Goal: Task Accomplishment & Management: Manage account settings

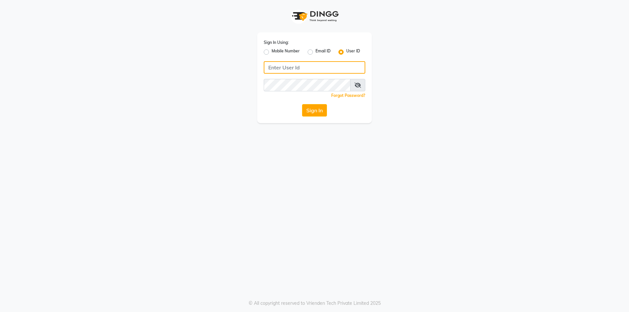
click at [303, 64] on input "Username" at bounding box center [315, 67] width 102 height 12
type input "gayatri@123"
click at [312, 108] on button "Sign In" at bounding box center [314, 110] width 25 height 12
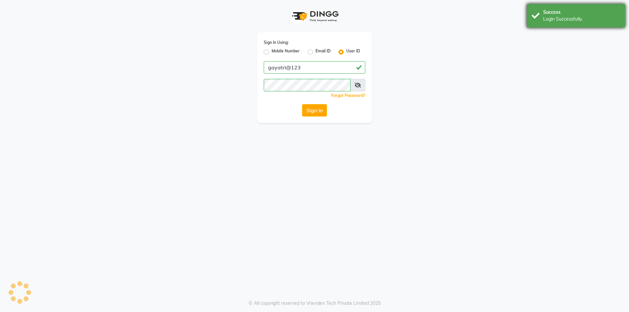
click at [582, 13] on div "Success" at bounding box center [581, 12] width 77 height 7
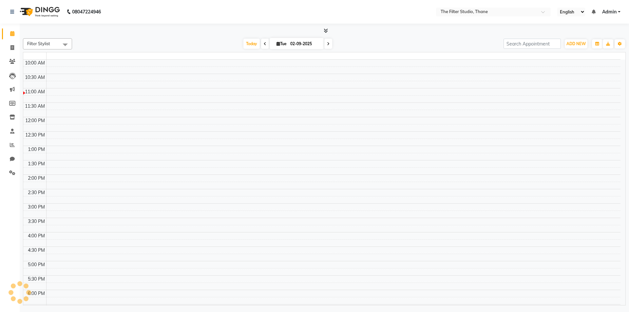
click at [551, 16] on div "Login Successfully." at bounding box center [581, 19] width 77 height 7
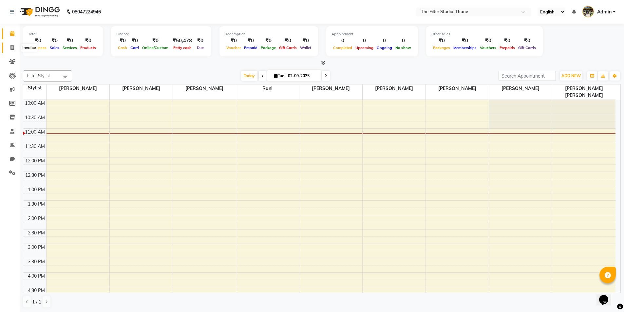
click at [16, 49] on span at bounding box center [12, 48] width 11 height 8
select select "8024"
select select "service"
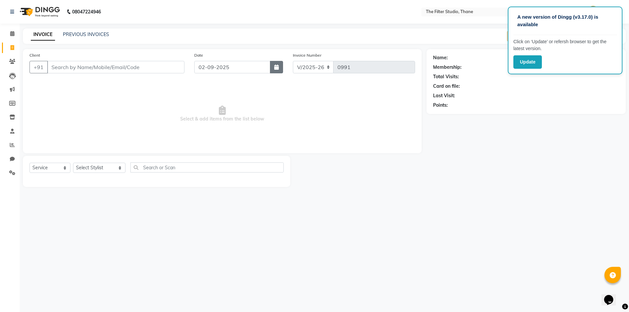
click at [280, 69] on button "button" at bounding box center [276, 67] width 13 height 12
select select "9"
select select "2025"
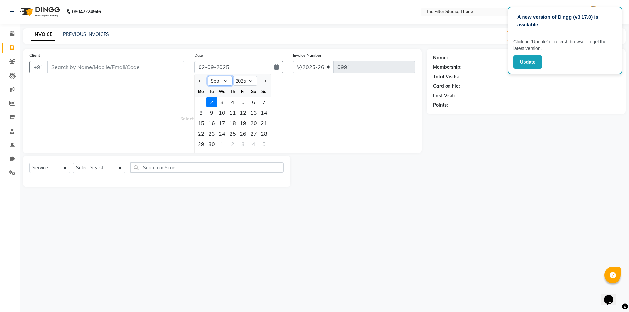
click at [225, 80] on select "Jan Feb Mar Apr May Jun [DATE] Aug Sep Oct Nov Dec" at bounding box center [220, 81] width 25 height 10
select select "8"
click at [208, 76] on select "Jan Feb Mar Apr May Jun [DATE] Aug Sep Oct Nov Dec" at bounding box center [220, 81] width 25 height 10
click at [262, 146] on div "31" at bounding box center [264, 144] width 10 height 10
type input "31-08-2025"
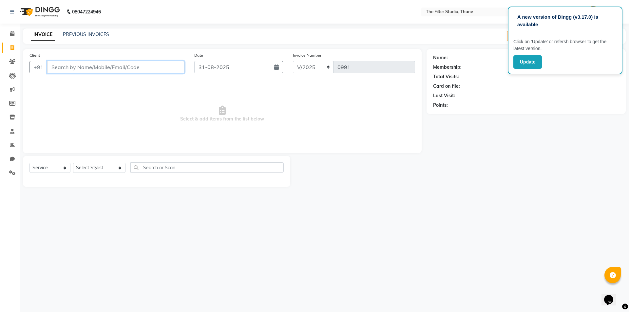
click at [98, 69] on input "Client" at bounding box center [115, 67] width 137 height 12
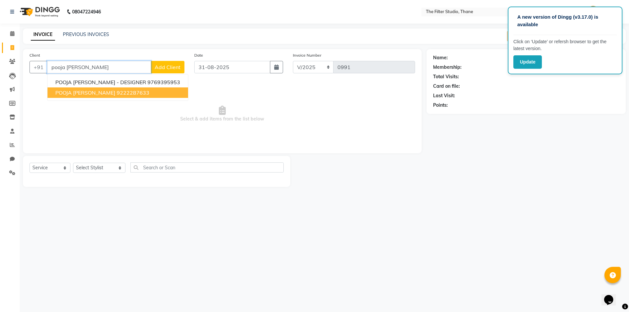
click at [117, 92] on ngb-highlight "9222287633" at bounding box center [133, 92] width 33 height 7
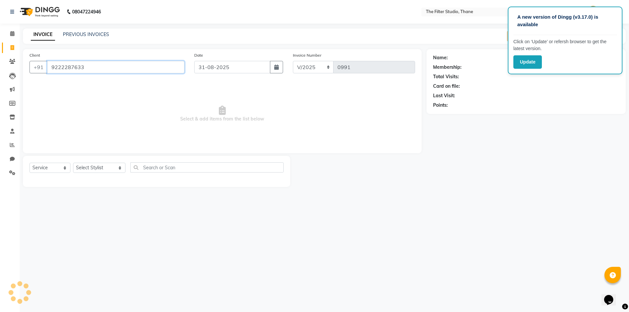
type input "9222287633"
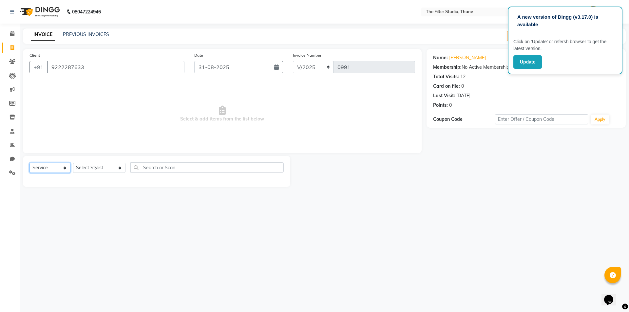
click at [56, 169] on select "Select Service Product Membership Package Voucher Prepaid Gift Card" at bounding box center [49, 168] width 41 height 10
click at [29, 163] on select "Select Service Product Membership Package Voucher Prepaid Gift Card" at bounding box center [49, 168] width 41 height 10
click at [80, 169] on select "Select Stylist [PERSON_NAME] [PERSON_NAME] [PERSON_NAME] [PERSON_NAME] [PERSON_…" at bounding box center [99, 168] width 52 height 10
select select "72544"
click at [73, 163] on select "Select Stylist [PERSON_NAME] [PERSON_NAME] [PERSON_NAME] [PERSON_NAME] [PERSON_…" at bounding box center [99, 168] width 52 height 10
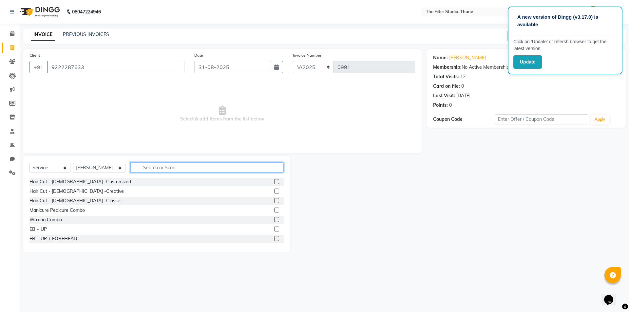
click at [147, 169] on input "text" at bounding box center [206, 168] width 153 height 10
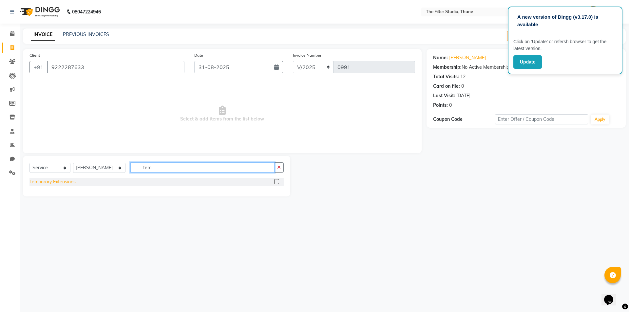
type input "tem"
click at [67, 180] on div "Temporary Extensions" at bounding box center [52, 182] width 46 height 7
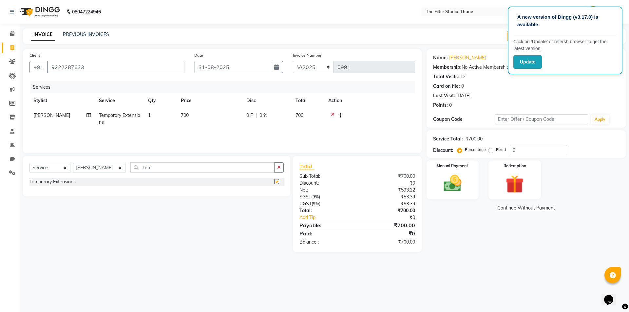
checkbox input "false"
click at [192, 115] on td "700" at bounding box center [210, 119] width 66 height 22
select select "72544"
drag, startPoint x: 226, startPoint y: 118, endPoint x: 184, endPoint y: 123, distance: 42.2
click at [200, 120] on tr "[PERSON_NAME] Gayatri [PERSON_NAME] [PERSON_NAME] [PERSON_NAME] [PERSON_NAME] […" at bounding box center [222, 120] width 386 height 25
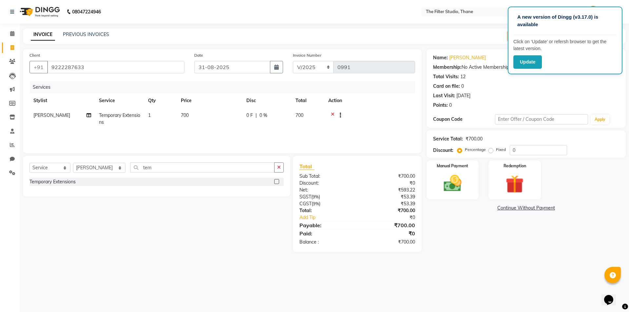
click at [188, 113] on span "700" at bounding box center [185, 115] width 8 height 6
select select "72544"
drag, startPoint x: 232, startPoint y: 118, endPoint x: 220, endPoint y: 122, distance: 13.1
click at [220, 122] on input "700" at bounding box center [241, 117] width 58 height 10
click at [227, 117] on input "070" at bounding box center [241, 117] width 58 height 10
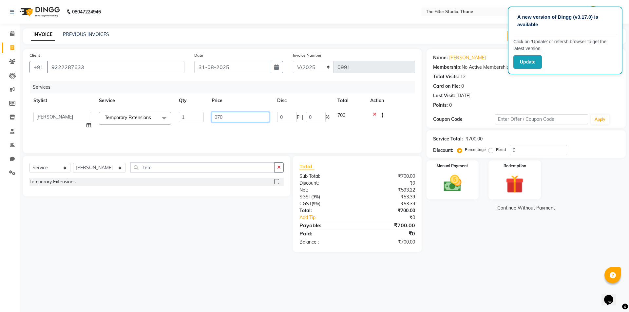
drag, startPoint x: 227, startPoint y: 117, endPoint x: 215, endPoint y: 121, distance: 13.6
click at [215, 121] on input "070" at bounding box center [241, 117] width 58 height 10
type input "1000"
click at [188, 214] on div "Select Service Product Membership Package Voucher Prepaid Gift Card Select Styl…" at bounding box center [154, 204] width 272 height 96
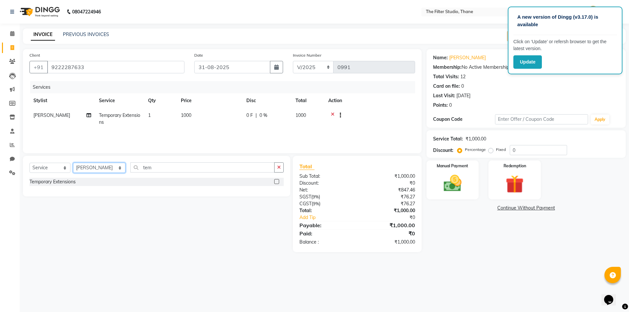
click at [91, 170] on select "Select Stylist [PERSON_NAME] [PERSON_NAME] [PERSON_NAME] [PERSON_NAME] [PERSON_…" at bounding box center [99, 168] width 52 height 10
select select "85522"
click at [73, 163] on select "Select Stylist [PERSON_NAME] [PERSON_NAME] [PERSON_NAME] [PERSON_NAME] [PERSON_…" at bounding box center [99, 168] width 52 height 10
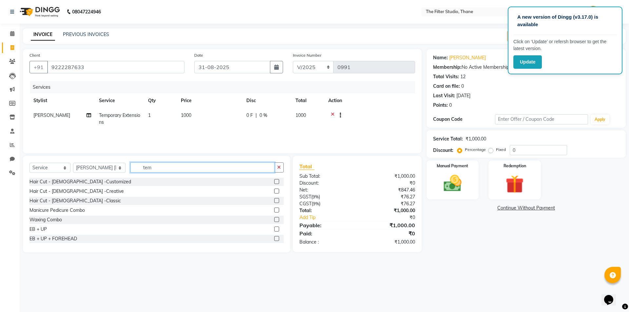
click at [153, 168] on input "tem" at bounding box center [202, 168] width 144 height 10
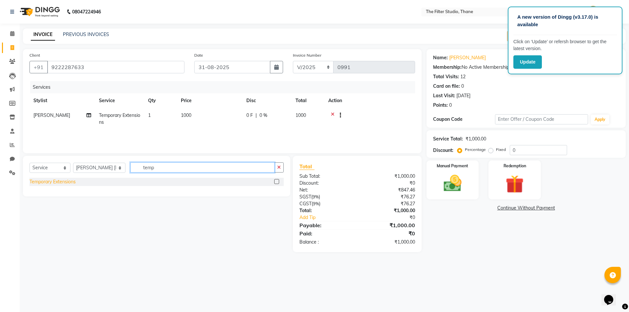
type input "temp"
click at [44, 185] on div "Temporary Extensions" at bounding box center [52, 182] width 46 height 7
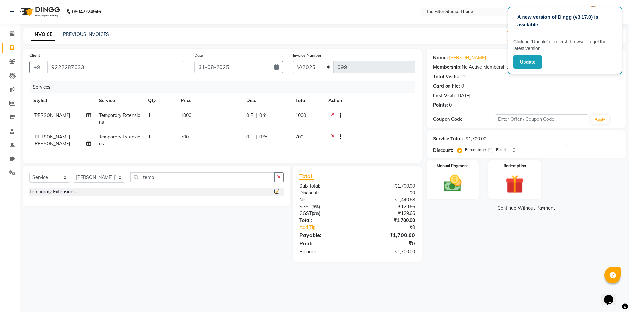
checkbox input "false"
click at [177, 136] on td "1" at bounding box center [160, 141] width 33 height 22
select select "85522"
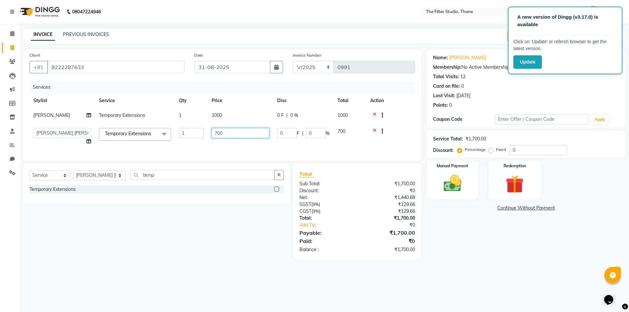
drag, startPoint x: 237, startPoint y: 137, endPoint x: 199, endPoint y: 143, distance: 37.8
click at [199, 143] on tr "[PERSON_NAME] Gayatri [PERSON_NAME] [PERSON_NAME] [PERSON_NAME] [PERSON_NAME] […" at bounding box center [222, 136] width 386 height 25
type input "750"
click at [542, 259] on div "Name: Pooja Poddar Membership: No Active Membership Total Visits: 12 Card on fi…" at bounding box center [529, 154] width 204 height 211
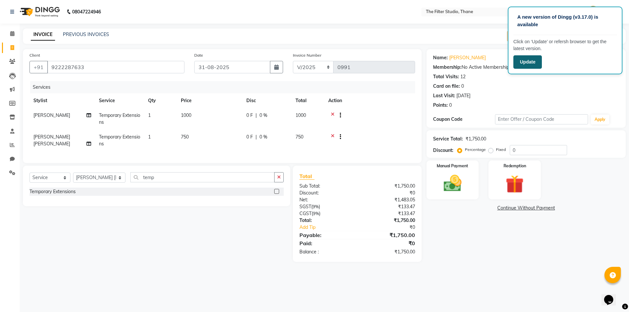
click at [536, 60] on button "Update" at bounding box center [528, 61] width 29 height 13
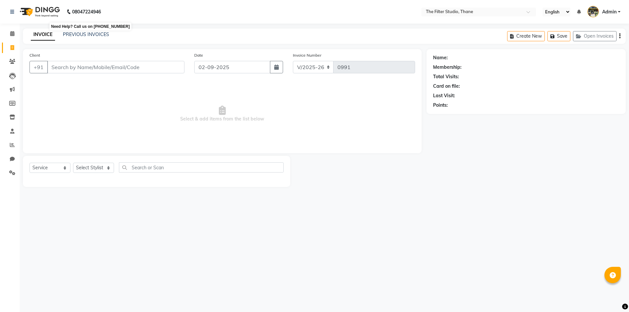
select select "8024"
select select "service"
click at [282, 65] on button "button" at bounding box center [276, 67] width 13 height 12
select select "9"
select select "2025"
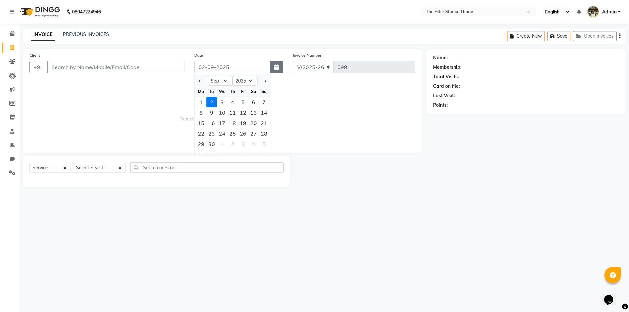
click at [281, 66] on button "button" at bounding box center [276, 67] width 13 height 12
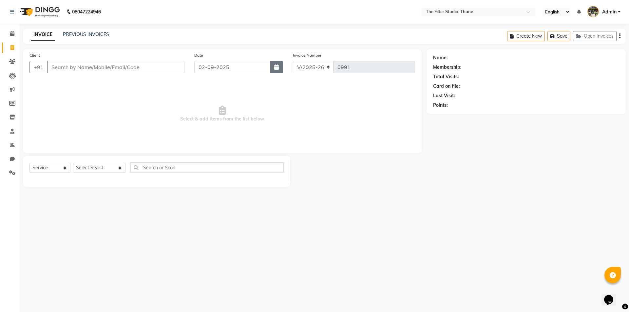
click at [279, 68] on icon "button" at bounding box center [276, 67] width 5 height 5
select select "9"
select select "2025"
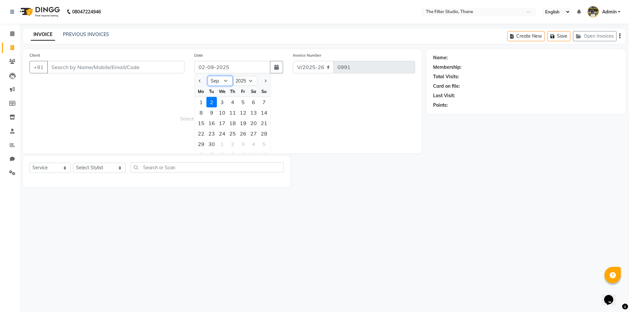
click at [221, 81] on select "Jan Feb Mar Apr May Jun [DATE] Aug Sep Oct Nov Dec" at bounding box center [220, 81] width 25 height 10
select select "8"
click at [208, 76] on select "Jan Feb Mar Apr May Jun [DATE] Aug Sep Oct Nov Dec" at bounding box center [220, 81] width 25 height 10
click at [263, 143] on div "31" at bounding box center [264, 144] width 10 height 10
type input "31-08-2025"
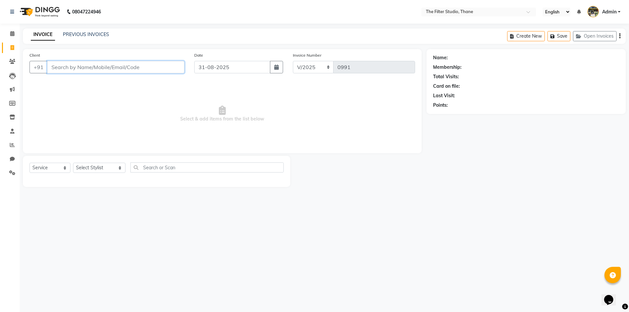
click at [105, 66] on input "Client" at bounding box center [115, 67] width 137 height 12
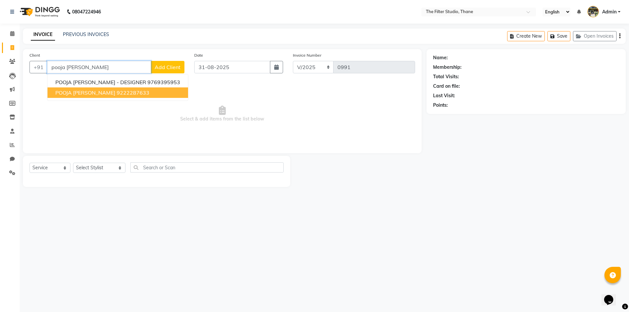
click at [80, 94] on span "POOJA [PERSON_NAME]" at bounding box center [85, 92] width 60 height 7
type input "9222287633"
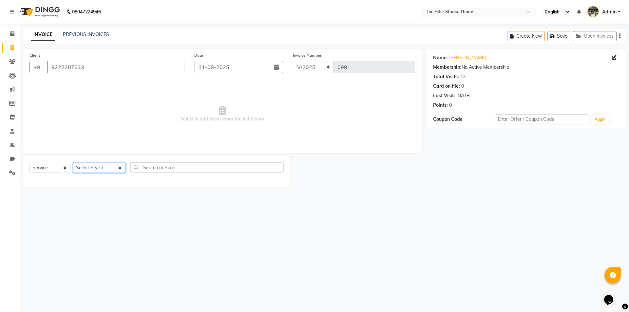
click at [97, 167] on select "Select Stylist [PERSON_NAME] [PERSON_NAME] [PERSON_NAME] [PERSON_NAME] [PERSON_…" at bounding box center [99, 168] width 52 height 10
select select "72544"
click at [73, 163] on select "Select Stylist [PERSON_NAME] [PERSON_NAME] [PERSON_NAME] [PERSON_NAME] [PERSON_…" at bounding box center [99, 168] width 52 height 10
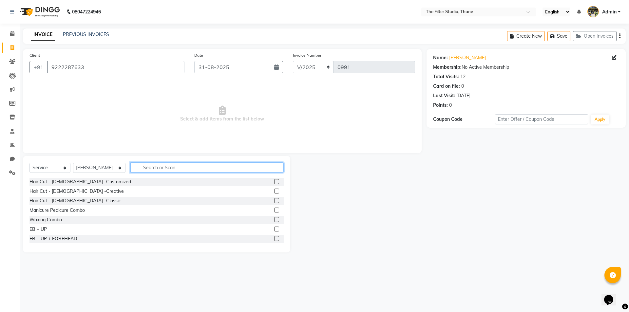
click at [153, 166] on input "text" at bounding box center [206, 168] width 153 height 10
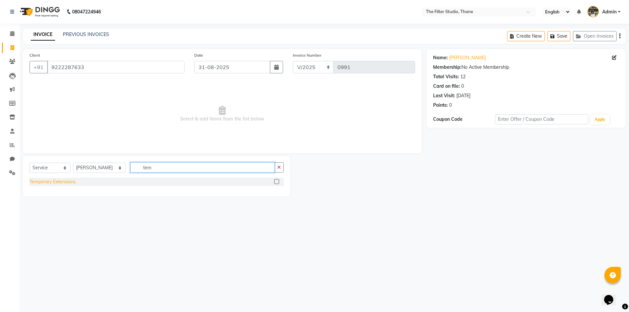
type input "tem"
click at [60, 183] on div "Temporary Extensions" at bounding box center [52, 182] width 46 height 7
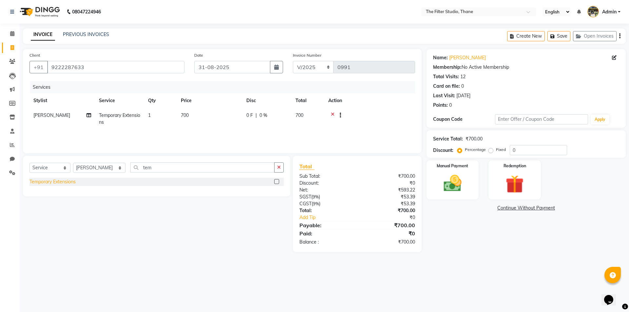
click at [69, 184] on div "Temporary Extensions" at bounding box center [52, 182] width 46 height 7
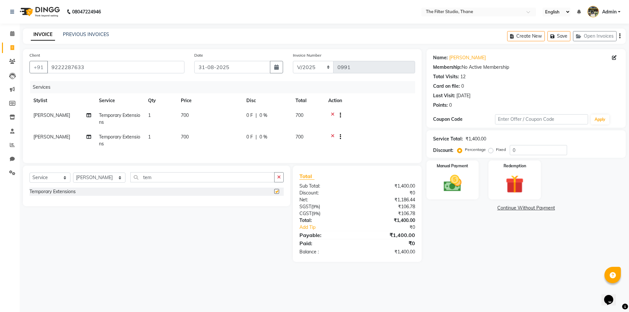
checkbox input "false"
click at [74, 136] on td "[PERSON_NAME]" at bounding box center [62, 141] width 66 height 22
select select "72544"
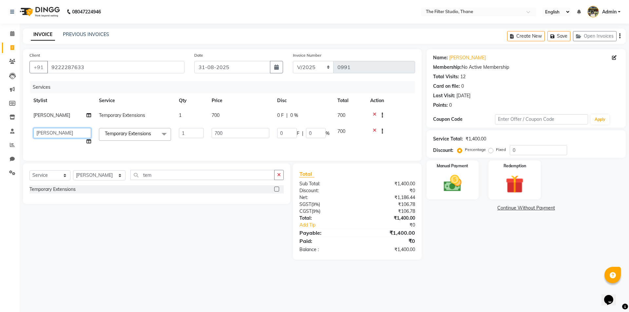
click at [55, 138] on select "[PERSON_NAME] [PERSON_NAME] [PERSON_NAME] [PERSON_NAME] [PERSON_NAME] [PERSON_N…" at bounding box center [62, 133] width 58 height 10
select select "85522"
drag, startPoint x: 240, startPoint y: 133, endPoint x: 185, endPoint y: 133, distance: 54.7
click at [185, 133] on tr "[PERSON_NAME] Gayatri [PERSON_NAME] [PERSON_NAME] [PERSON_NAME] [PERSON_NAME] […" at bounding box center [222, 136] width 386 height 25
type input "750"
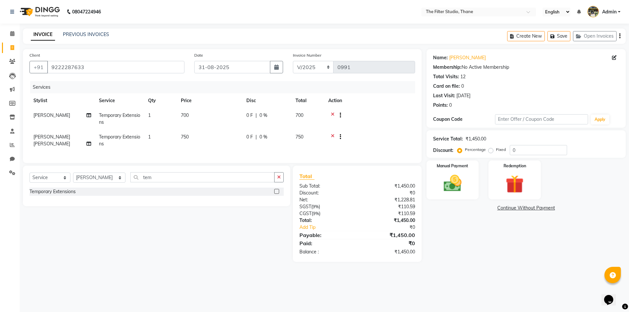
click at [218, 112] on td "700" at bounding box center [210, 119] width 66 height 22
select select "72544"
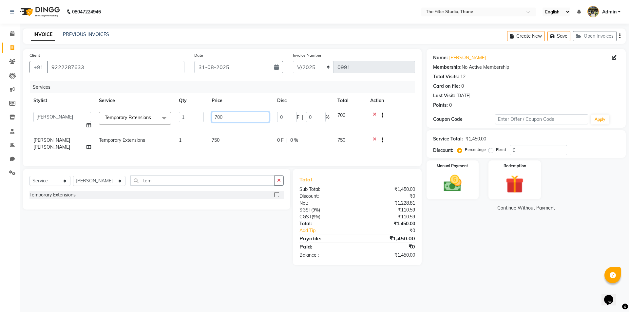
drag, startPoint x: 240, startPoint y: 116, endPoint x: 187, endPoint y: 124, distance: 54.3
click at [187, 123] on tr "[PERSON_NAME] Gayatri [PERSON_NAME] [PERSON_NAME] [PERSON_NAME] [PERSON_NAME] […" at bounding box center [222, 120] width 386 height 25
type input "1000"
drag, startPoint x: 525, startPoint y: 291, endPoint x: 520, endPoint y: 292, distance: 4.7
click at [524, 289] on div "08047224946 Select Location × The Filter Studio, Thane English ENGLISH Español …" at bounding box center [314, 156] width 629 height 312
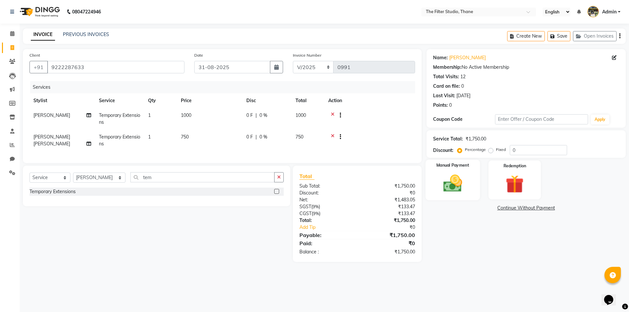
click at [448, 178] on img at bounding box center [453, 184] width 30 height 22
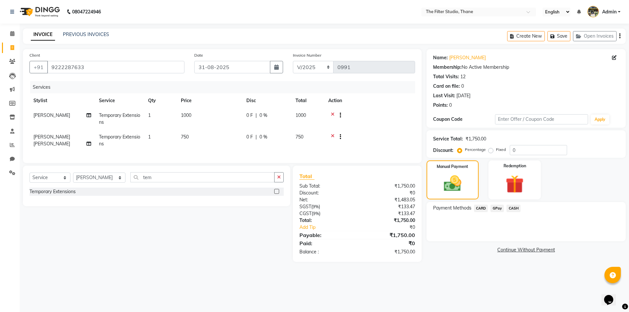
click at [496, 206] on span "GPay" at bounding box center [497, 209] width 13 height 8
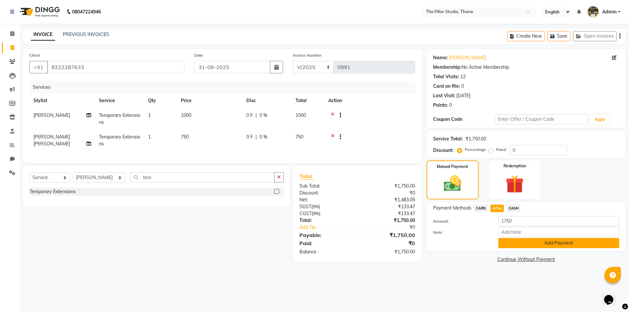
click at [516, 244] on button "Add Payment" at bounding box center [559, 243] width 121 height 10
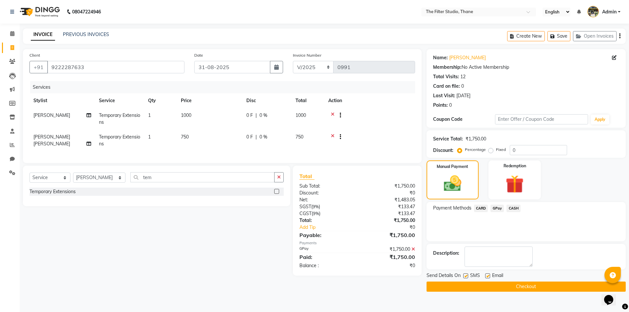
click at [463, 278] on div "Send Details On SMS Email" at bounding box center [526, 276] width 199 height 8
click at [465, 278] on label at bounding box center [465, 276] width 5 height 5
click at [465, 278] on input "checkbox" at bounding box center [465, 276] width 4 height 4
checkbox input "false"
click at [519, 286] on button "Checkout" at bounding box center [526, 287] width 199 height 10
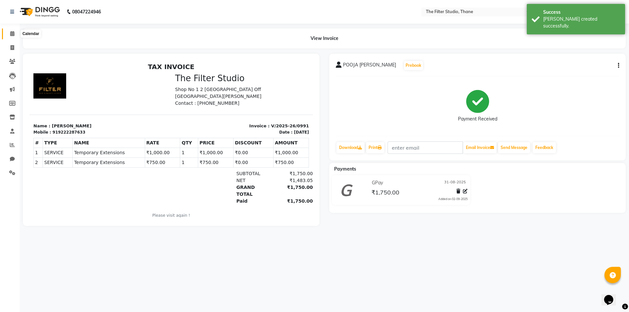
click at [12, 30] on span at bounding box center [12, 34] width 11 height 8
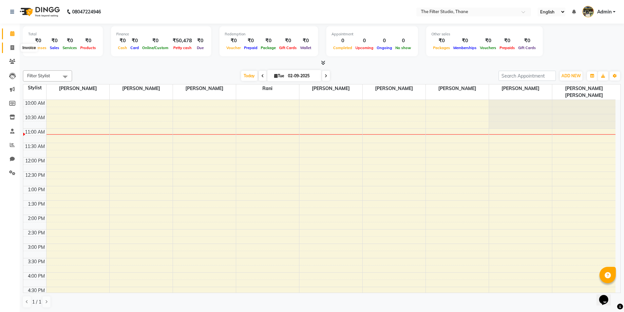
click at [11, 50] on span at bounding box center [12, 48] width 11 height 8
select select "service"
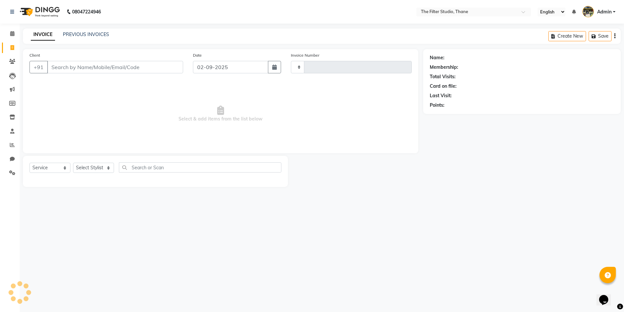
type input "0992"
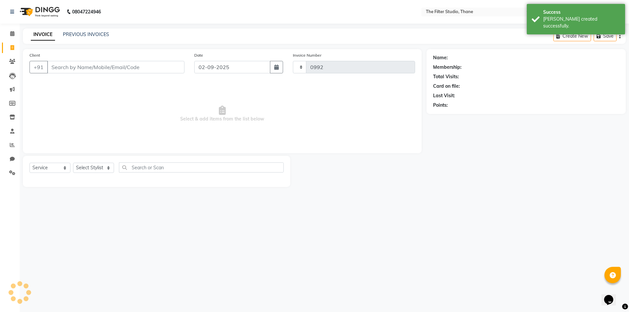
select select "8024"
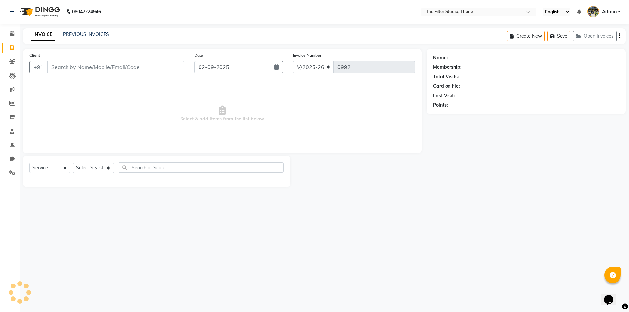
click at [88, 64] on input "Client" at bounding box center [115, 67] width 137 height 12
click at [12, 61] on icon at bounding box center [12, 61] width 6 height 5
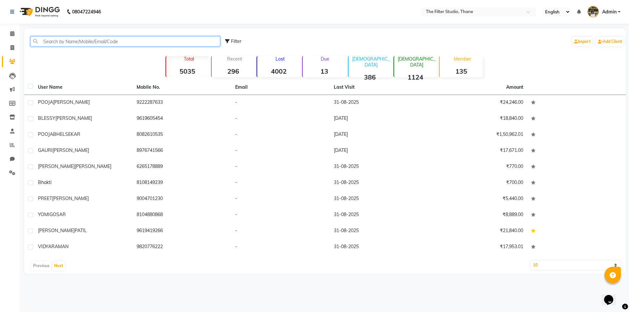
click at [73, 37] on input "text" at bounding box center [125, 41] width 190 height 10
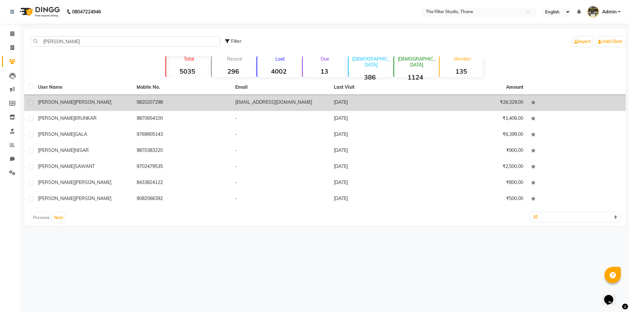
click at [78, 99] on div "[PERSON_NAME]" at bounding box center [83, 102] width 91 height 7
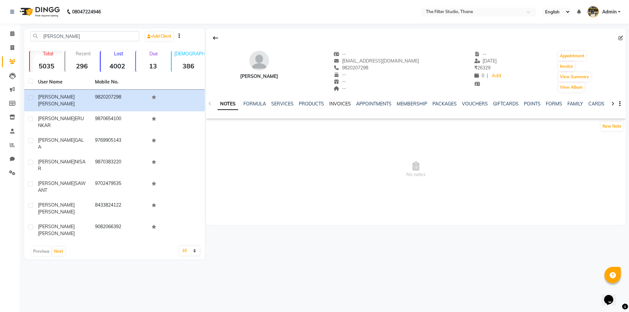
click at [333, 105] on link "INVOICES" at bounding box center [340, 104] width 22 height 6
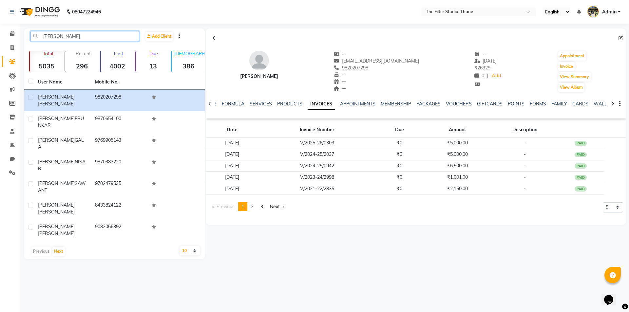
drag, startPoint x: 54, startPoint y: 34, endPoint x: 23, endPoint y: 35, distance: 31.2
click at [23, 35] on main "[PERSON_NAME] Add Client Total 5035 Recent 296 Lost 4002 Due 13 [DEMOGRAPHIC_DA…" at bounding box center [325, 149] width 610 height 241
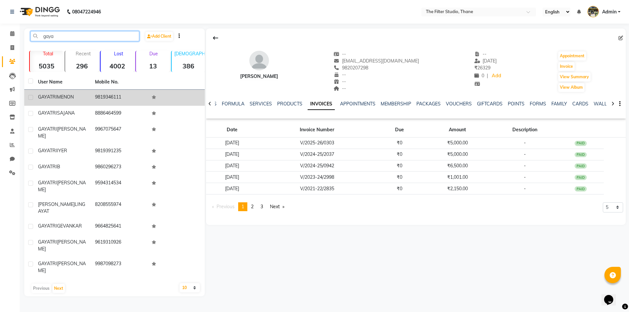
type input "gaya"
click at [80, 94] on div "[PERSON_NAME]" at bounding box center [62, 97] width 49 height 7
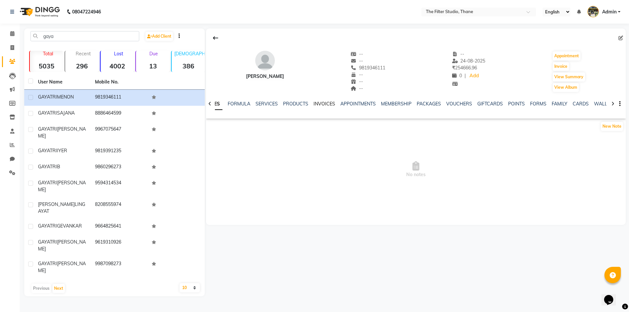
click at [328, 104] on link "INVOICES" at bounding box center [325, 104] width 22 height 6
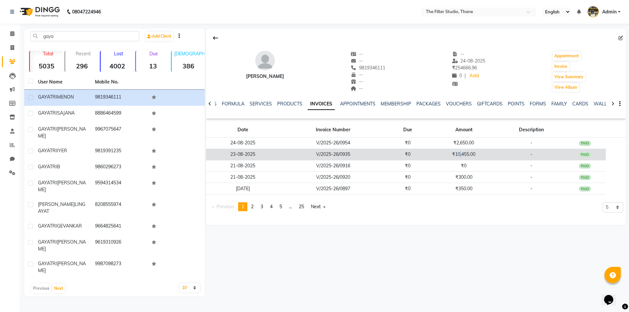
click at [462, 157] on td "₹10,455.00" at bounding box center [463, 154] width 69 height 11
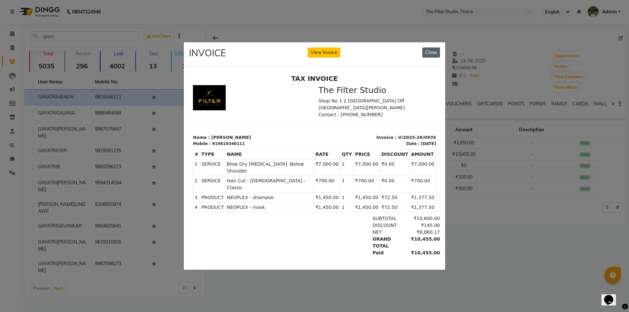
click at [432, 53] on button "Close" at bounding box center [431, 53] width 18 height 10
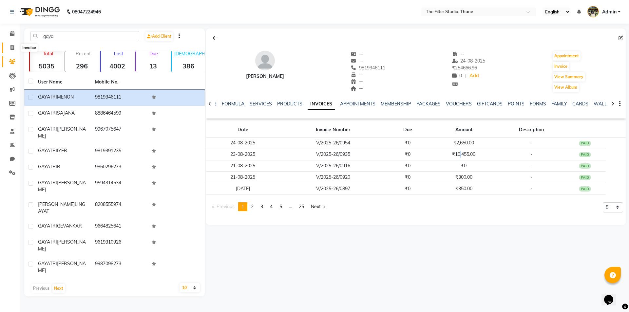
click at [10, 48] on icon at bounding box center [12, 47] width 4 height 5
select select "service"
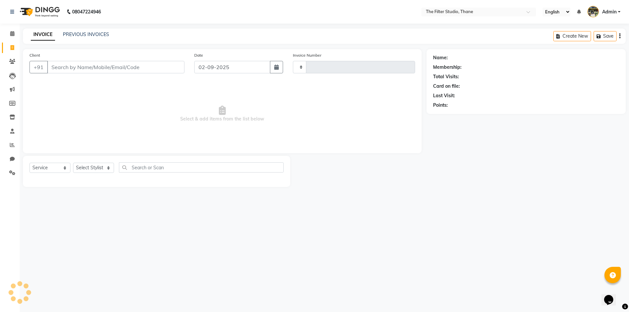
type input "0992"
select select "8024"
click at [10, 34] on icon at bounding box center [12, 33] width 4 height 5
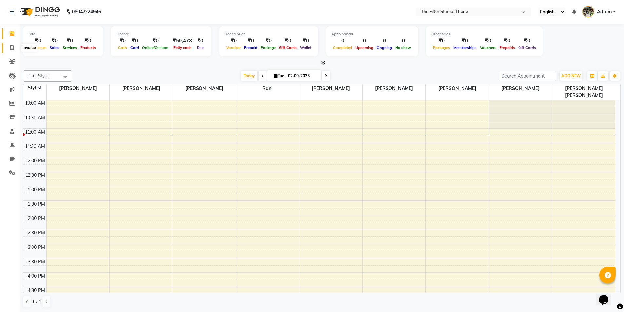
click at [15, 46] on span at bounding box center [12, 48] width 11 height 8
select select "service"
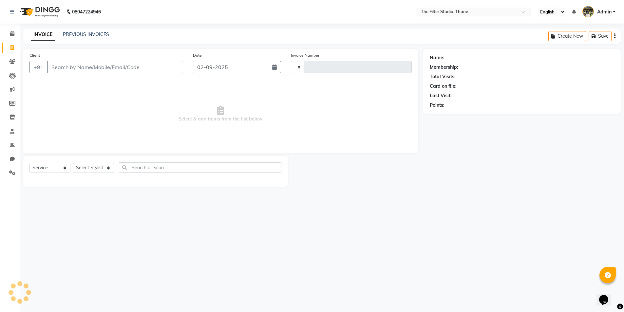
type input "0992"
select select "8024"
click at [12, 34] on icon at bounding box center [12, 33] width 4 height 5
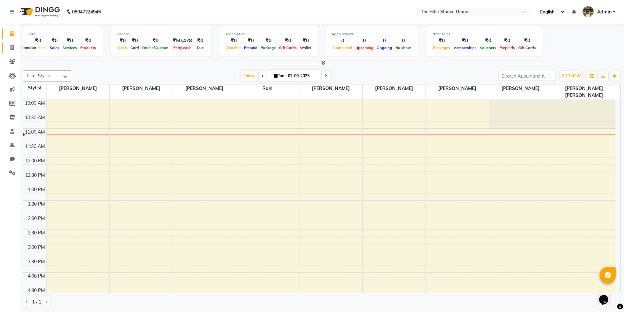
click at [12, 48] on icon at bounding box center [12, 47] width 4 height 5
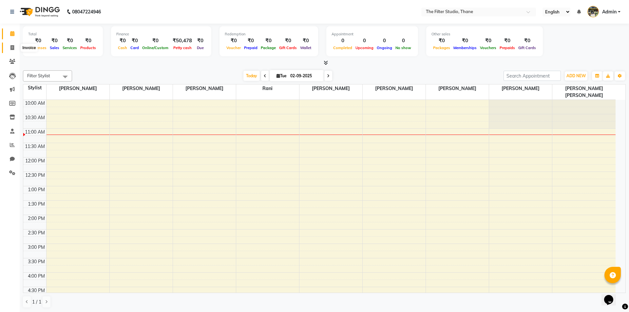
select select "8024"
select select "service"
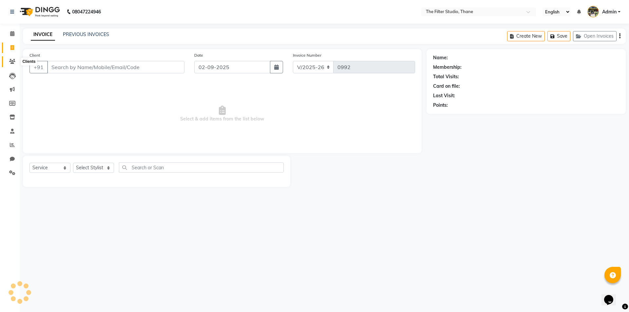
click at [11, 61] on icon at bounding box center [12, 61] width 6 height 5
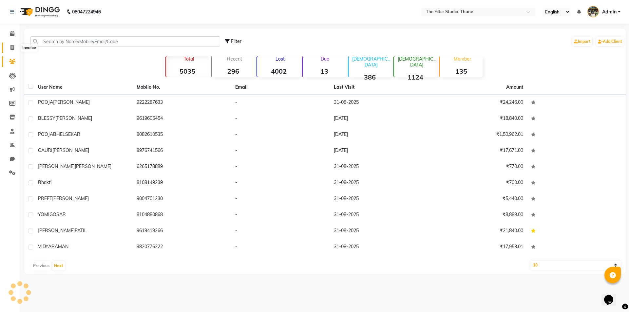
click at [11, 46] on icon at bounding box center [12, 47] width 4 height 5
select select "8024"
select select "service"
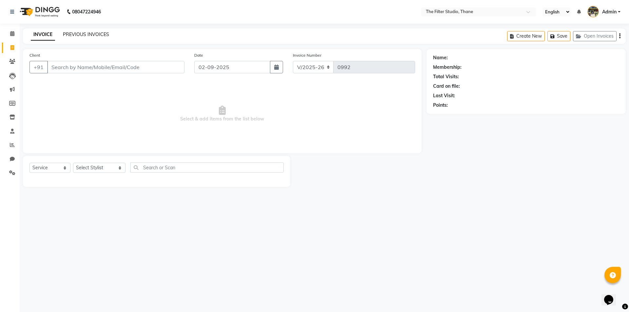
click at [88, 32] on link "PREVIOUS INVOICES" at bounding box center [86, 34] width 46 height 6
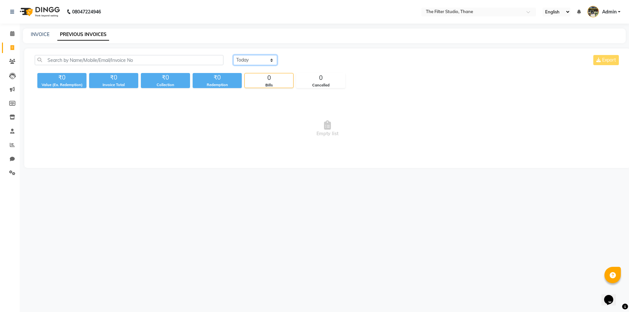
click at [268, 64] on select "[DATE] [DATE] Custom Range" at bounding box center [255, 60] width 44 height 10
select select "[DATE]"
click at [233, 55] on select "[DATE] [DATE] Custom Range" at bounding box center [255, 60] width 44 height 10
click at [12, 61] on icon at bounding box center [12, 61] width 6 height 5
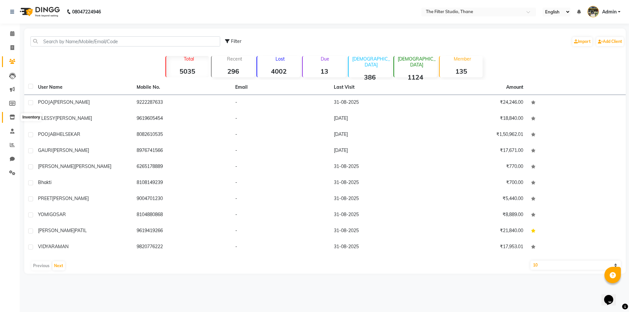
click at [14, 116] on icon at bounding box center [13, 117] width 6 height 5
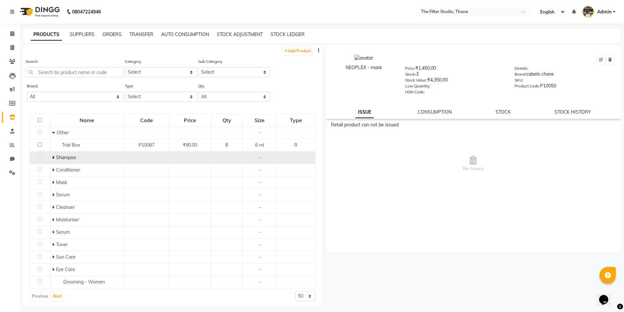
click at [66, 156] on span "Shampoo" at bounding box center [66, 158] width 20 height 6
click at [69, 159] on span "Shampoo" at bounding box center [66, 158] width 20 height 6
click at [49, 160] on td at bounding box center [40, 158] width 21 height 12
click at [53, 157] on icon at bounding box center [53, 157] width 2 height 5
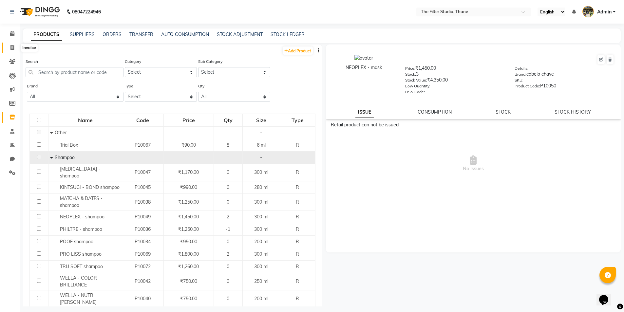
click at [9, 47] on span at bounding box center [12, 48] width 11 height 8
select select "service"
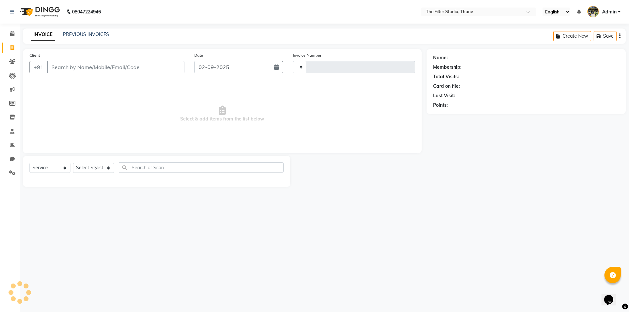
type input "0992"
select select "8024"
click at [99, 35] on link "PREVIOUS INVOICES" at bounding box center [86, 34] width 46 height 6
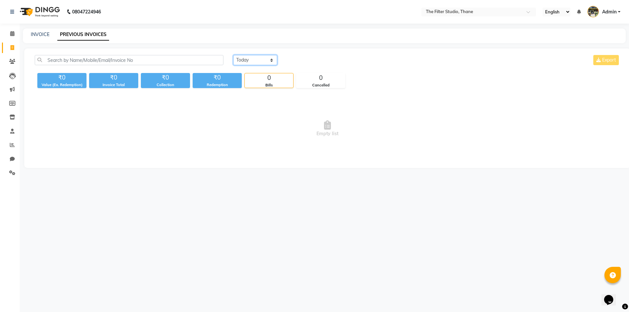
click at [265, 65] on select "[DATE] [DATE] Custom Range" at bounding box center [255, 60] width 44 height 10
select select "range"
click at [233, 55] on select "[DATE] [DATE] Custom Range" at bounding box center [255, 60] width 44 height 10
click at [320, 60] on input "02-09-2025" at bounding box center [309, 60] width 46 height 9
select select "9"
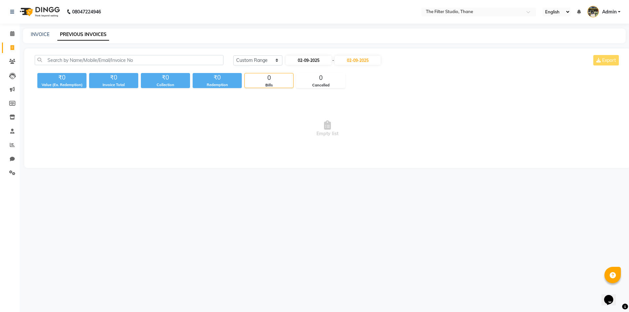
select select "2025"
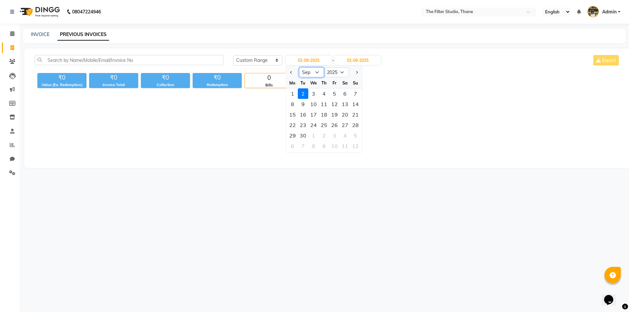
click at [316, 72] on select "Jan Feb Mar Apr May Jun [DATE] Aug Sep Oct Nov Dec" at bounding box center [311, 73] width 25 height 10
select select "8"
click at [299, 68] on select "Jan Feb Mar Apr May Jun [DATE] Aug Sep Oct Nov Dec" at bounding box center [311, 73] width 25 height 10
click at [353, 134] on div "31" at bounding box center [355, 135] width 10 height 10
type input "31-08-2025"
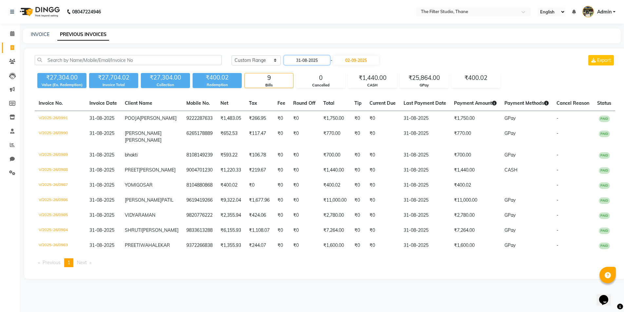
scroll to position [16, 0]
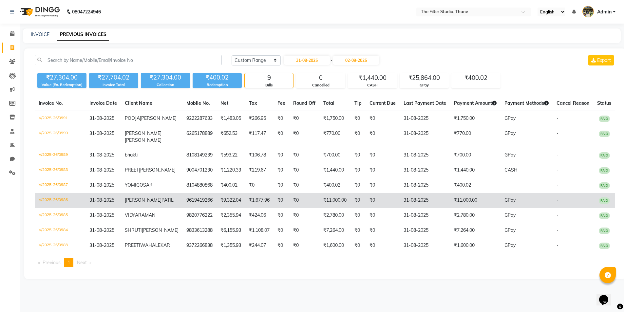
click at [162, 201] on span "PATIL" at bounding box center [168, 200] width 12 height 6
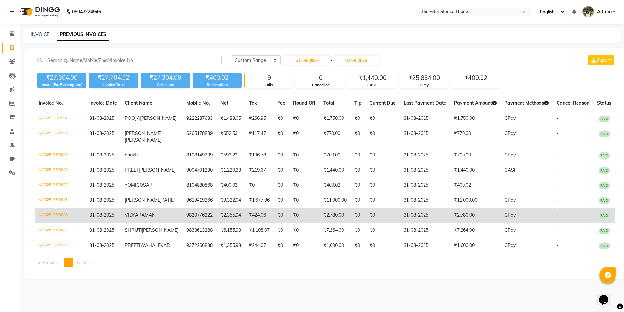
click at [217, 222] on td "₹2,355.94" at bounding box center [231, 215] width 29 height 15
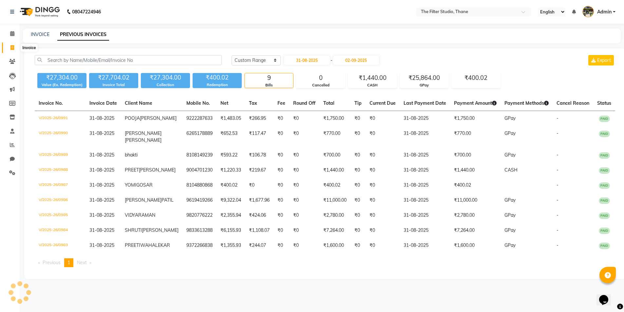
click at [14, 45] on icon at bounding box center [12, 47] width 4 height 5
select select "service"
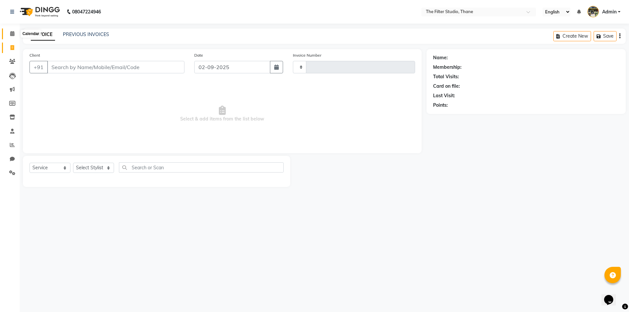
type input "0992"
select select "8024"
click at [11, 36] on icon at bounding box center [12, 33] width 4 height 5
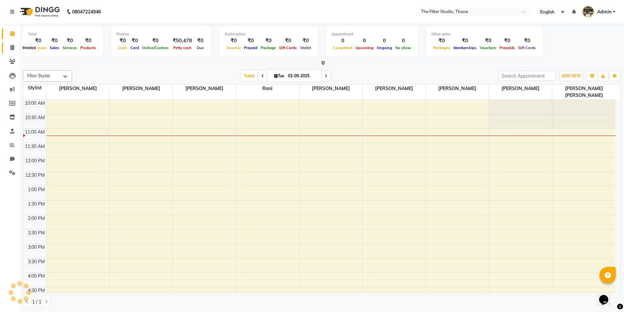
click at [10, 45] on span at bounding box center [12, 48] width 11 height 8
select select "8024"
select select "service"
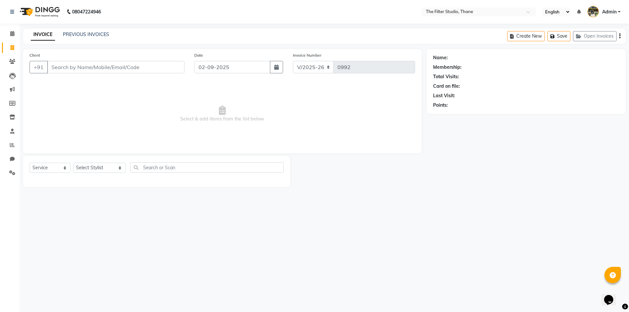
click at [66, 71] on input "Client" at bounding box center [115, 67] width 137 height 12
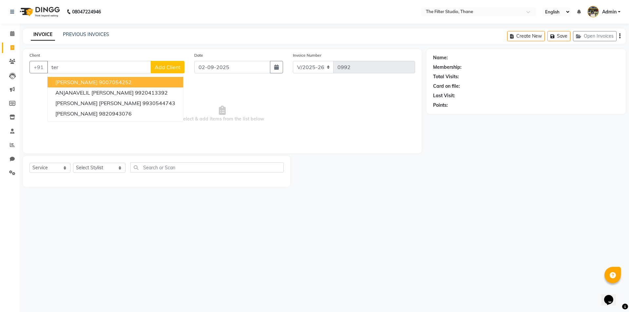
click at [75, 65] on input "ter" at bounding box center [99, 67] width 104 height 12
click at [67, 66] on input "ter" at bounding box center [99, 67] width 104 height 12
click at [83, 86] on button "[PERSON_NAME] 9819055547" at bounding box center [94, 82] width 92 height 10
type input "9819055547"
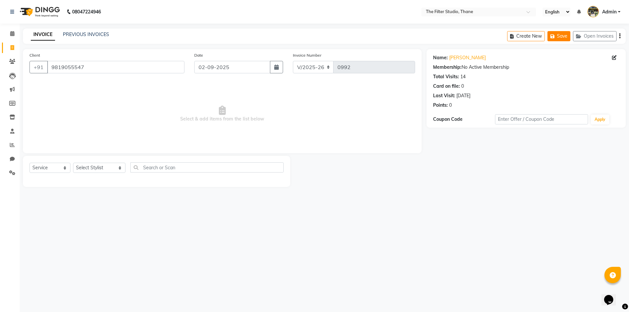
click at [559, 36] on button "Save" at bounding box center [559, 36] width 23 height 10
click at [94, 166] on select "Select Stylist [PERSON_NAME] [PERSON_NAME] [PERSON_NAME] [PERSON_NAME] [PERSON_…" at bounding box center [99, 168] width 52 height 10
select select "79372"
click at [73, 163] on select "Select Stylist [PERSON_NAME] [PERSON_NAME] [PERSON_NAME] [PERSON_NAME] [PERSON_…" at bounding box center [99, 168] width 52 height 10
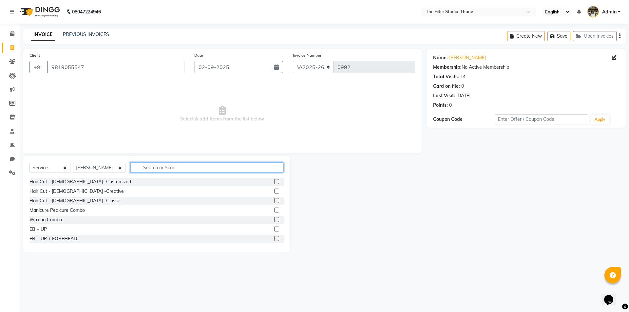
click at [145, 170] on input "text" at bounding box center [206, 168] width 153 height 10
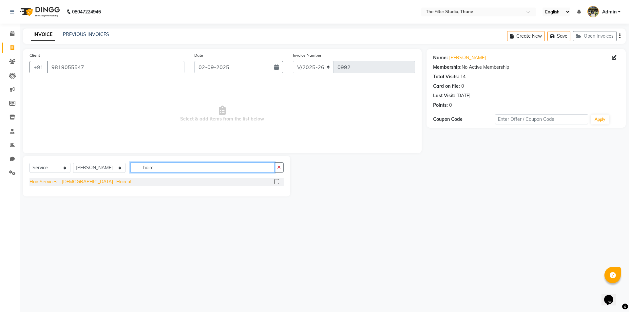
type input "hairc"
click at [82, 182] on div "Hair Services - [DEMOGRAPHIC_DATA] -Haircut" at bounding box center [80, 182] width 102 height 7
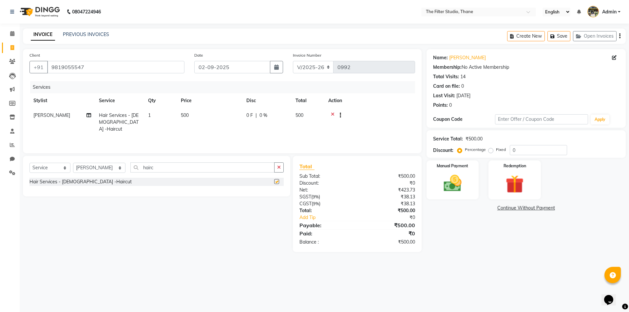
checkbox input "false"
drag, startPoint x: 146, startPoint y: 168, endPoint x: 103, endPoint y: 171, distance: 42.4
click at [103, 171] on div "Select Service Product Membership Package Voucher Prepaid Gift Card Select Styl…" at bounding box center [156, 170] width 254 height 15
click at [85, 164] on select "Select Stylist [PERSON_NAME] [PERSON_NAME] [PERSON_NAME] [PERSON_NAME] [PERSON_…" at bounding box center [99, 168] width 52 height 10
click at [73, 163] on select "Select Stylist [PERSON_NAME] [PERSON_NAME] [PERSON_NAME] [PERSON_NAME] [PERSON_…" at bounding box center [99, 168] width 52 height 10
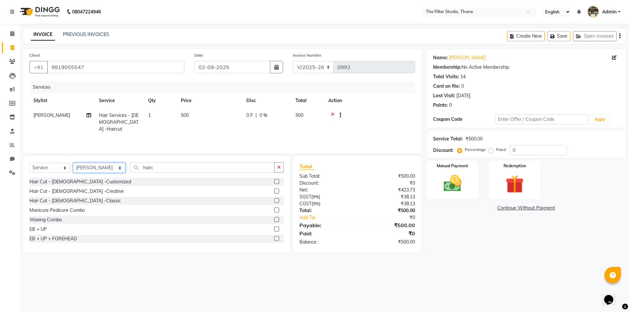
click at [94, 170] on select "Select Stylist [PERSON_NAME] [PERSON_NAME] [PERSON_NAME] [PERSON_NAME] [PERSON_…" at bounding box center [99, 168] width 52 height 10
select select "85522"
click at [73, 163] on select "Select Stylist [PERSON_NAME] [PERSON_NAME] [PERSON_NAME] [PERSON_NAME] [PERSON_…" at bounding box center [99, 168] width 52 height 10
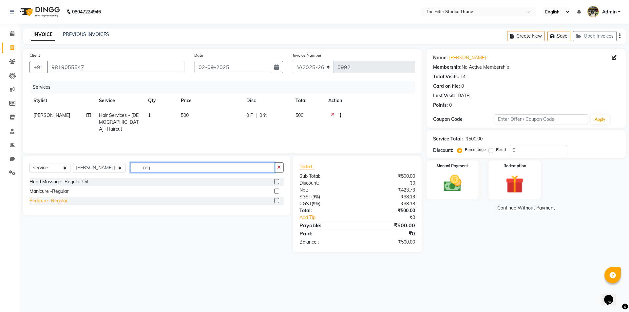
type input "reg"
click at [57, 199] on div "Pedicure -Regular" at bounding box center [48, 201] width 38 height 7
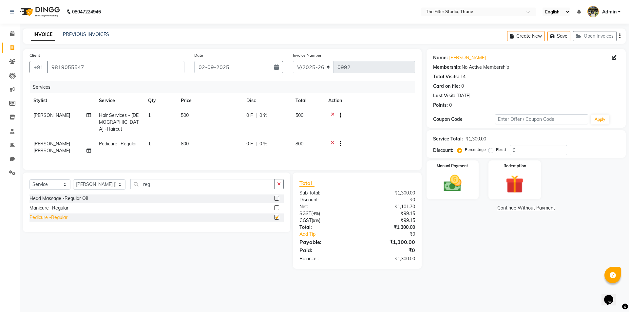
checkbox input "false"
click at [556, 33] on button "Save" at bounding box center [559, 36] width 23 height 10
click at [548, 31] on button "Save" at bounding box center [559, 36] width 23 height 10
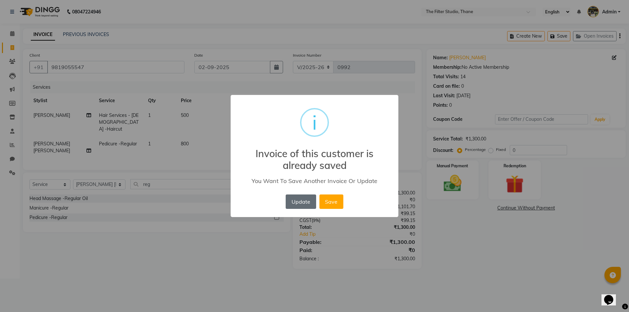
click at [309, 200] on button "Update" at bounding box center [301, 202] width 30 height 14
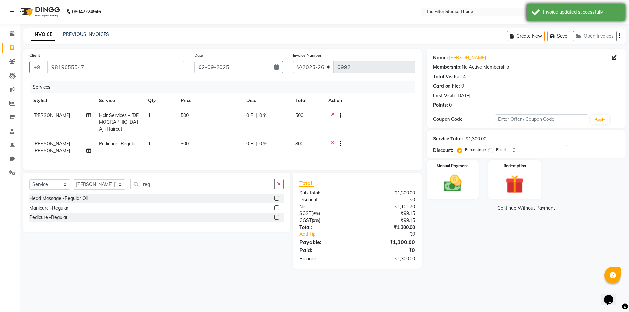
click at [597, 13] on div "Invoice updated successfully" at bounding box center [581, 12] width 77 height 7
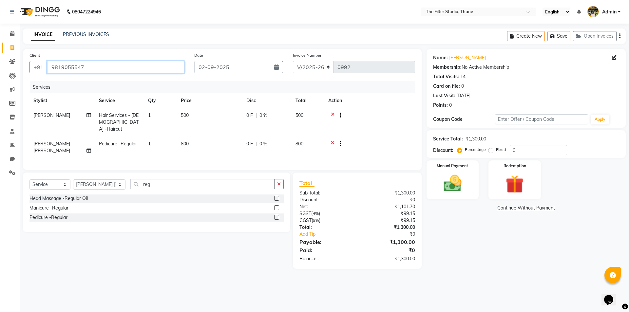
click at [100, 66] on input "9819055547" at bounding box center [115, 67] width 137 height 12
drag, startPoint x: 100, startPoint y: 66, endPoint x: 67, endPoint y: 54, distance: 34.9
click at [69, 53] on div "Client [PHONE_NUMBER]" at bounding box center [107, 65] width 165 height 27
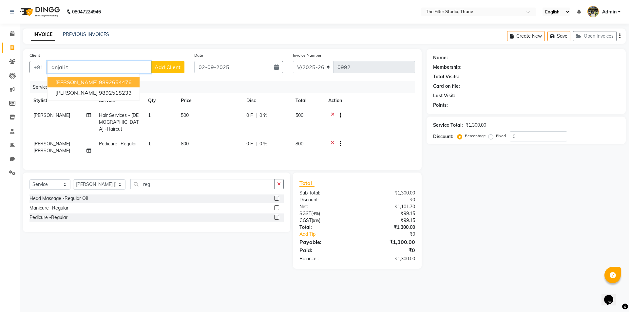
click at [111, 81] on ngb-highlight "9892654476" at bounding box center [115, 82] width 33 height 7
type input "9892654476"
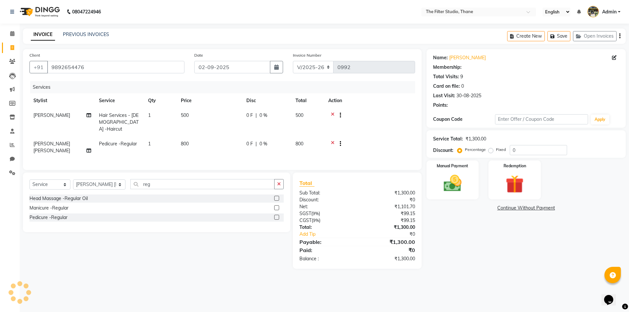
type input "20"
select select "1: Object"
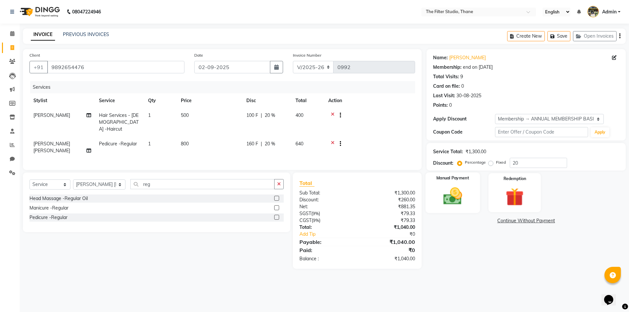
click at [470, 201] on div "Manual Payment" at bounding box center [452, 193] width 54 height 40
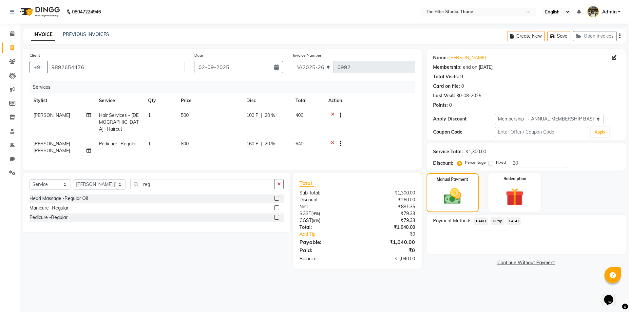
click at [498, 222] on span "GPay" at bounding box center [497, 222] width 13 height 8
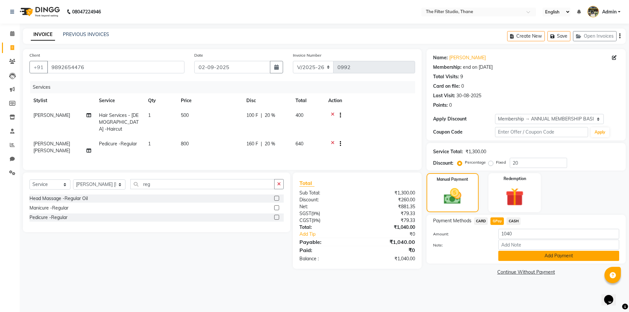
click at [552, 258] on button "Add Payment" at bounding box center [559, 256] width 121 height 10
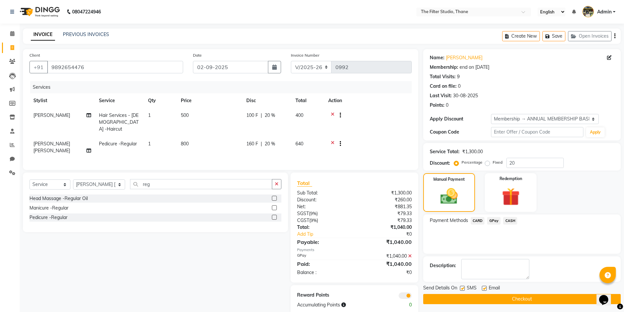
click at [509, 296] on button "Checkout" at bounding box center [522, 299] width 198 height 10
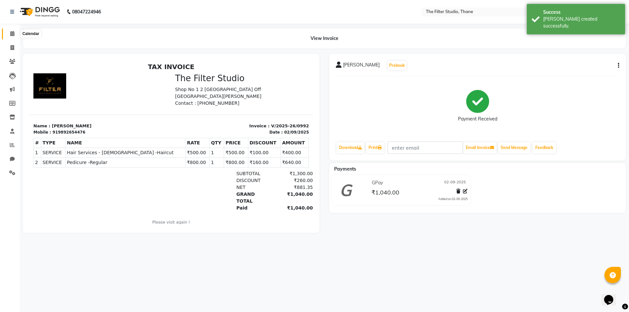
click at [11, 33] on icon at bounding box center [12, 33] width 4 height 5
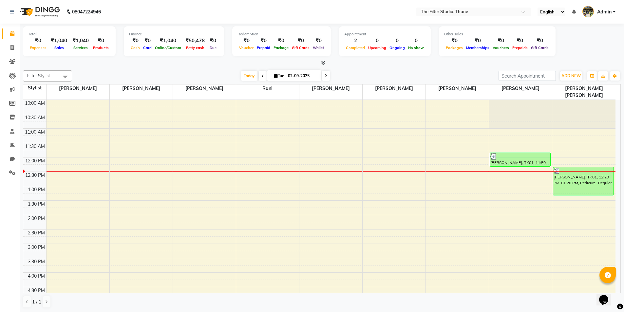
scroll to position [0, 0]
click at [12, 48] on icon at bounding box center [12, 47] width 4 height 5
select select "service"
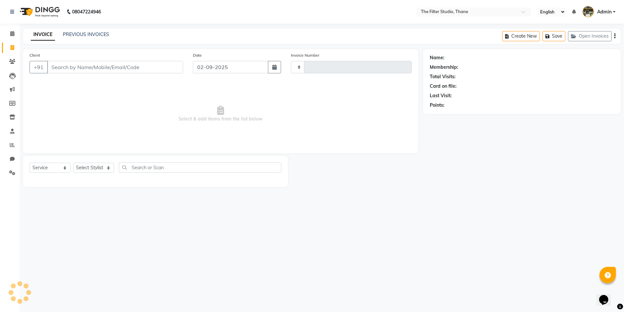
type input "0993"
select select "8024"
click at [86, 68] on input "Client" at bounding box center [115, 67] width 137 height 12
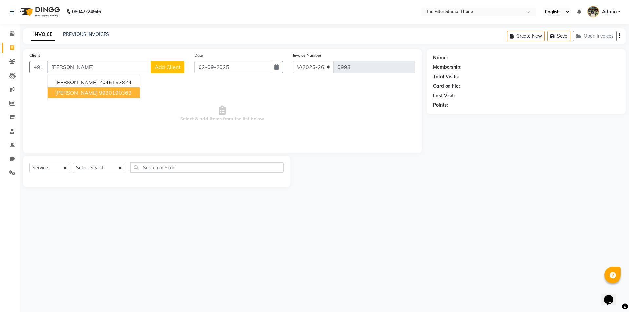
click at [81, 90] on span "[PERSON_NAME]" at bounding box center [76, 92] width 42 height 7
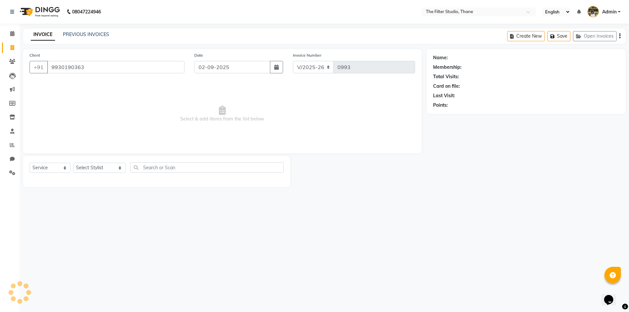
type input "9930190363"
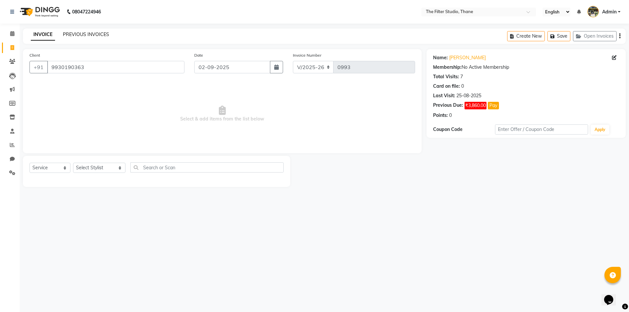
click at [83, 33] on link "PREVIOUS INVOICES" at bounding box center [86, 34] width 46 height 6
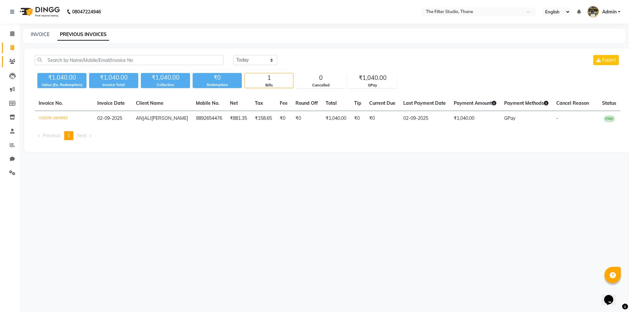
drag, startPoint x: 11, startPoint y: 55, endPoint x: 11, endPoint y: 59, distance: 3.9
click at [12, 57] on li "Clients" at bounding box center [10, 62] width 20 height 14
click at [12, 61] on icon at bounding box center [12, 61] width 6 height 5
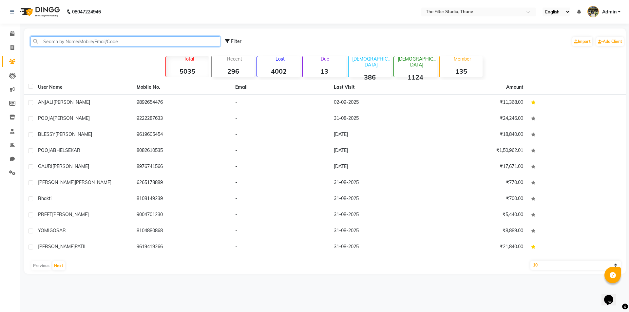
click at [78, 41] on input "text" at bounding box center [125, 41] width 190 height 10
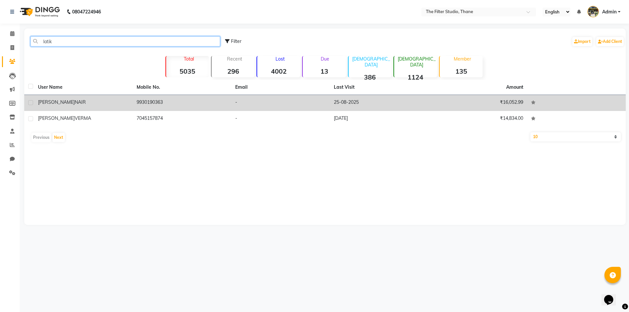
type input "latik"
click at [54, 108] on td "[PERSON_NAME]" at bounding box center [83, 103] width 99 height 16
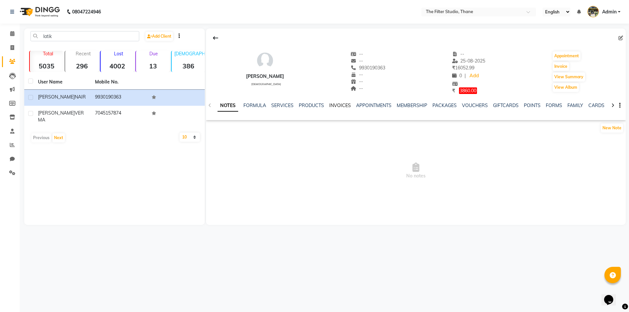
click at [339, 106] on link "INVOICES" at bounding box center [340, 106] width 22 height 6
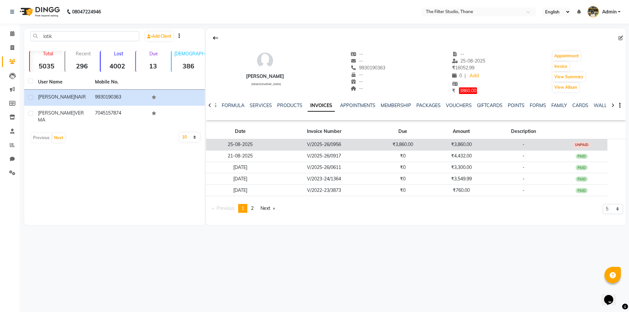
click at [444, 143] on td "₹3,860.00" at bounding box center [461, 144] width 59 height 11
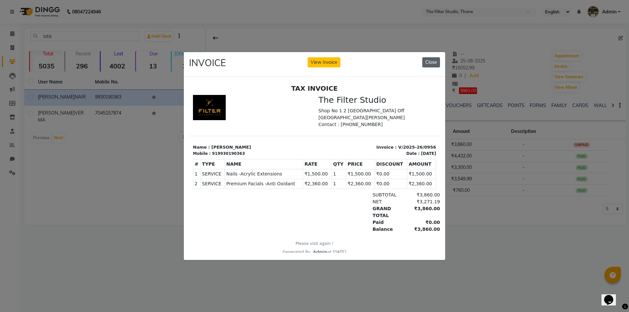
click at [436, 57] on button "Close" at bounding box center [431, 62] width 18 height 10
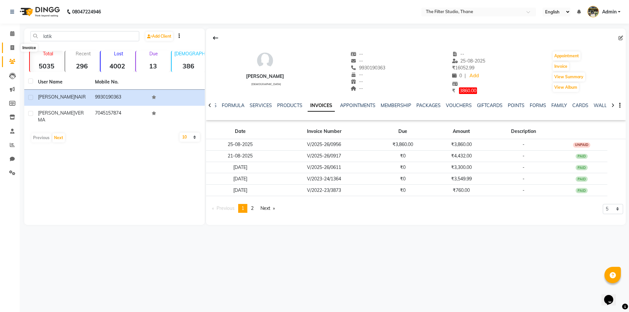
click at [12, 48] on icon at bounding box center [12, 47] width 4 height 5
select select "8024"
select select "service"
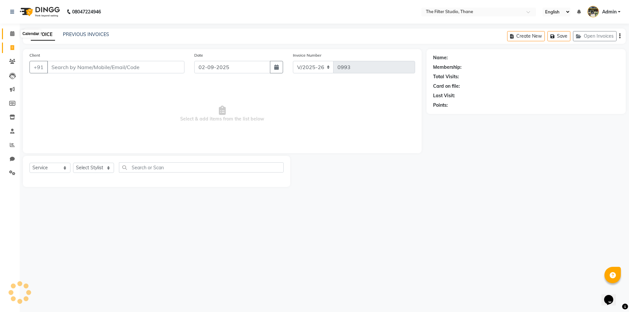
click at [13, 33] on icon at bounding box center [12, 33] width 4 height 5
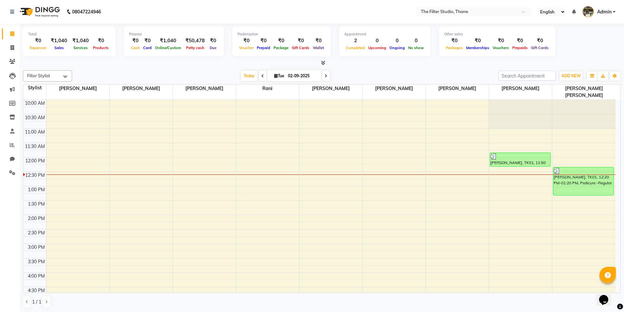
scroll to position [0, 0]
click at [9, 48] on span at bounding box center [12, 48] width 11 height 8
select select "8024"
select select "service"
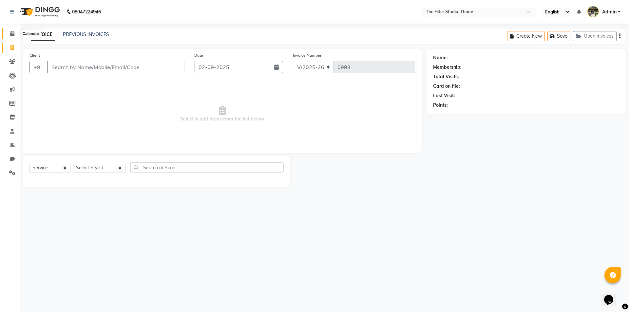
click at [8, 32] on span at bounding box center [12, 34] width 11 height 8
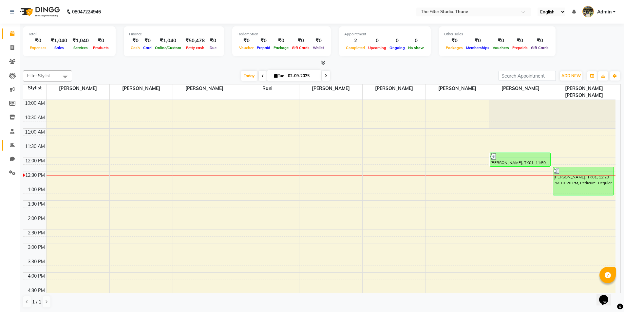
click at [6, 147] on link "Reports" at bounding box center [10, 145] width 16 height 11
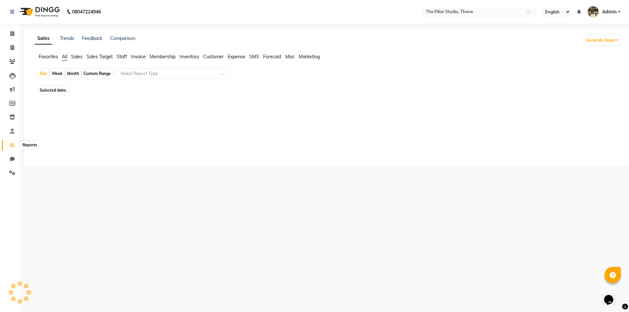
click at [10, 146] on span at bounding box center [12, 146] width 11 height 8
click at [73, 73] on div "Month" at bounding box center [73, 73] width 15 height 9
select select "9"
select select "2025"
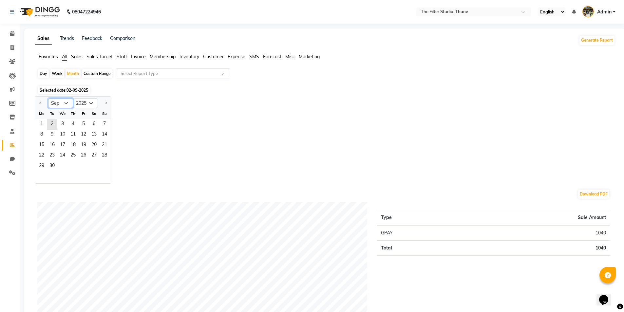
click at [57, 102] on select "Jan Feb Mar Apr May Jun [DATE] Aug Sep Oct Nov Dec" at bounding box center [60, 103] width 25 height 10
select select "8"
click at [48, 98] on select "Jan Feb Mar Apr May Jun [DATE] Aug Sep Oct Nov Dec" at bounding box center [60, 103] width 25 height 10
click at [88, 123] on span "1" at bounding box center [83, 124] width 10 height 10
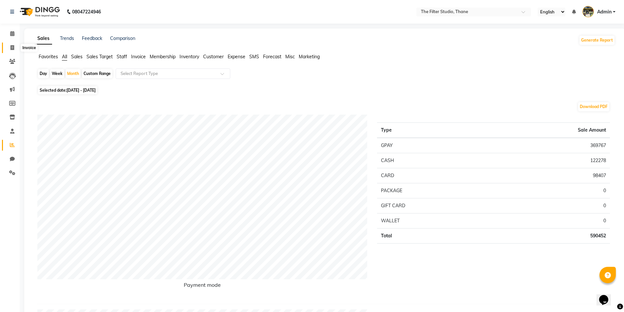
click at [12, 45] on span at bounding box center [12, 48] width 11 height 8
select select "8024"
select select "service"
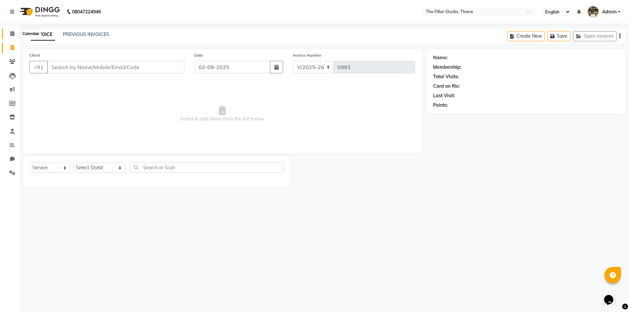
click at [12, 33] on icon at bounding box center [12, 33] width 4 height 5
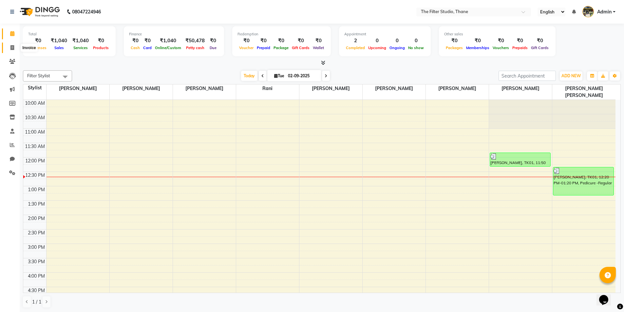
click at [11, 49] on icon at bounding box center [12, 47] width 4 height 5
select select "service"
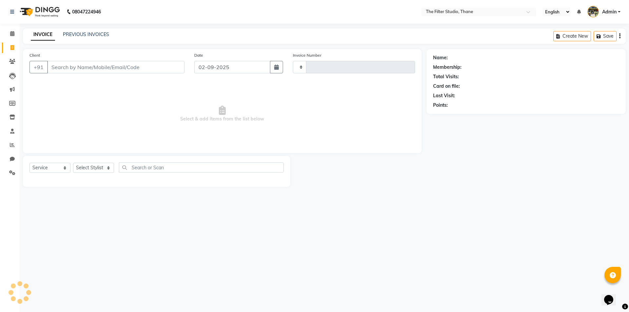
type input "0993"
select select "8024"
type input "M"
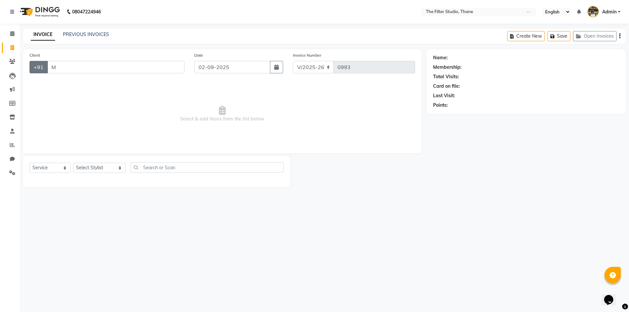
drag, startPoint x: 83, startPoint y: 69, endPoint x: 31, endPoint y: 71, distance: 51.5
click at [31, 71] on div "+91 M" at bounding box center [106, 67] width 155 height 12
click at [12, 172] on icon at bounding box center [12, 172] width 6 height 5
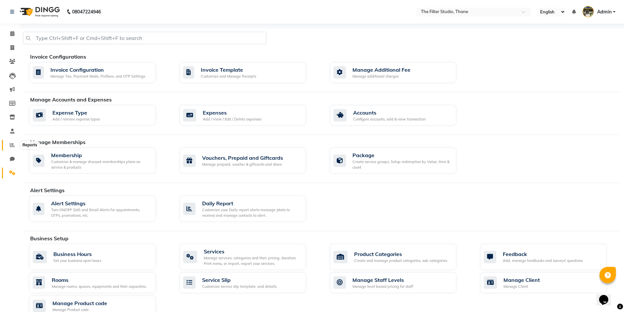
click at [12, 142] on span at bounding box center [12, 146] width 11 height 8
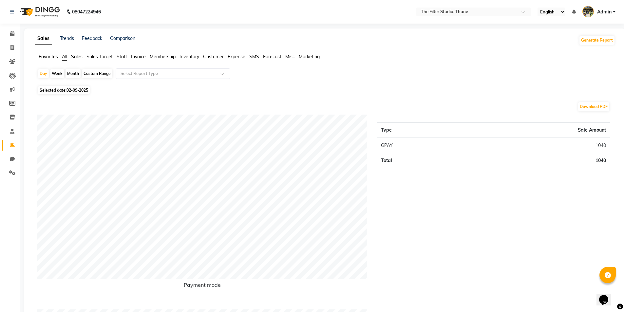
click at [120, 56] on span "Staff" at bounding box center [122, 57] width 10 height 6
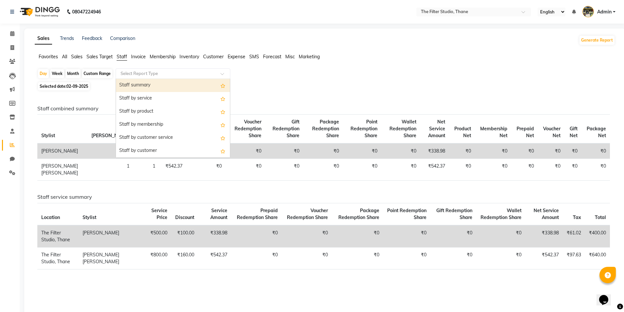
click at [137, 71] on input "text" at bounding box center [166, 73] width 94 height 7
click at [146, 87] on div "Staff summary" at bounding box center [173, 85] width 114 height 13
select select "full_report"
select select "pdf"
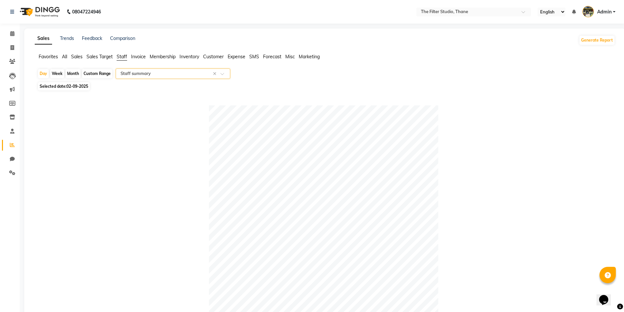
click at [77, 74] on div "Month" at bounding box center [73, 73] width 15 height 9
select select "9"
select select "2025"
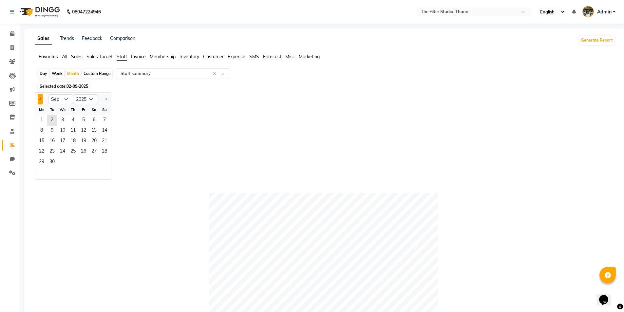
click at [42, 102] on button "Previous month" at bounding box center [40, 99] width 5 height 10
select select "8"
click at [82, 117] on span "1" at bounding box center [83, 120] width 10 height 10
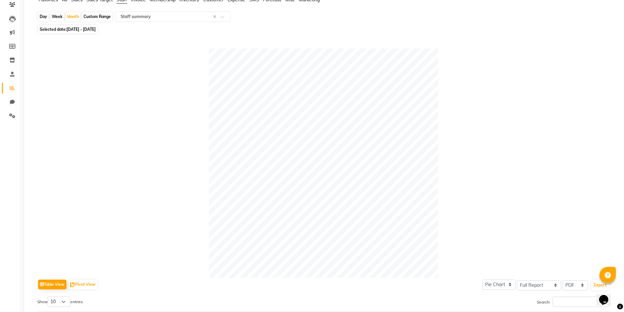
scroll to position [10, 0]
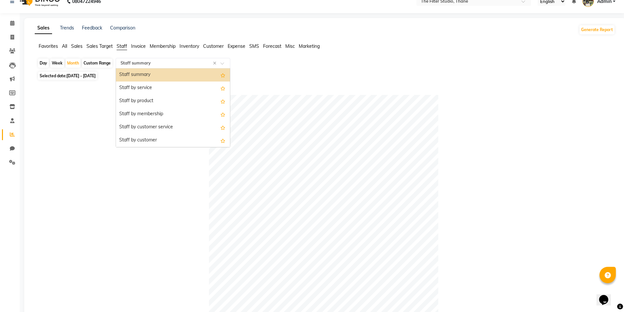
click at [153, 65] on input "text" at bounding box center [166, 63] width 94 height 7
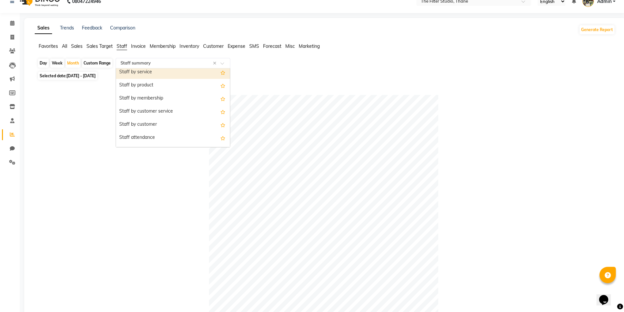
scroll to position [17, 0]
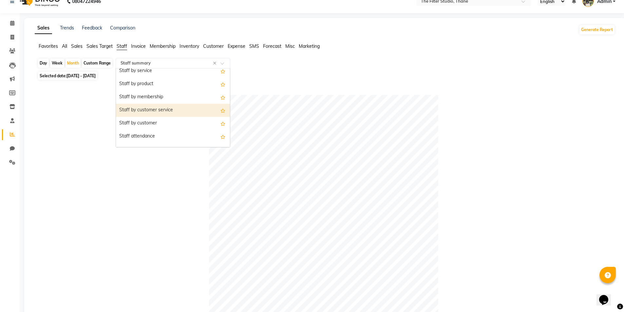
click at [156, 109] on div "Staff by customer service" at bounding box center [173, 110] width 114 height 13
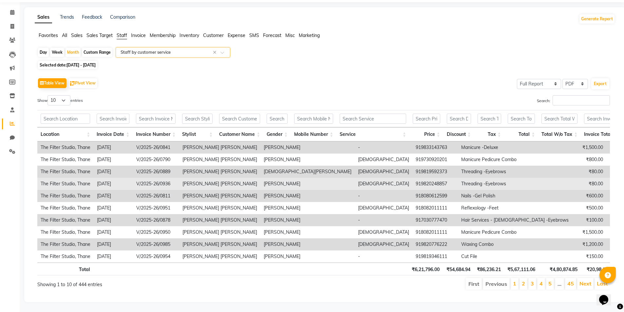
scroll to position [31, 0]
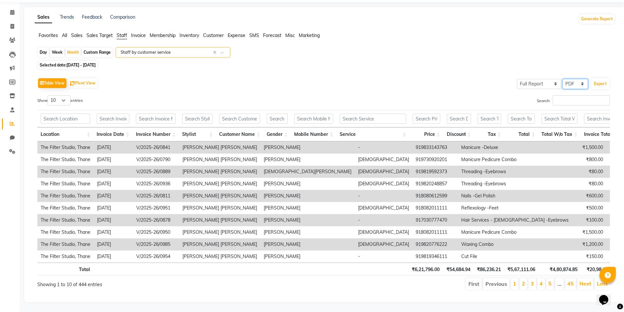
click at [577, 79] on select "Select CSV PDF" at bounding box center [576, 84] width 26 height 10
click at [563, 79] on select "Select CSV PDF" at bounding box center [576, 84] width 26 height 10
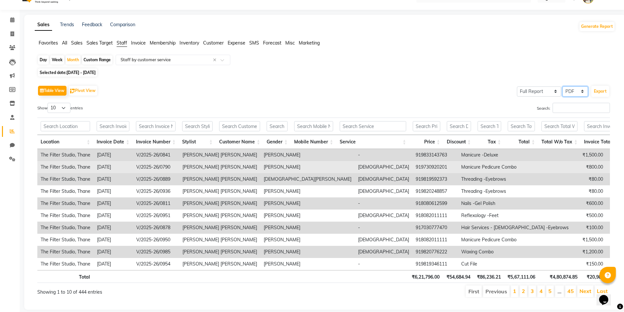
scroll to position [25, 0]
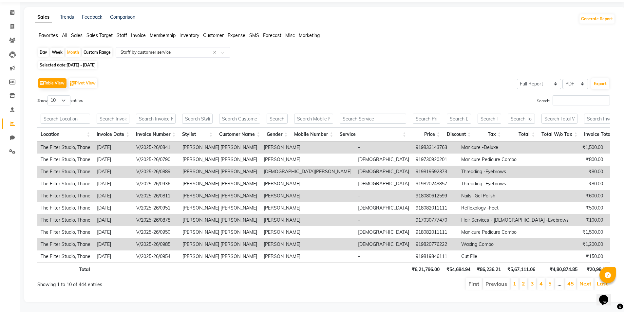
click at [185, 49] on input "text" at bounding box center [166, 52] width 94 height 7
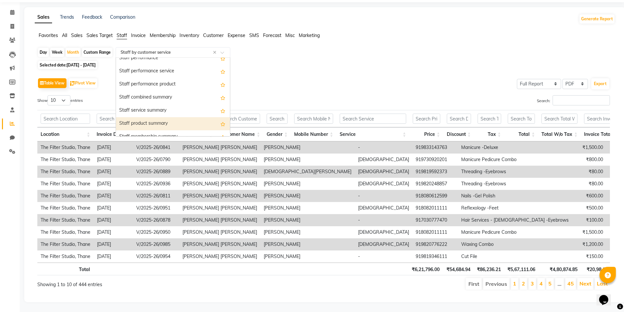
scroll to position [109, 0]
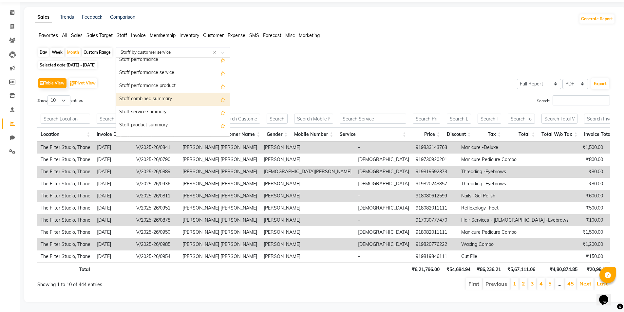
click at [144, 95] on div "Staff combined summary" at bounding box center [173, 99] width 114 height 13
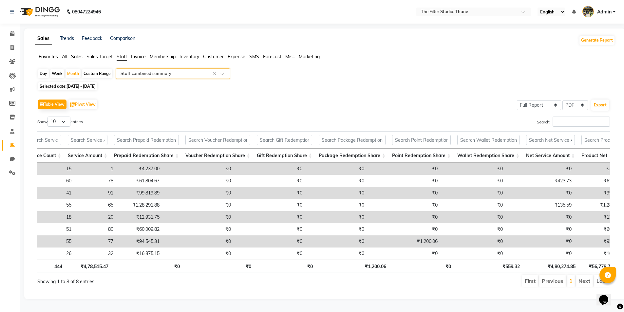
scroll to position [0, 0]
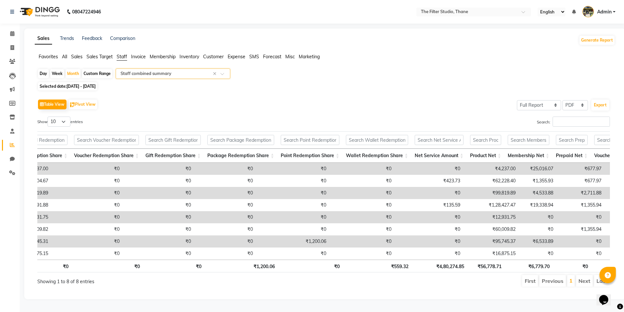
click at [174, 70] on div "Select Report Type × Staff combined summary ×" at bounding box center [173, 74] width 115 height 10
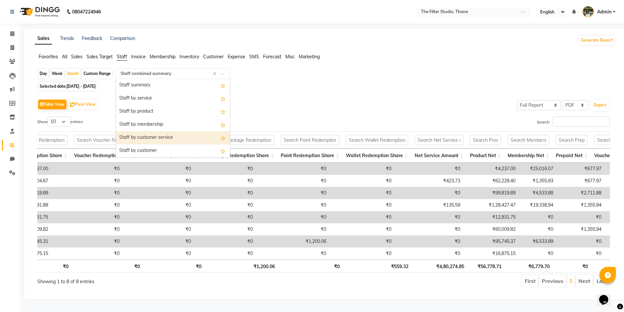
click at [147, 131] on div "Staff by customer service" at bounding box center [173, 137] width 114 height 13
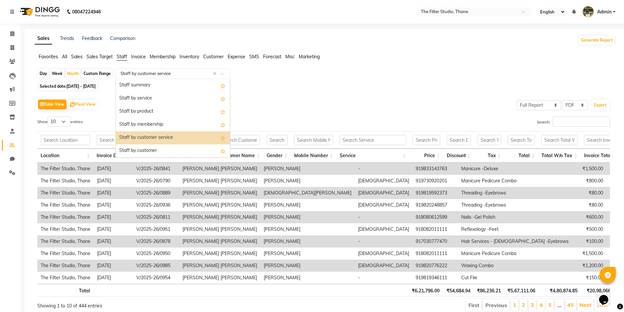
click at [165, 75] on input "text" at bounding box center [166, 73] width 94 height 7
click at [155, 152] on div "Staff by customer" at bounding box center [173, 151] width 114 height 13
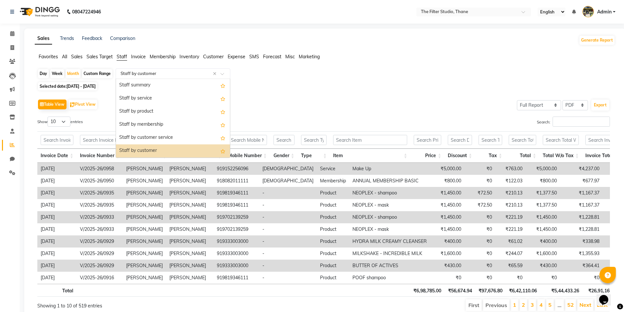
click at [172, 69] on div "Select Report Type × Staff by customer ×" at bounding box center [173, 74] width 115 height 10
click at [273, 101] on div "Table View Pivot View Select Full Report Filtered Report Select CSV PDF Export" at bounding box center [323, 105] width 573 height 14
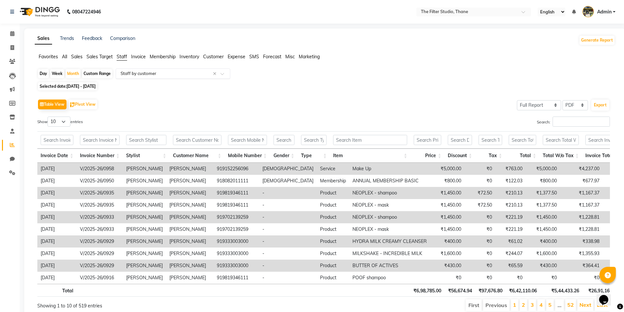
click at [166, 75] on input "text" at bounding box center [166, 73] width 94 height 7
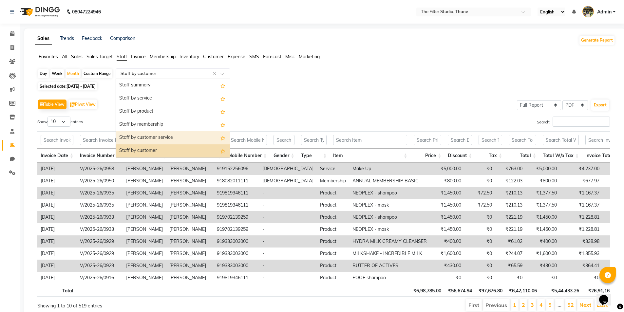
click at [151, 135] on div "Staff by customer service" at bounding box center [173, 137] width 114 height 13
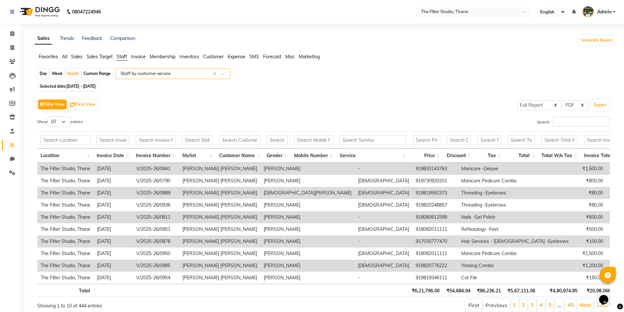
click at [178, 75] on input "text" at bounding box center [166, 73] width 94 height 7
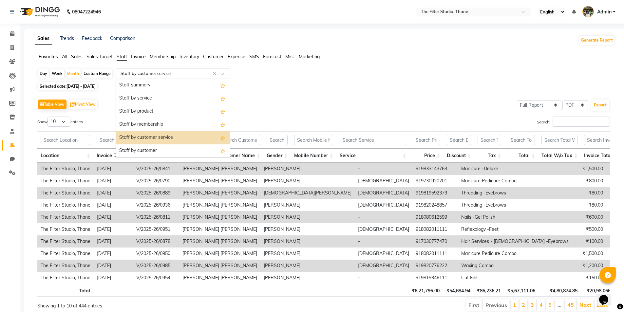
click at [335, 104] on div "Table View Pivot View Select Full Report Filtered Report Select CSV PDF Export" at bounding box center [323, 105] width 573 height 14
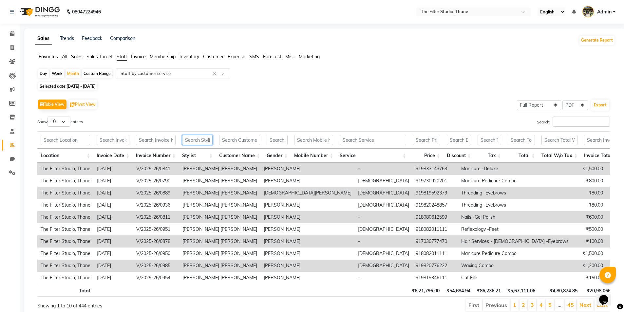
click at [187, 143] on input "text" at bounding box center [197, 140] width 30 height 10
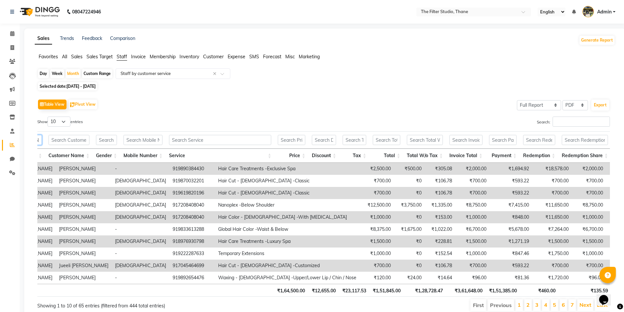
scroll to position [0, 168]
type input "[PERSON_NAME]"
click at [15, 34] on span at bounding box center [12, 34] width 11 height 8
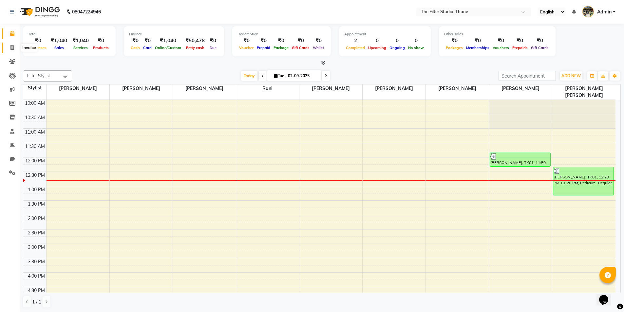
click at [10, 49] on icon at bounding box center [12, 47] width 4 height 5
select select "8024"
select select "service"
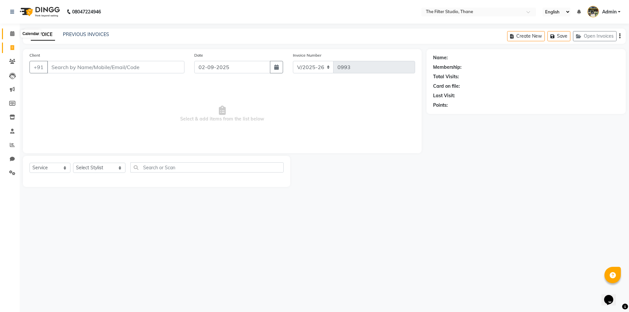
click at [16, 32] on span at bounding box center [12, 34] width 11 height 8
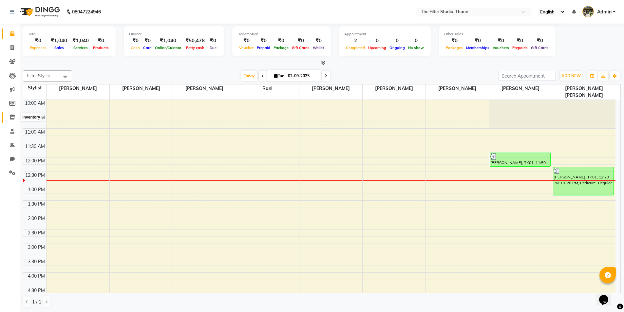
click at [15, 119] on icon at bounding box center [13, 117] width 6 height 5
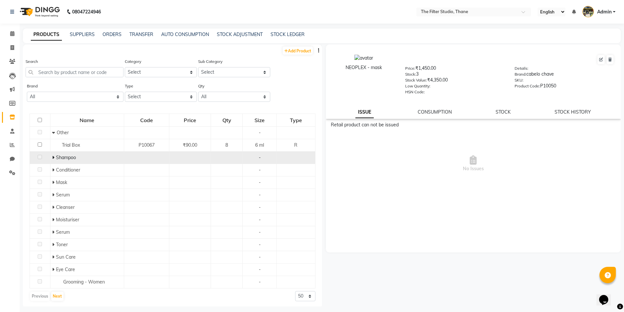
click at [76, 160] on div "Shampoo" at bounding box center [87, 157] width 70 height 7
click at [53, 157] on icon at bounding box center [53, 157] width 2 height 5
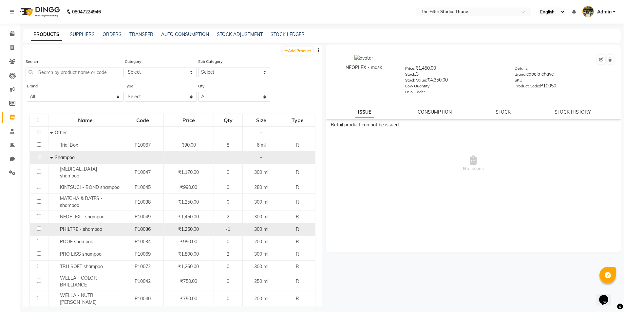
click at [81, 226] on span "PHILTRE - shampoo" at bounding box center [81, 229] width 42 height 6
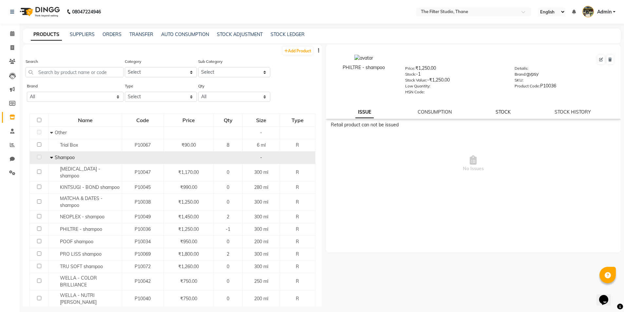
click at [502, 112] on link "STOCK" at bounding box center [503, 112] width 15 height 6
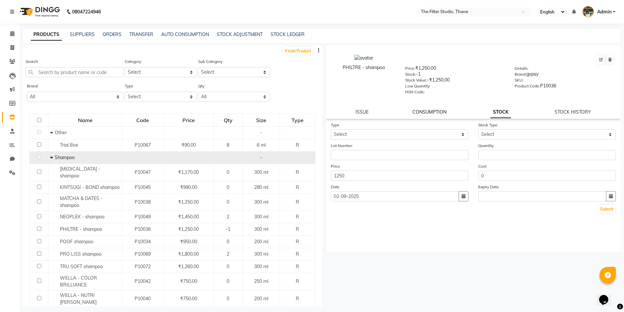
click at [432, 110] on link "CONSUMPTION" at bounding box center [430, 112] width 34 height 6
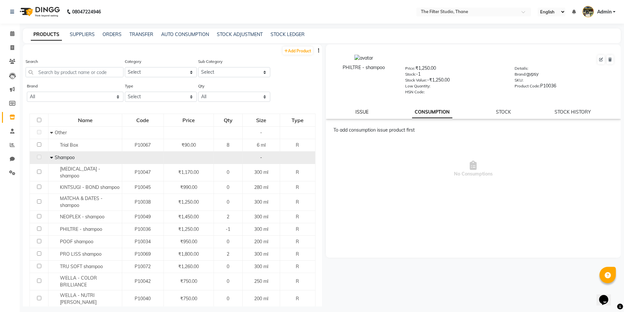
click at [366, 115] on link "ISSUE" at bounding box center [362, 112] width 13 height 6
click at [440, 108] on div "PHILTRE - shampoo Price: ₹1,250.00 Stock: -1 Stock Value: -₹1,250.00 Low Quanti…" at bounding box center [473, 82] width 295 height 74
click at [507, 111] on link "STOCK" at bounding box center [503, 112] width 15 height 6
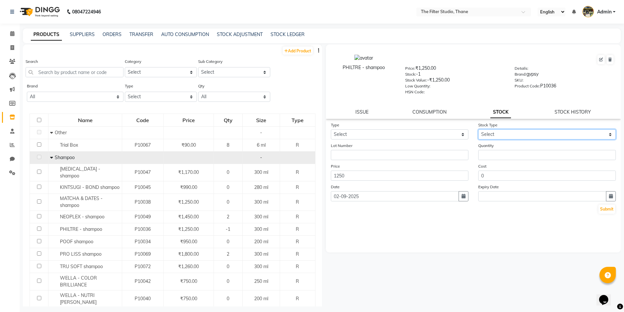
click at [541, 136] on select "Select" at bounding box center [548, 134] width 138 height 10
drag, startPoint x: 532, startPoint y: 133, endPoint x: 528, endPoint y: 133, distance: 3.7
click at [530, 133] on select "Select" at bounding box center [548, 134] width 138 height 10
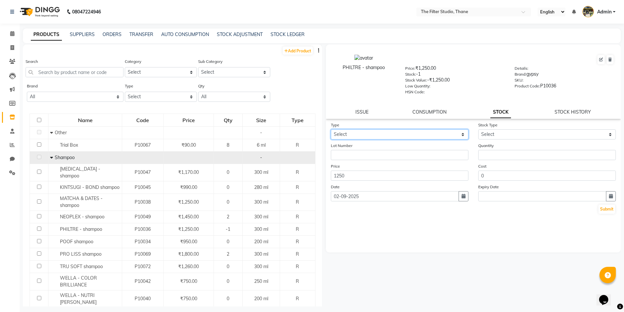
click at [419, 136] on select "Select In Out" at bounding box center [400, 134] width 138 height 10
select select "in"
click at [331, 129] on select "Select In Out" at bounding box center [400, 134] width 138 height 10
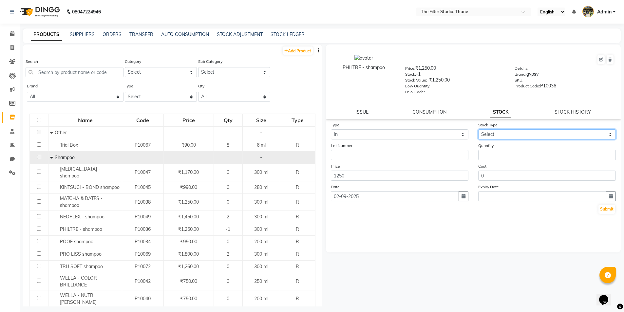
click at [521, 137] on select "Select New Stock Adjustment Return Other" at bounding box center [548, 134] width 138 height 10
select select "new stock"
click at [479, 129] on select "Select New Stock Adjustment Return Other" at bounding box center [548, 134] width 138 height 10
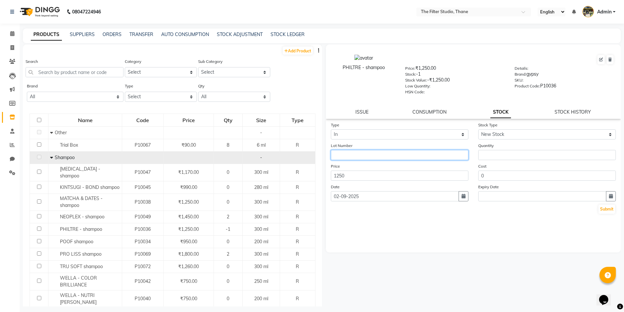
click at [400, 155] on input "text" at bounding box center [400, 155] width 138 height 10
type input "2"
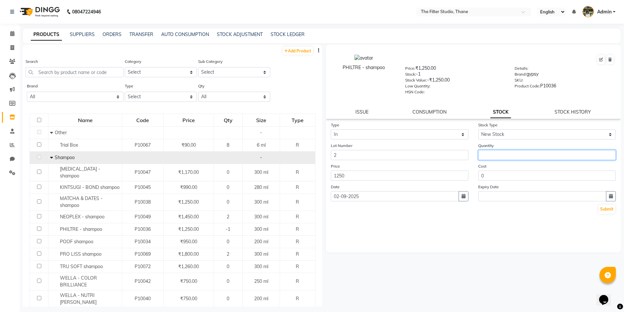
click at [508, 152] on input "number" at bounding box center [548, 155] width 138 height 10
drag, startPoint x: 495, startPoint y: 154, endPoint x: 479, endPoint y: 159, distance: 17.2
click at [479, 159] on input "3" at bounding box center [548, 155] width 138 height 10
type input "6"
click at [412, 227] on div "Type Select In Out Stock Type Select New Stock Adjustment Return Other Lot Numb…" at bounding box center [473, 187] width 295 height 131
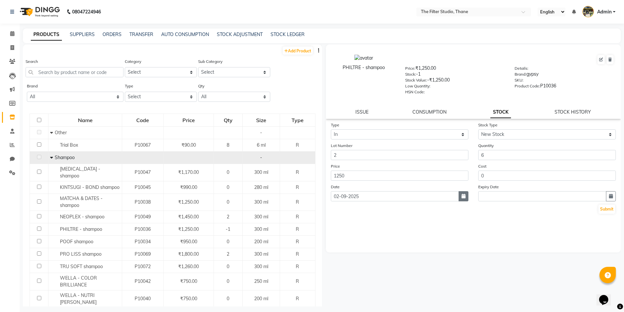
click at [463, 198] on icon "button" at bounding box center [464, 196] width 4 height 5
select select "9"
select select "2025"
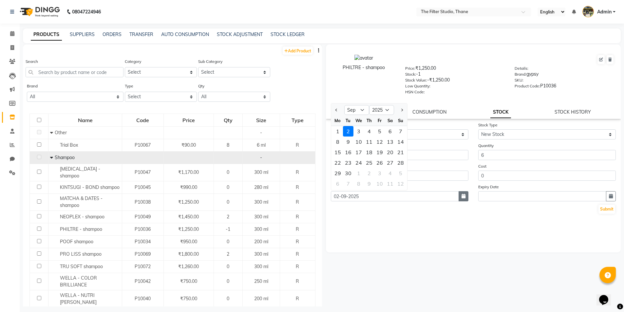
click at [460, 198] on button "button" at bounding box center [464, 196] width 10 height 10
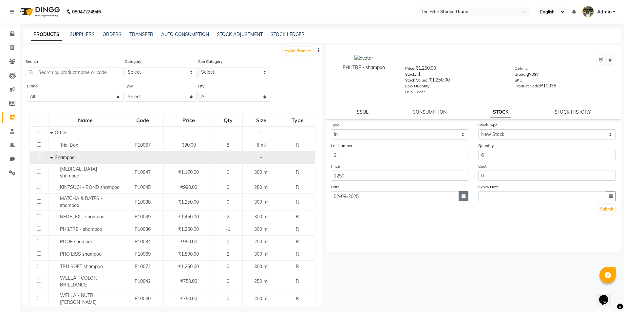
click at [463, 197] on icon "button" at bounding box center [464, 196] width 4 height 5
select select "9"
select select "2025"
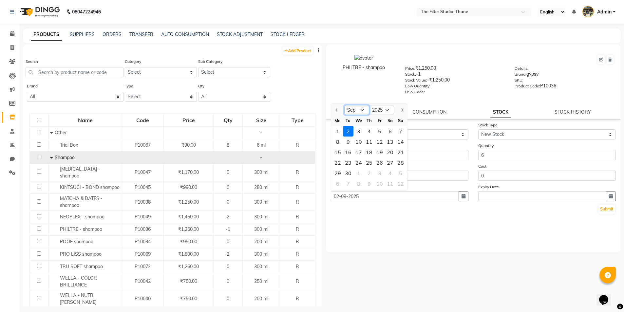
click at [362, 109] on select "Jan Feb Mar Apr May Jun [DATE] Aug Sep Oct Nov Dec" at bounding box center [356, 110] width 25 height 10
select select "8"
click at [344, 105] on select "Jan Feb Mar Apr May Jun [DATE] Aug Sep Oct Nov Dec" at bounding box center [356, 110] width 25 height 10
click at [388, 163] on div "23" at bounding box center [390, 163] width 10 height 10
type input "23-08-2025"
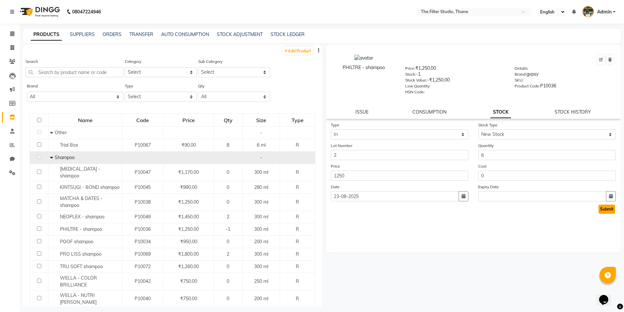
click at [604, 210] on button "Submit" at bounding box center [607, 209] width 17 height 9
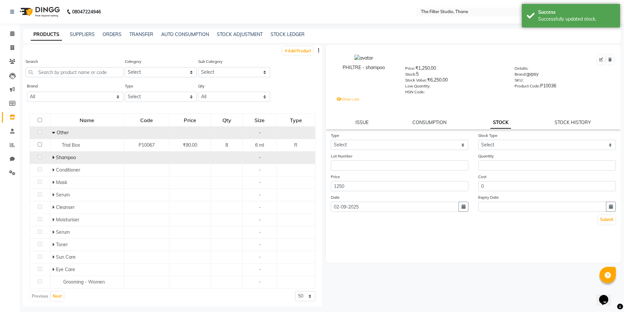
click at [55, 132] on span at bounding box center [54, 133] width 5 height 6
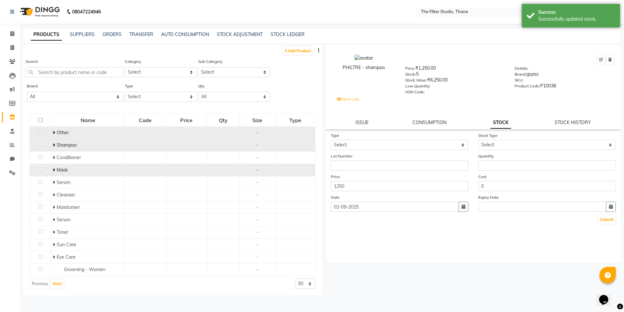
click at [58, 170] on span "Mask" at bounding box center [62, 170] width 11 height 6
click at [55, 170] on icon at bounding box center [54, 170] width 2 height 5
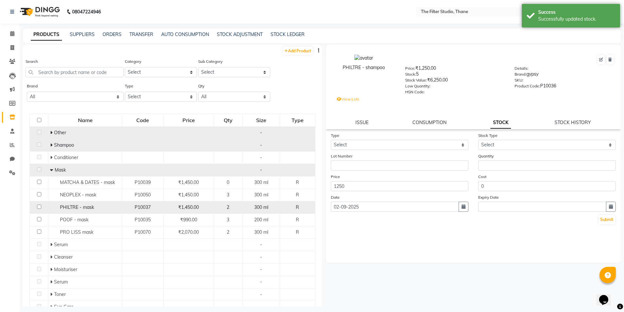
click at [62, 206] on span "PHILTRE - mask" at bounding box center [77, 208] width 34 height 6
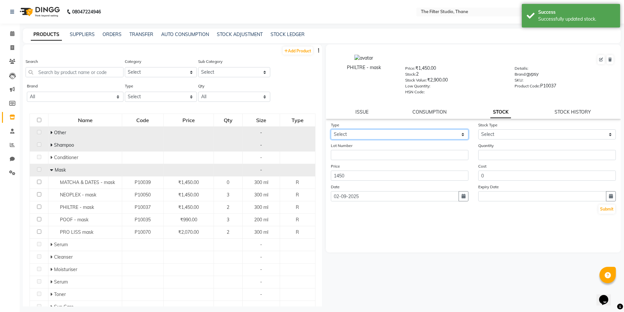
click at [381, 132] on select "Select In Out" at bounding box center [400, 134] width 138 height 10
select select "in"
click at [331, 129] on select "Select In Out" at bounding box center [400, 134] width 138 height 10
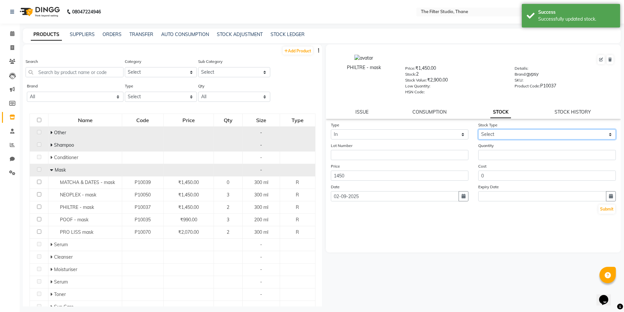
click at [494, 133] on select "Select New Stock Adjustment Return Other" at bounding box center [548, 134] width 138 height 10
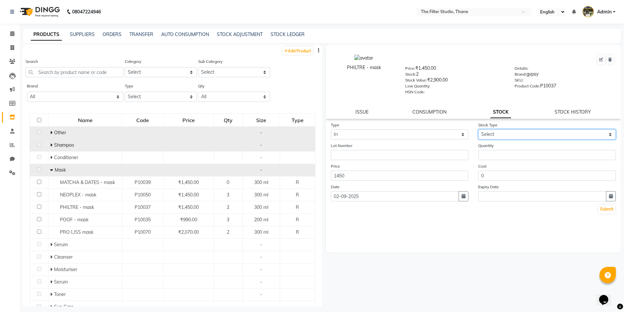
select select "new stock"
click at [479, 129] on select "Select New Stock Adjustment Return Other" at bounding box center [548, 134] width 138 height 10
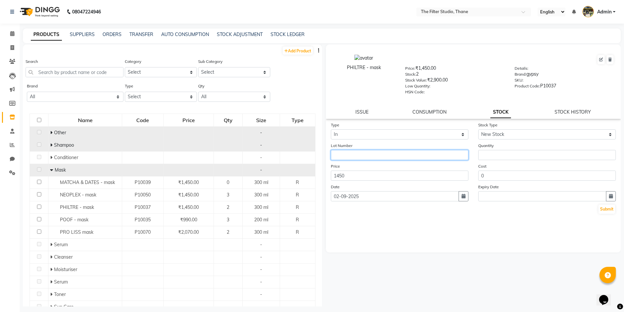
click at [402, 155] on input "text" at bounding box center [400, 155] width 138 height 10
type input "2"
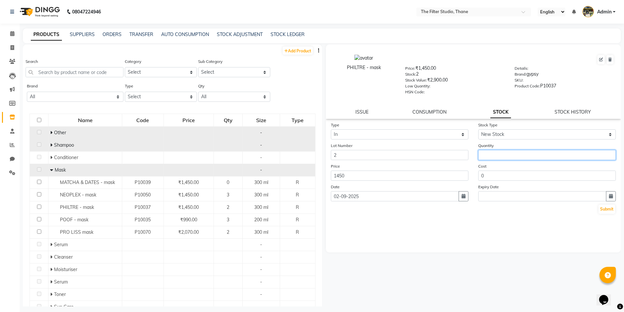
click at [482, 158] on input "number" at bounding box center [548, 155] width 138 height 10
type input "6"
type input "3"
drag, startPoint x: 465, startPoint y: 198, endPoint x: 454, endPoint y: 192, distance: 12.3
click at [463, 198] on button "button" at bounding box center [464, 196] width 10 height 10
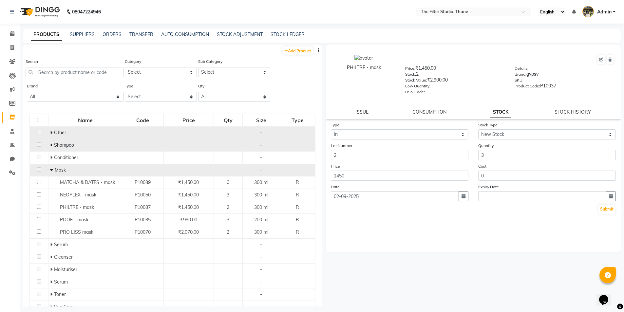
select select "9"
select select "2025"
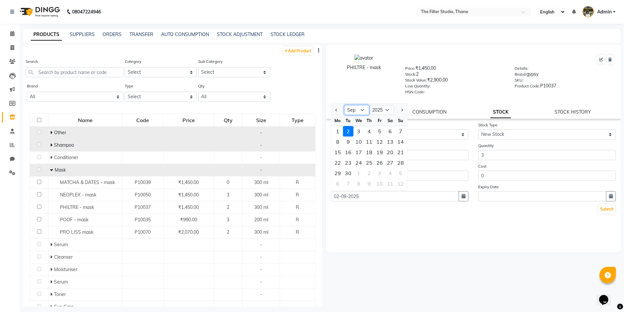
click at [355, 110] on select "Jan Feb Mar Apr May Jun [DATE] Aug Sep Oct Nov Dec" at bounding box center [356, 110] width 25 height 10
select select "8"
click at [344, 105] on select "Jan Feb Mar Apr May Jun [DATE] Aug Sep Oct Nov Dec" at bounding box center [356, 110] width 25 height 10
drag, startPoint x: 396, startPoint y: 163, endPoint x: 390, endPoint y: 164, distance: 5.6
click at [394, 164] on div "18 19 20 21 22 23 24" at bounding box center [369, 163] width 76 height 10
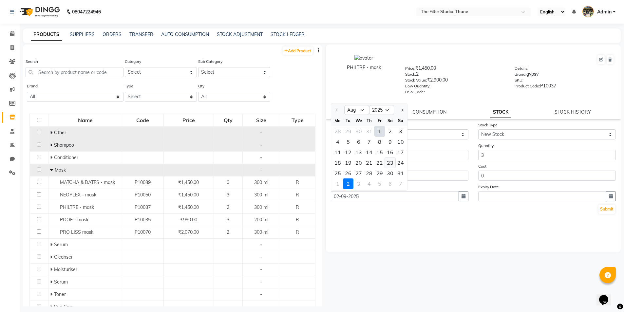
click at [390, 164] on div "23" at bounding box center [390, 163] width 10 height 10
type input "23-08-2025"
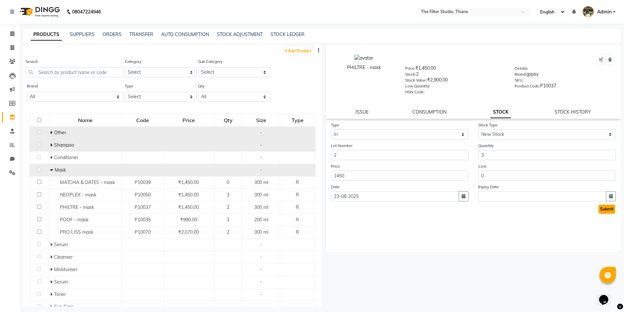
click at [611, 207] on button "Submit" at bounding box center [607, 209] width 17 height 9
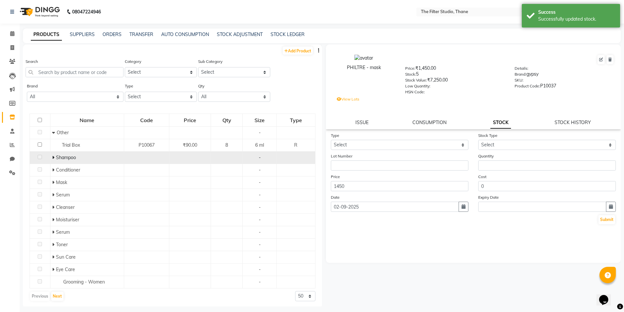
click at [69, 156] on span "Shampoo" at bounding box center [66, 158] width 20 height 6
click at [53, 159] on icon at bounding box center [53, 157] width 2 height 5
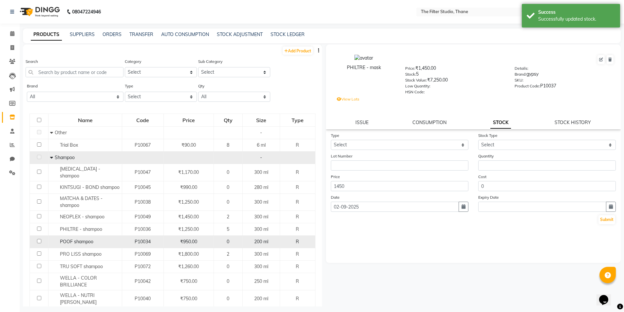
click at [68, 239] on span "POOF shampoo" at bounding box center [76, 242] width 33 height 6
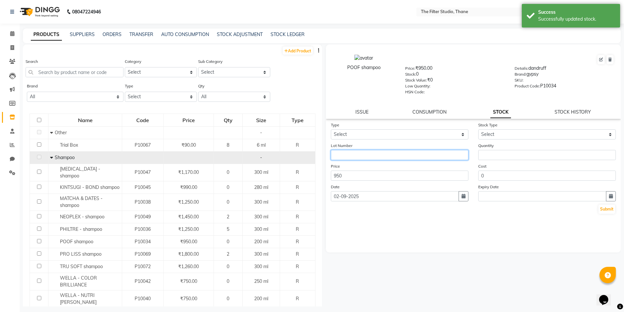
click at [404, 159] on input "text" at bounding box center [400, 155] width 138 height 10
type input "2"
click at [461, 200] on button "button" at bounding box center [464, 196] width 10 height 10
select select "9"
select select "2025"
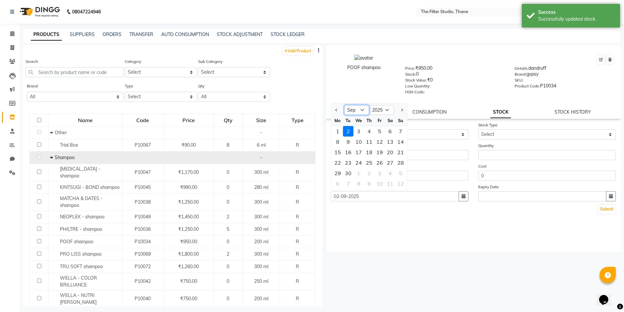
click at [349, 108] on select "Jan Feb Mar Apr May Jun [DATE] Aug Sep Oct Nov Dec" at bounding box center [356, 110] width 25 height 10
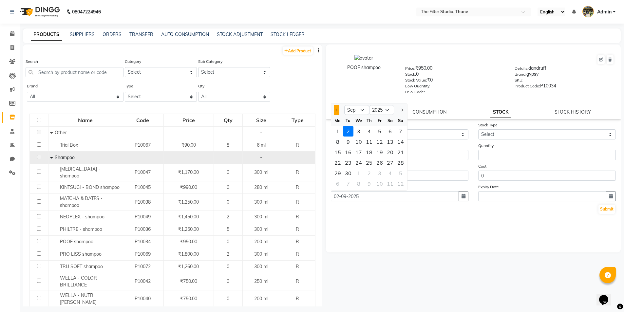
click at [338, 112] on button "Previous month" at bounding box center [337, 110] width 6 height 10
select select "8"
click at [388, 164] on div "23" at bounding box center [390, 163] width 10 height 10
type input "23-08-2025"
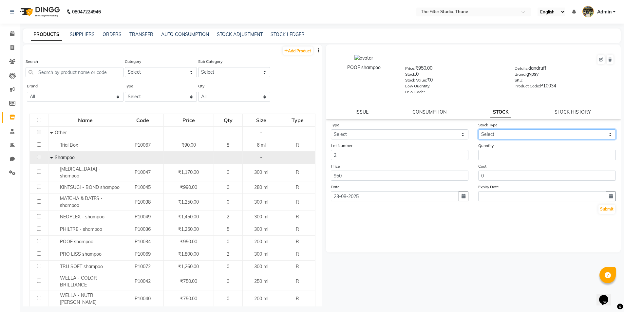
click at [498, 133] on select "Select New Stock Adjustment Return Other" at bounding box center [548, 134] width 138 height 10
select select "new stock"
click at [479, 129] on select "Select New Stock Adjustment Return Other" at bounding box center [548, 134] width 138 height 10
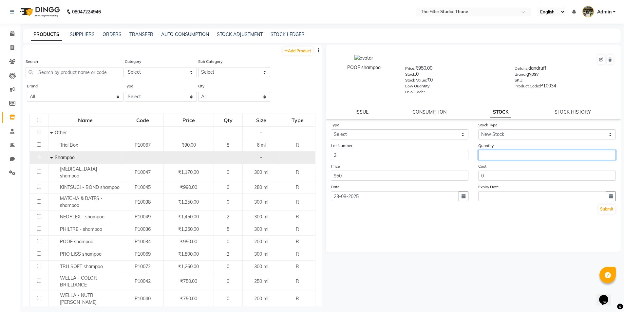
click at [493, 155] on input "number" at bounding box center [548, 155] width 138 height 10
type input "6"
click at [606, 208] on button "Submit" at bounding box center [607, 209] width 17 height 9
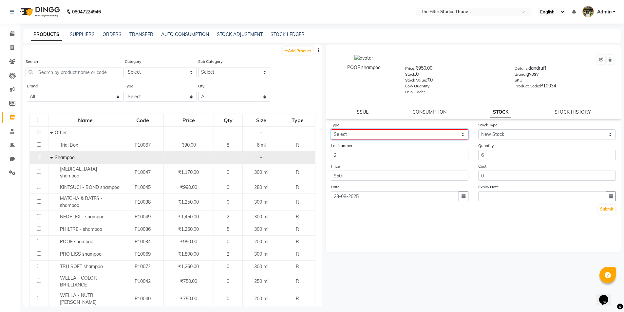
drag, startPoint x: 412, startPoint y: 132, endPoint x: 406, endPoint y: 137, distance: 7.7
click at [412, 132] on select "Select In Out" at bounding box center [400, 134] width 138 height 10
select select "in"
click at [331, 129] on select "Select In Out" at bounding box center [400, 134] width 138 height 10
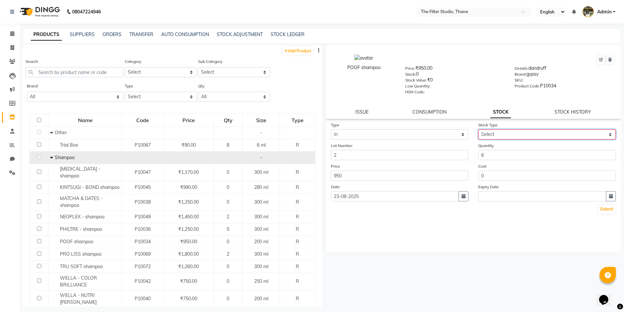
click at [534, 133] on select "Select New Stock Adjustment Return Other" at bounding box center [548, 134] width 138 height 10
click at [479, 129] on select "Select New Stock Adjustment Return Other" at bounding box center [548, 134] width 138 height 10
drag, startPoint x: 508, startPoint y: 135, endPoint x: 507, endPoint y: 139, distance: 4.1
click at [508, 136] on select "Select New Stock Adjustment Return Other" at bounding box center [548, 134] width 138 height 10
select select "new stock"
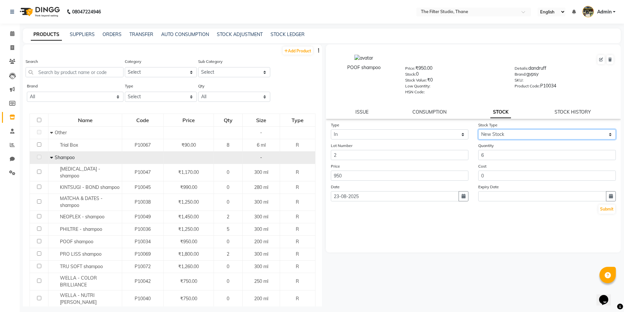
click at [479, 129] on select "Select New Stock Adjustment Return Other" at bounding box center [548, 134] width 138 height 10
click at [605, 210] on button "Submit" at bounding box center [607, 209] width 17 height 9
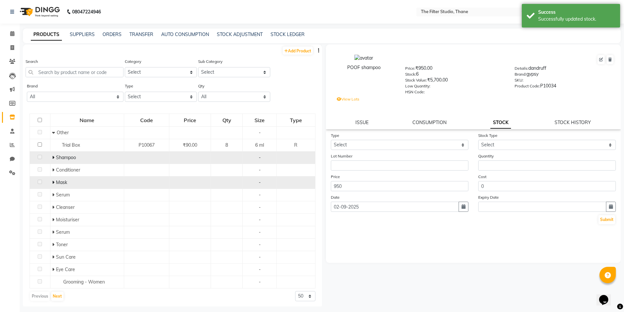
click at [57, 181] on span "Mask" at bounding box center [61, 183] width 11 height 6
click at [53, 181] on icon at bounding box center [53, 182] width 2 height 5
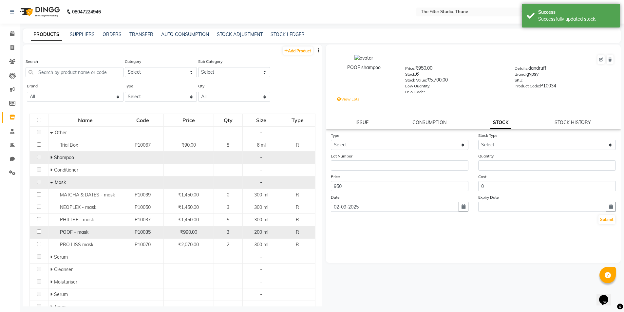
click at [65, 232] on span "POOF - mask" at bounding box center [74, 232] width 29 height 6
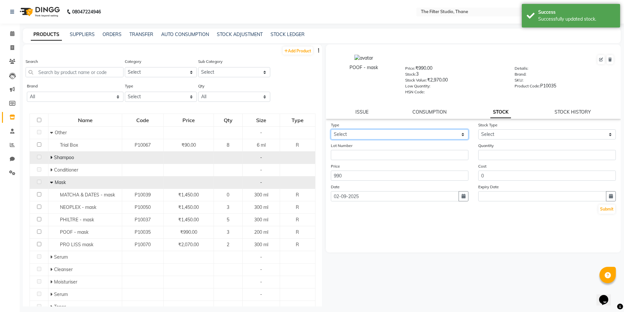
click at [406, 130] on select "Select In Out" at bounding box center [400, 134] width 138 height 10
select select "in"
click at [331, 129] on select "Select In Out" at bounding box center [400, 134] width 138 height 10
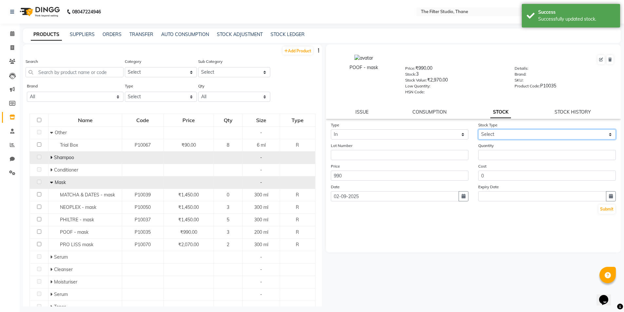
click at [491, 133] on select "Select New Stock Adjustment Return Other" at bounding box center [548, 134] width 138 height 10
select select "new stock"
click at [479, 129] on select "Select New Stock Adjustment Return Other" at bounding box center [548, 134] width 138 height 10
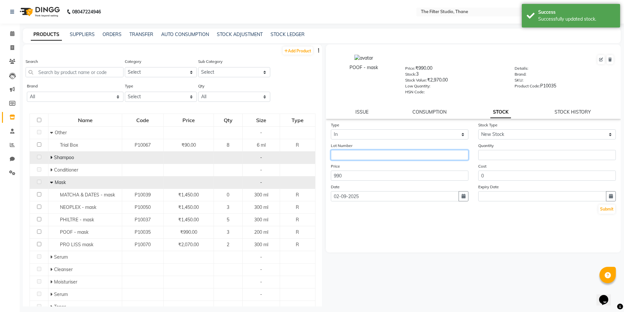
click at [392, 158] on input "text" at bounding box center [400, 155] width 138 height 10
type input "2"
click at [463, 198] on icon "button" at bounding box center [464, 196] width 4 height 5
select select "9"
select select "2025"
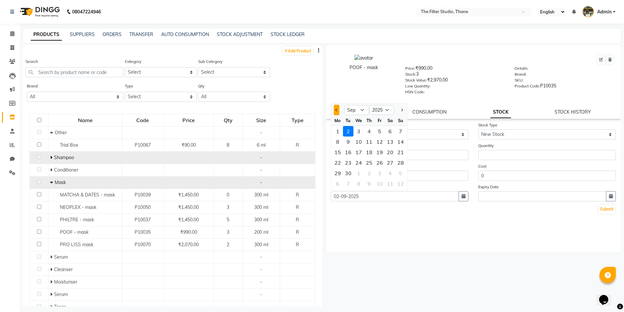
click at [338, 108] on button "Previous month" at bounding box center [337, 110] width 6 height 10
select select "8"
click at [388, 164] on div "23" at bounding box center [390, 163] width 10 height 10
type input "23-08-2025"
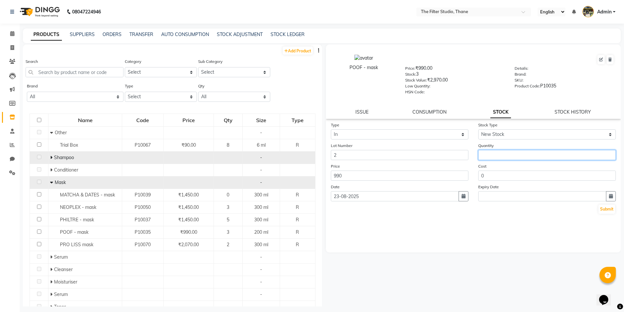
click at [497, 154] on input "number" at bounding box center [548, 155] width 138 height 10
type input "3"
click at [603, 210] on button "Submit" at bounding box center [607, 209] width 17 height 9
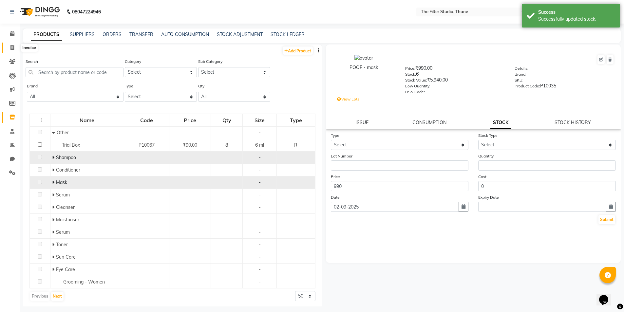
click at [10, 47] on span at bounding box center [12, 48] width 11 height 8
select select "8024"
select select "service"
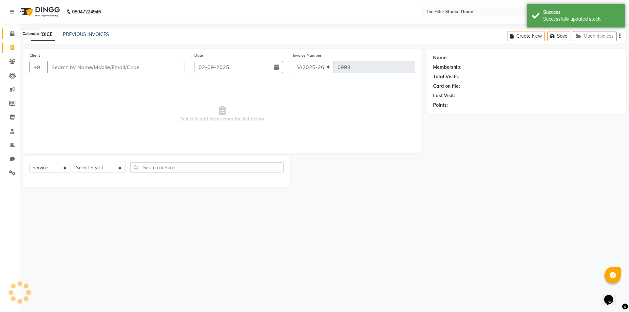
click at [9, 34] on span at bounding box center [12, 34] width 11 height 8
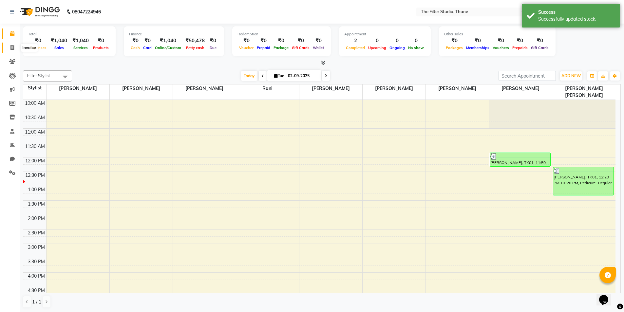
click at [10, 44] on span at bounding box center [12, 48] width 11 height 8
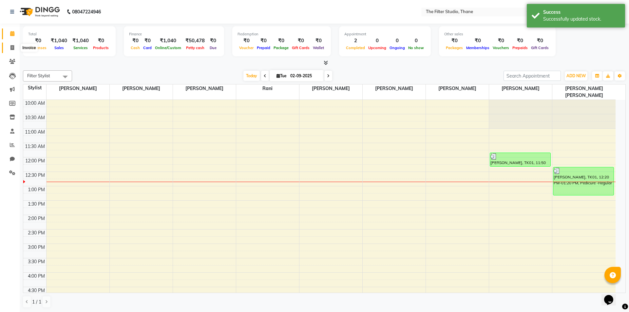
select select "8024"
select select "service"
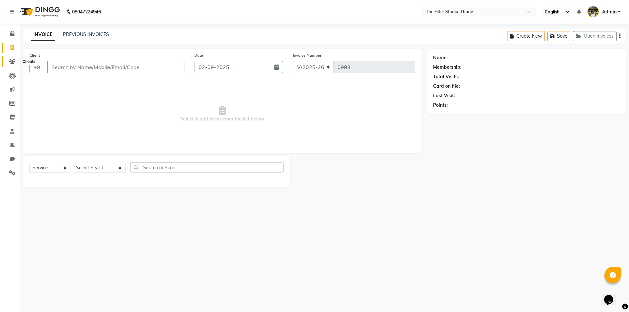
click at [13, 60] on icon at bounding box center [12, 61] width 6 height 5
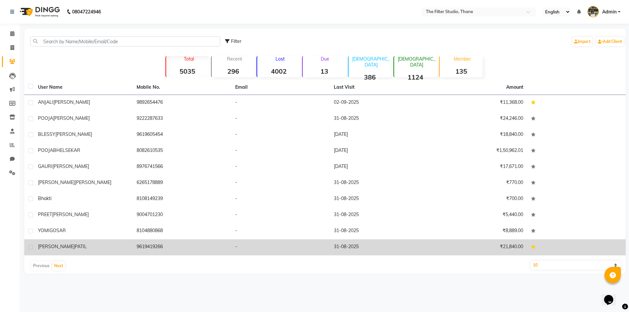
click at [69, 249] on div "[PERSON_NAME]" at bounding box center [83, 247] width 91 height 7
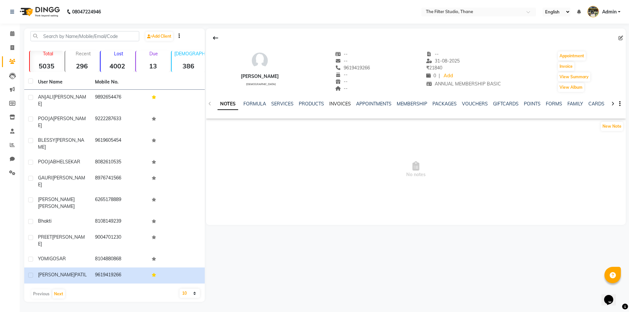
click at [337, 103] on link "INVOICES" at bounding box center [340, 104] width 22 height 6
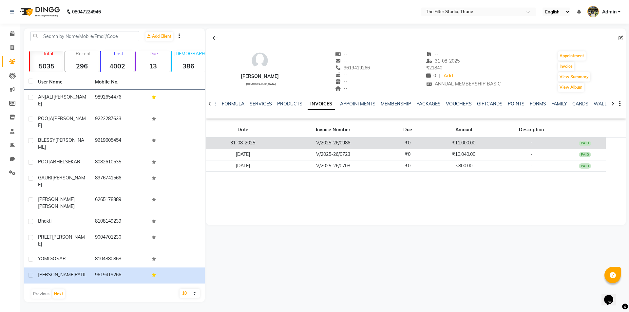
click at [279, 147] on td "31-08-2025" at bounding box center [243, 143] width 74 height 11
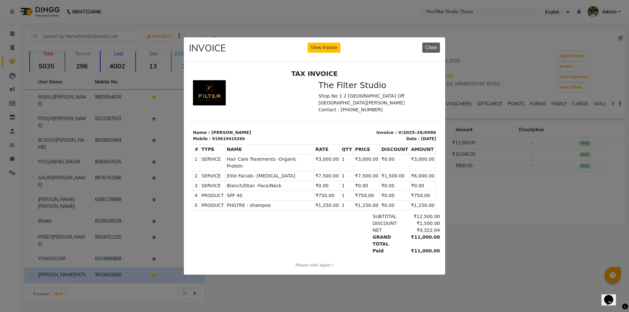
click at [424, 45] on div "INVOICE View Invoice Close" at bounding box center [315, 49] width 262 height 25
click at [426, 45] on button "Close" at bounding box center [431, 48] width 18 height 10
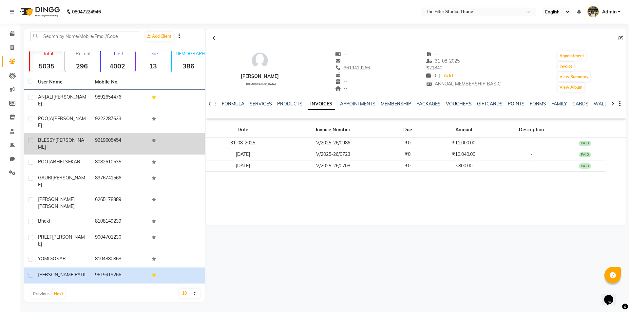
click at [51, 137] on span "BLESSY" at bounding box center [46, 140] width 17 height 6
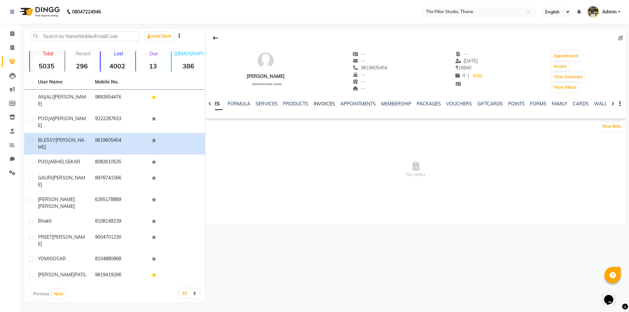
click at [322, 104] on link "INVOICES" at bounding box center [325, 104] width 22 height 6
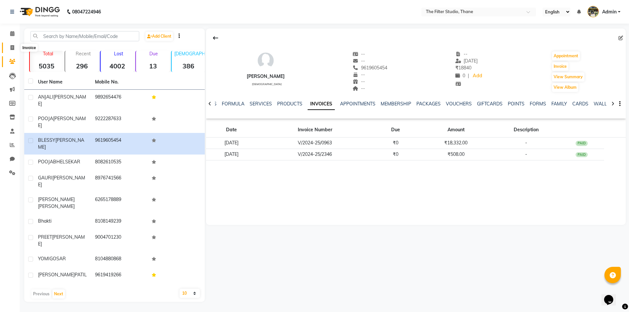
click at [12, 49] on icon at bounding box center [12, 47] width 4 height 5
select select "8024"
select select "service"
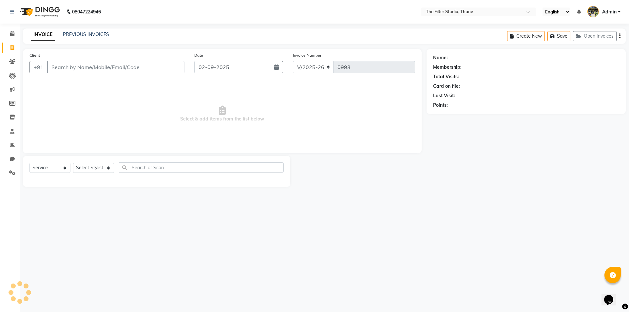
click at [12, 49] on icon at bounding box center [12, 47] width 4 height 5
select select "service"
type input "0993"
select select "8024"
click at [13, 31] on icon at bounding box center [12, 33] width 4 height 5
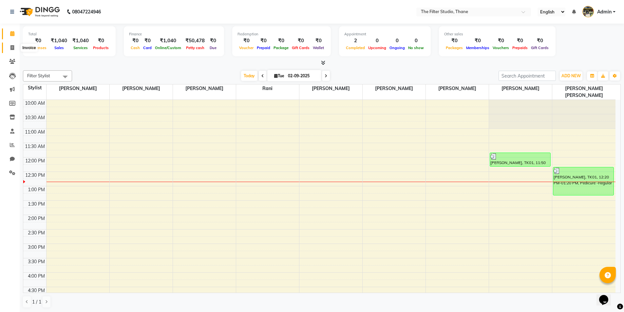
click at [13, 47] on icon at bounding box center [12, 47] width 4 height 5
select select "8024"
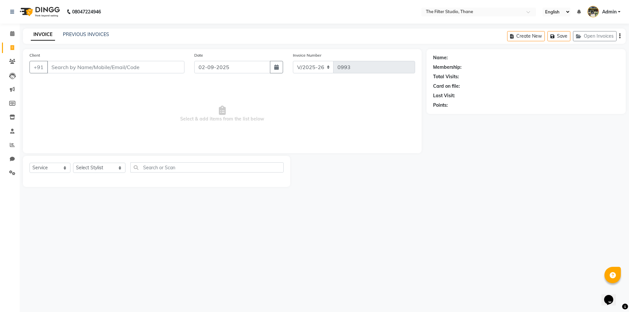
click at [39, 173] on div "Select Service Product Membership Package Voucher Prepaid Gift Card Select Styl…" at bounding box center [156, 170] width 254 height 15
click at [48, 169] on select "Select Service Product Membership Package Voucher Prepaid Gift Card" at bounding box center [49, 168] width 41 height 10
select select "product"
click at [29, 163] on select "Select Service Product Membership Package Voucher Prepaid Gift Card" at bounding box center [49, 168] width 41 height 10
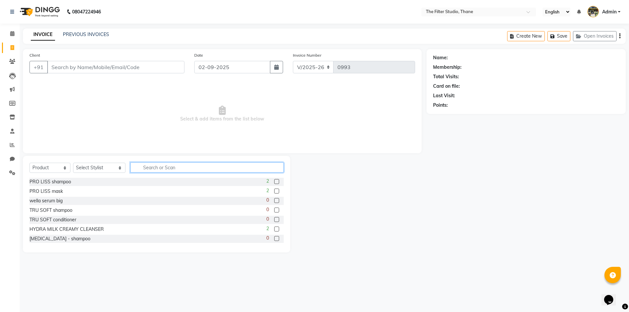
click at [145, 168] on input "text" at bounding box center [206, 168] width 153 height 10
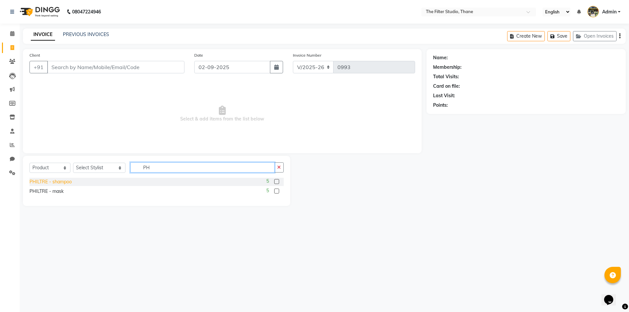
type input "PH"
click at [53, 184] on div "PHILTRE - shampoo" at bounding box center [50, 182] width 42 height 7
checkbox input "false"
click at [12, 34] on icon at bounding box center [12, 33] width 4 height 5
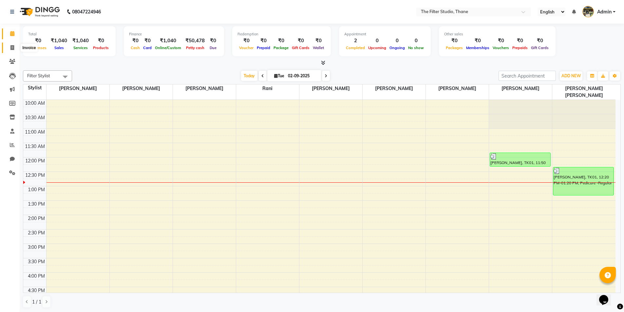
click at [12, 46] on icon at bounding box center [12, 47] width 4 height 5
select select "8024"
select select "service"
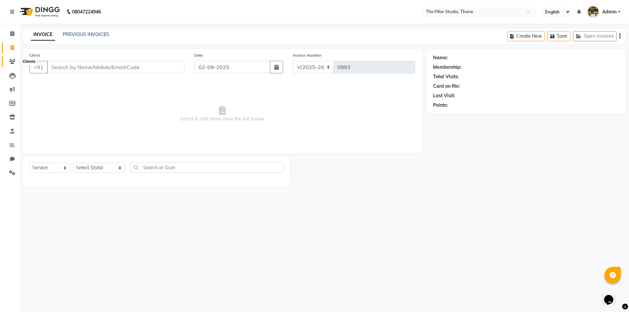
click at [12, 60] on icon at bounding box center [12, 61] width 6 height 5
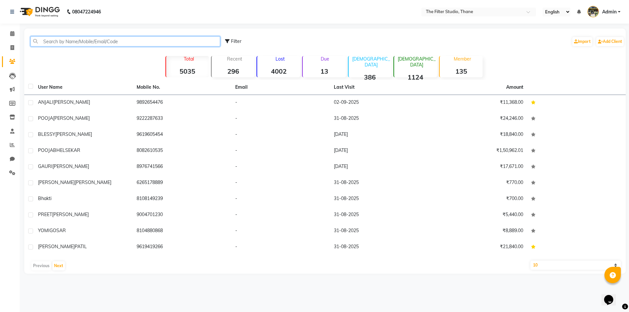
click at [77, 42] on input "text" at bounding box center [125, 41] width 190 height 10
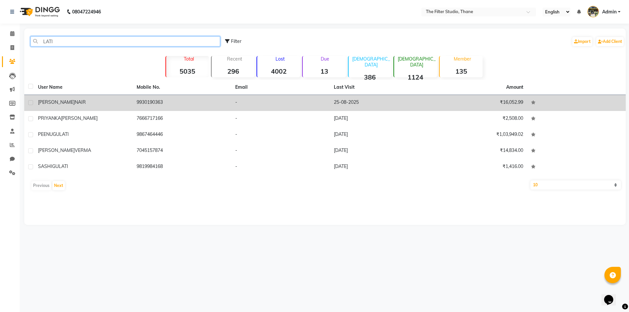
type input "LATI"
click at [60, 99] on td "[PERSON_NAME]" at bounding box center [83, 103] width 99 height 16
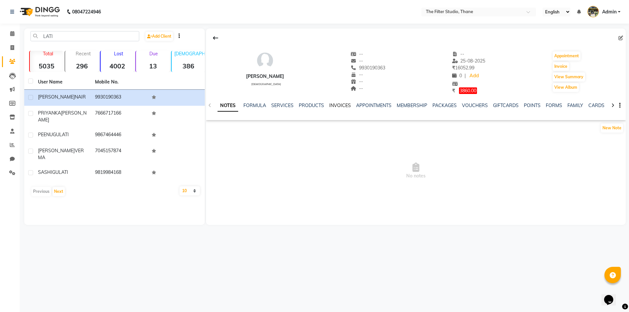
click at [344, 105] on link "INVOICES" at bounding box center [340, 106] width 22 height 6
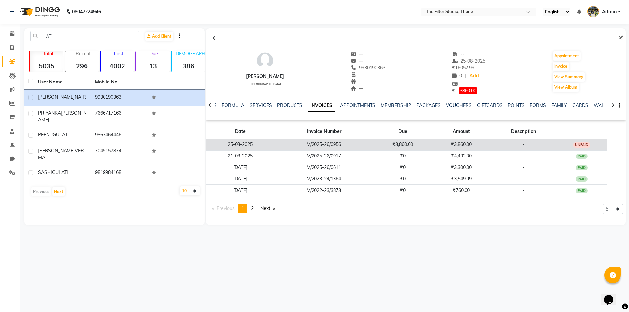
click at [328, 146] on td "V/2025-26/0956" at bounding box center [323, 144] width 99 height 11
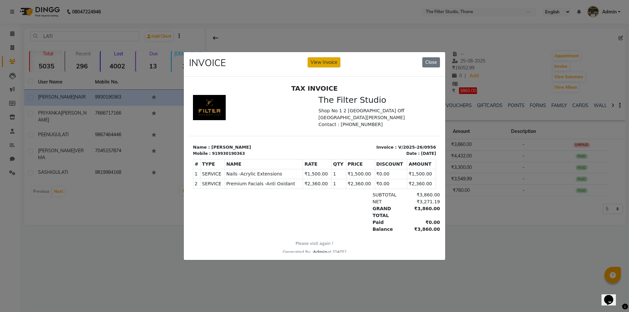
click at [323, 59] on button "View Invoice" at bounding box center [324, 62] width 33 height 10
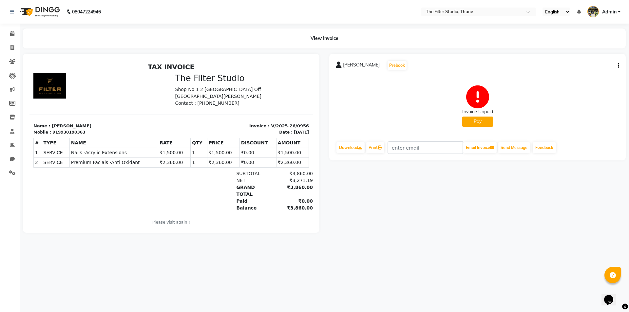
click at [483, 124] on button "Pay" at bounding box center [477, 122] width 31 height 10
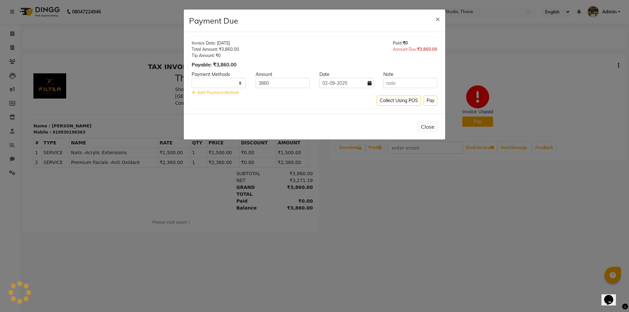
select select "1"
click at [373, 84] on input "02-09-2025" at bounding box center [347, 83] width 54 height 10
select select "9"
select select "2025"
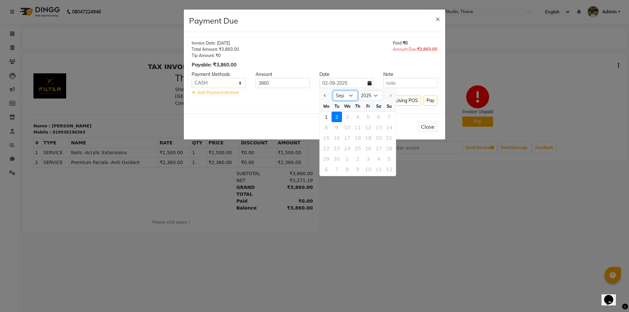
click at [354, 96] on select "Jan Feb Mar Apr May Jun [DATE] Aug Sep" at bounding box center [345, 96] width 25 height 10
select select "8"
click at [333, 91] on select "Jan Feb Mar Apr May Jun [DATE] Aug Sep" at bounding box center [345, 96] width 25 height 10
click at [328, 159] on div "25" at bounding box center [326, 159] width 10 height 10
type input "25-08-2025"
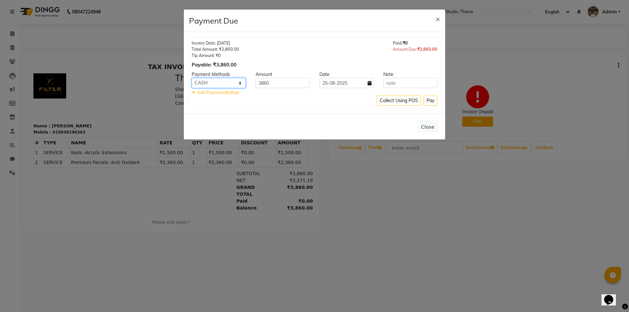
click at [225, 81] on select "CARD GPay CASH" at bounding box center [219, 83] width 54 height 10
select select "5"
click at [192, 78] on select "CARD GPay CASH" at bounding box center [219, 83] width 54 height 10
click at [433, 104] on button "Pay" at bounding box center [431, 101] width 14 height 10
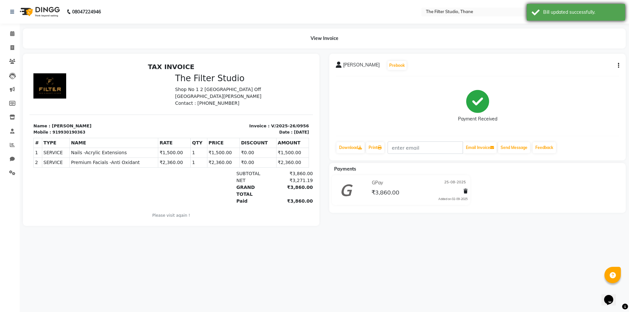
click at [601, 4] on div "Bill updated successfully." at bounding box center [576, 12] width 98 height 17
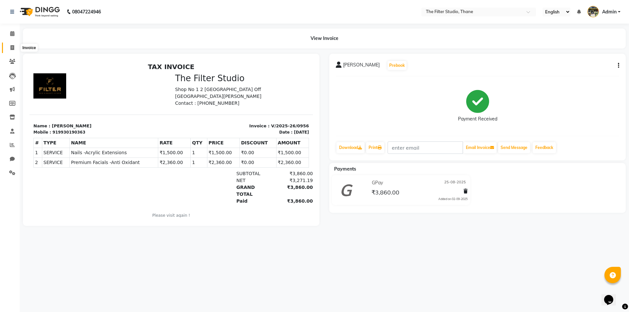
click at [13, 48] on icon at bounding box center [12, 47] width 4 height 5
select select "service"
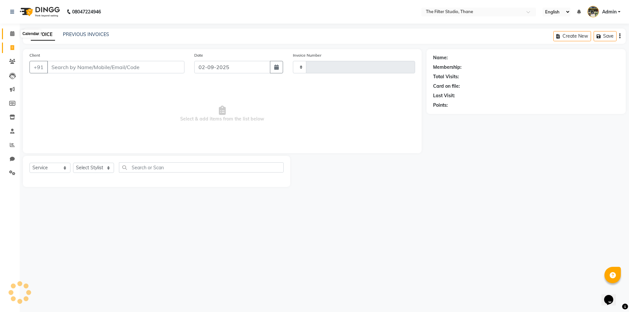
type input "0993"
select select "8024"
click at [7, 28] on li "Calendar" at bounding box center [10, 34] width 20 height 14
click at [10, 36] on span at bounding box center [12, 34] width 11 height 8
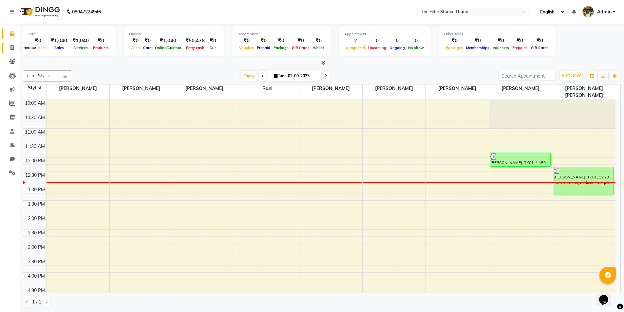
click at [11, 49] on icon at bounding box center [12, 47] width 4 height 5
select select "service"
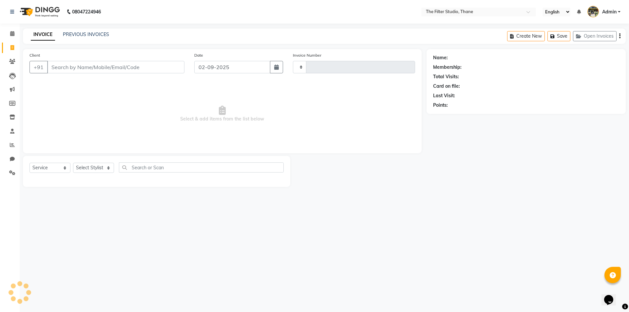
click at [91, 62] on input "Client" at bounding box center [115, 67] width 137 height 12
type input "MA"
type input "0993"
type input "MAN"
select select "8024"
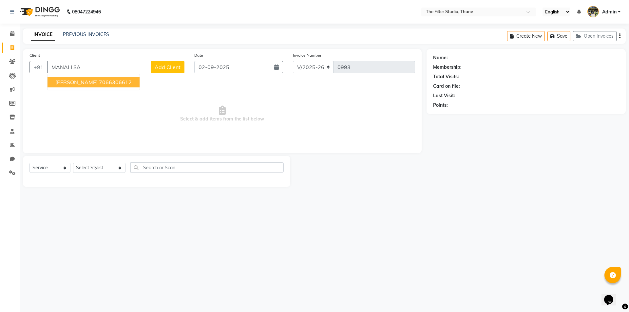
click at [87, 82] on span "[PERSON_NAME]" at bounding box center [76, 82] width 42 height 7
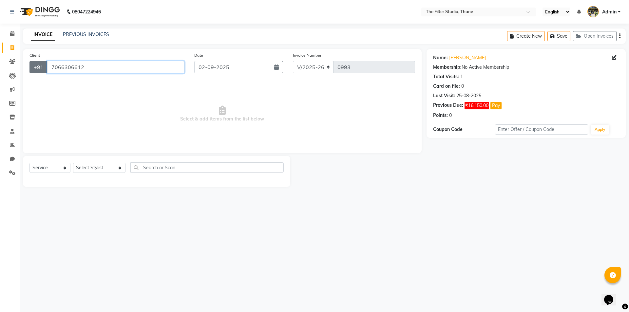
drag, startPoint x: 90, startPoint y: 67, endPoint x: 31, endPoint y: 65, distance: 59.4
click at [31, 65] on div "[PHONE_NUMBER]" at bounding box center [106, 67] width 155 height 12
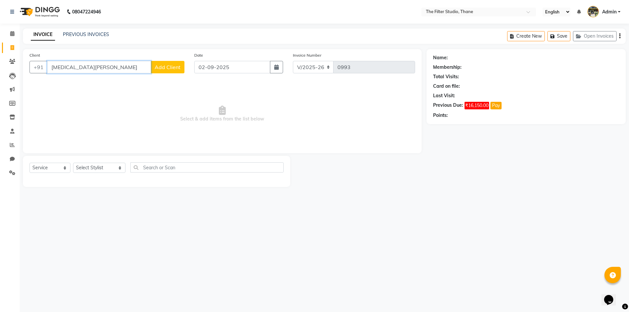
click at [84, 62] on input "[MEDICAL_DATA][PERSON_NAME]" at bounding box center [99, 67] width 104 height 12
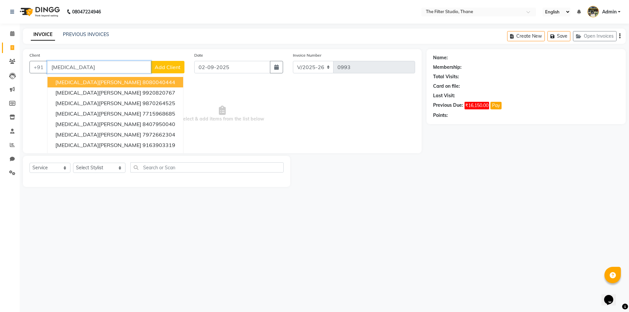
click at [78, 83] on span "[MEDICAL_DATA][PERSON_NAME]" at bounding box center [98, 82] width 86 height 7
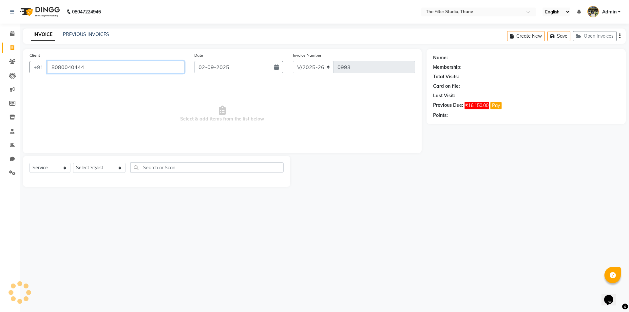
type input "8080040444"
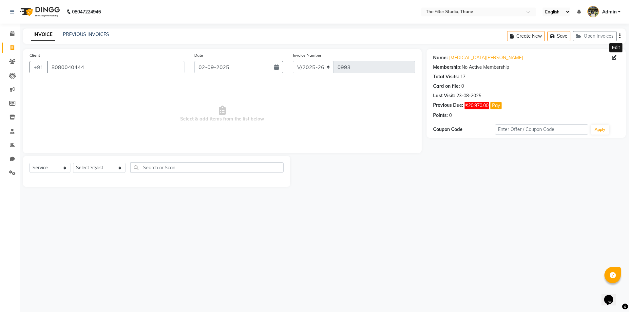
click at [614, 57] on icon at bounding box center [614, 57] width 5 height 5
select select "03"
select select "2017"
select select "[DEMOGRAPHIC_DATA]"
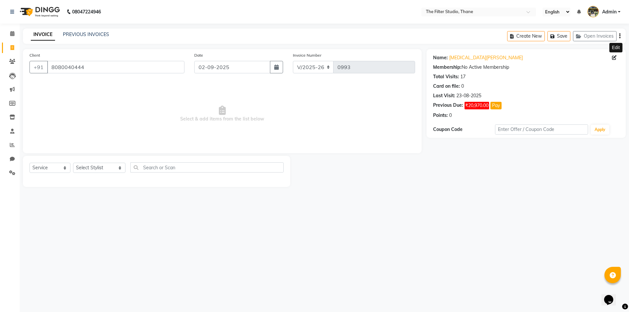
select select "14"
select select "12"
select select "2015"
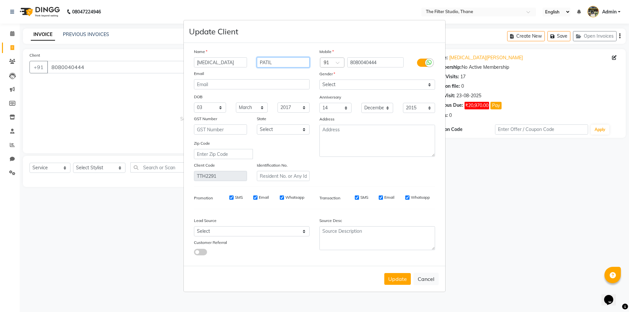
click at [259, 63] on input "PATIL" at bounding box center [283, 62] width 53 height 10
type input "[PERSON_NAME]"
click at [401, 279] on button "Update" at bounding box center [397, 279] width 27 height 12
select select
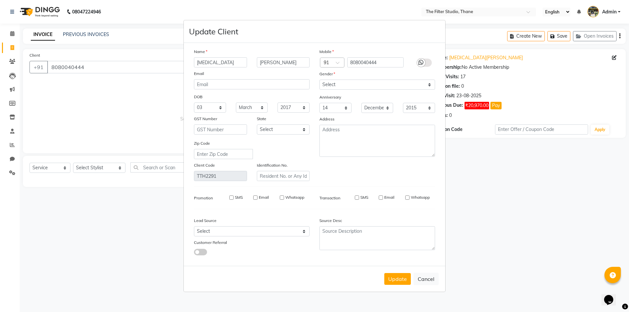
select select
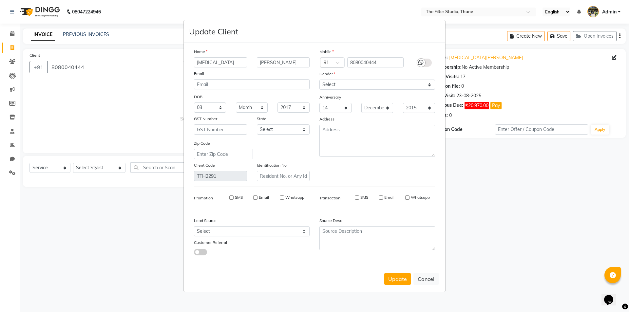
checkbox input "false"
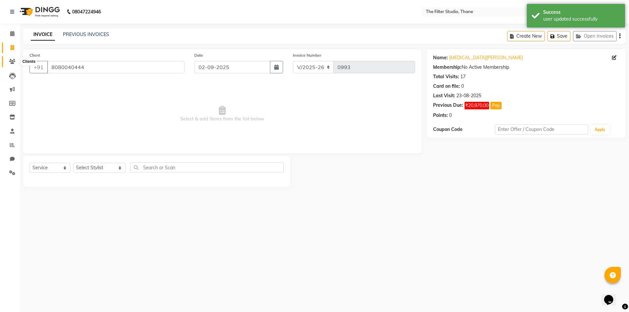
click at [12, 60] on icon at bounding box center [12, 61] width 6 height 5
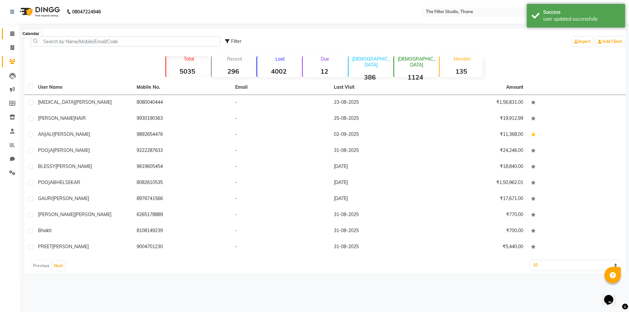
click at [12, 31] on icon at bounding box center [12, 33] width 4 height 5
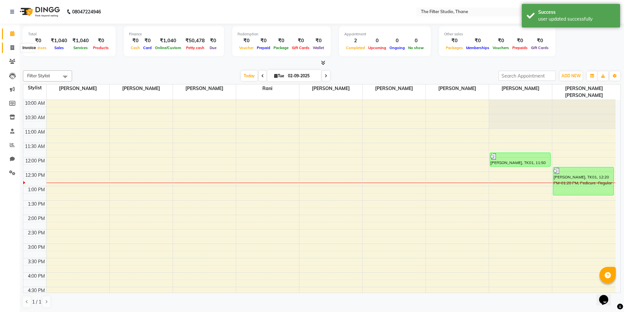
click at [12, 48] on icon at bounding box center [12, 47] width 4 height 5
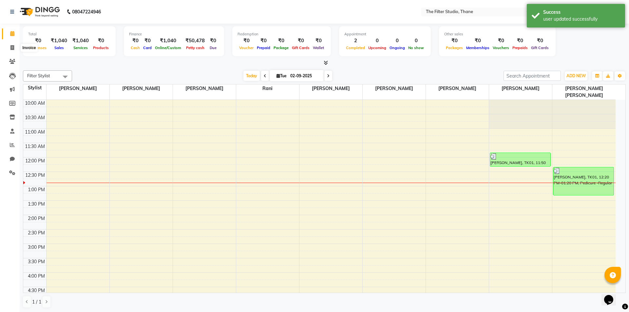
select select "8024"
select select "service"
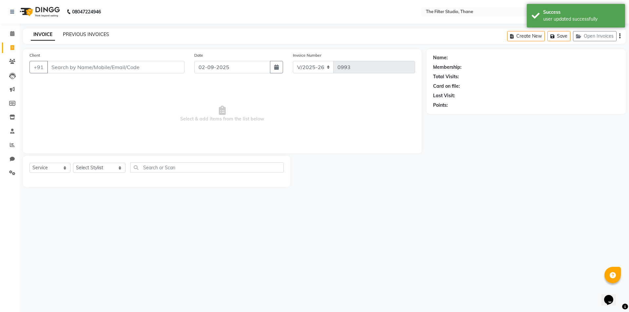
click at [90, 35] on link "PREVIOUS INVOICES" at bounding box center [86, 34] width 46 height 6
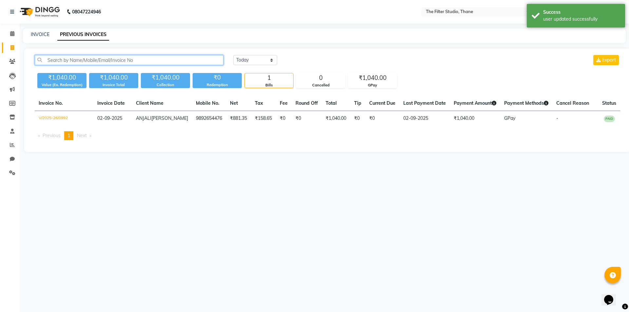
click at [96, 58] on input "text" at bounding box center [129, 60] width 189 height 10
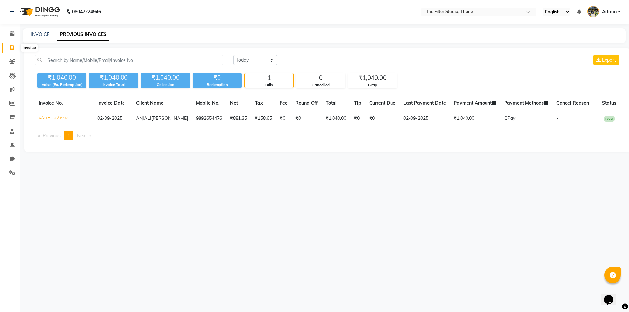
click at [11, 49] on icon at bounding box center [12, 47] width 4 height 5
select select "8024"
select select "service"
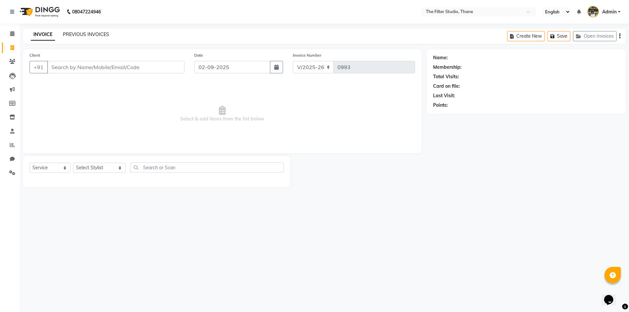
click at [96, 36] on link "PREVIOUS INVOICES" at bounding box center [86, 34] width 46 height 6
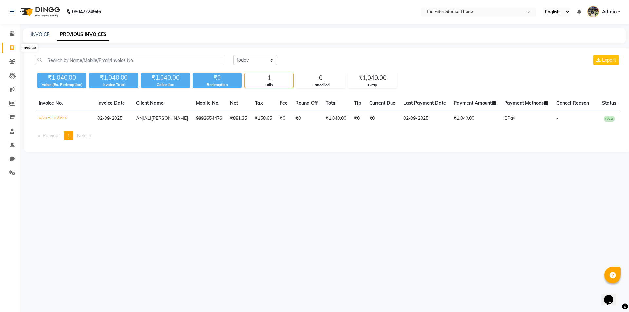
click at [10, 49] on icon at bounding box center [12, 47] width 4 height 5
select select "8024"
select select "service"
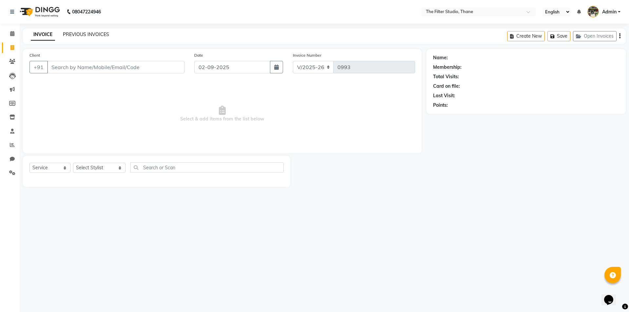
click at [88, 33] on link "PREVIOUS INVOICES" at bounding box center [86, 34] width 46 height 6
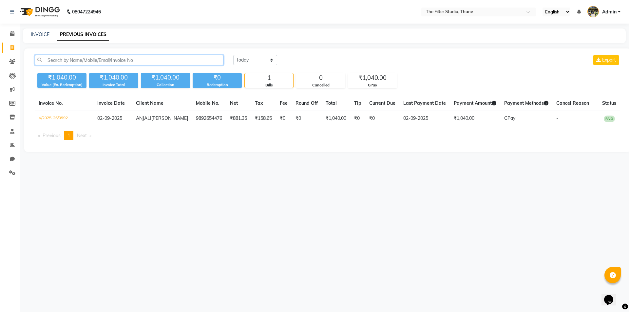
click at [95, 63] on input "text" at bounding box center [129, 60] width 189 height 10
click at [11, 58] on span at bounding box center [12, 62] width 11 height 8
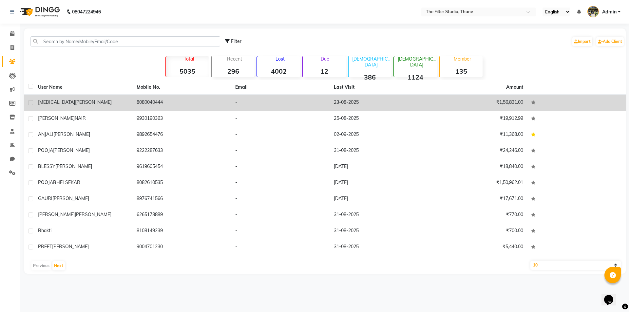
click at [75, 103] on span "[PERSON_NAME]" at bounding box center [93, 102] width 37 height 6
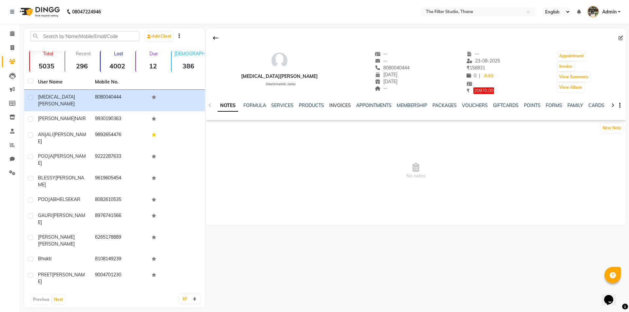
click at [335, 105] on link "INVOICES" at bounding box center [340, 106] width 22 height 6
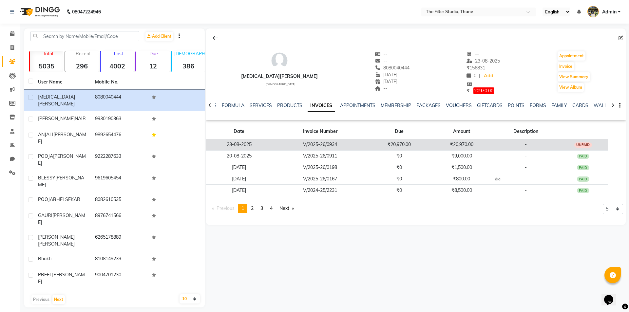
drag, startPoint x: 329, startPoint y: 133, endPoint x: 327, endPoint y: 140, distance: 7.0
click at [328, 138] on th "Invoice Number" at bounding box center [320, 131] width 96 height 15
click at [327, 142] on td "V/2025-26/0934" at bounding box center [320, 144] width 96 height 11
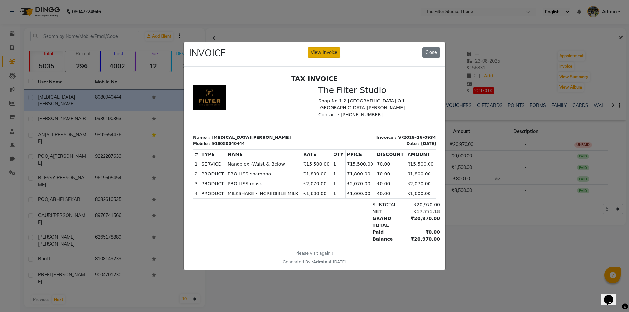
click at [335, 50] on button "View Invoice" at bounding box center [324, 53] width 33 height 10
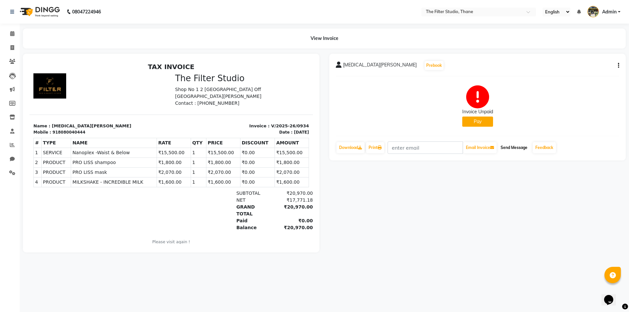
click at [516, 149] on button "Send Message" at bounding box center [514, 147] width 32 height 11
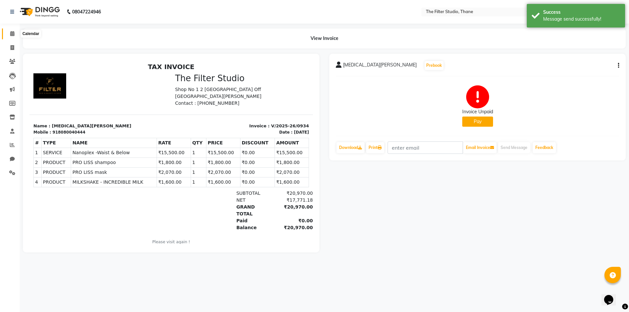
click at [11, 33] on icon at bounding box center [12, 33] width 4 height 5
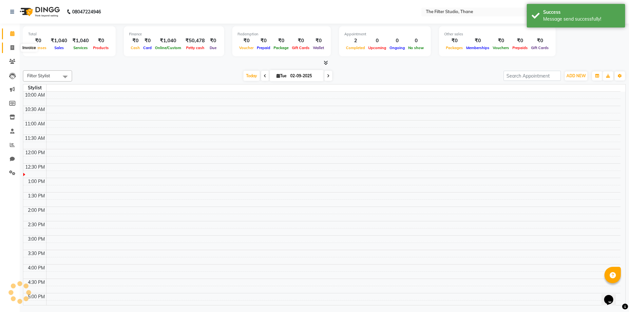
click at [14, 46] on icon at bounding box center [12, 47] width 4 height 5
select select "service"
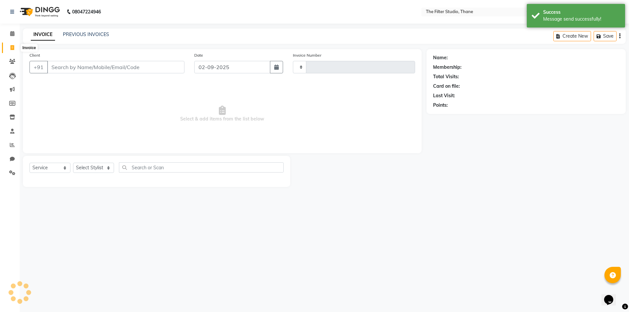
type input "0993"
select select "8024"
click at [15, 65] on span at bounding box center [12, 62] width 11 height 8
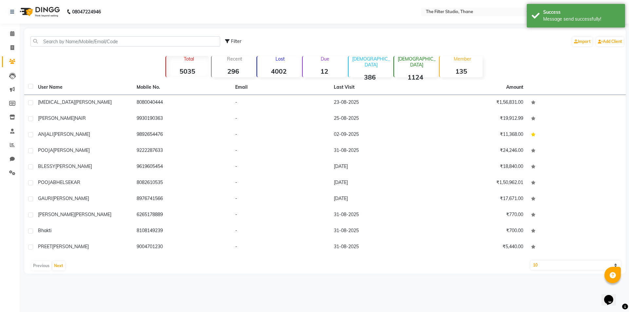
click at [82, 35] on div "Filter Import Add Client" at bounding box center [325, 41] width 599 height 21
click at [83, 43] on input "text" at bounding box center [125, 41] width 190 height 10
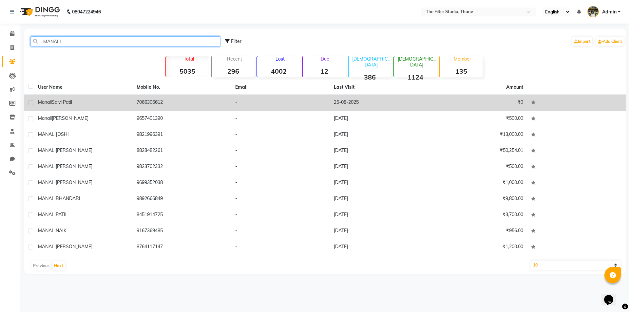
type input "MANALI"
click at [65, 105] on div "[PERSON_NAME]" at bounding box center [83, 102] width 91 height 7
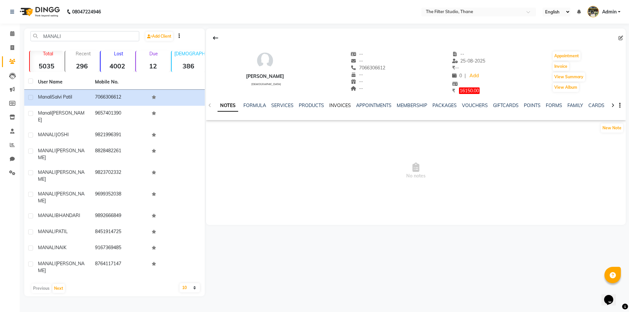
click at [334, 105] on link "INVOICES" at bounding box center [340, 106] width 22 height 6
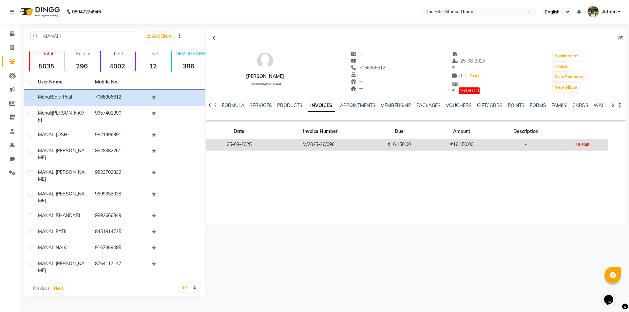
click at [326, 147] on td "V/2025-26/0961" at bounding box center [320, 144] width 96 height 11
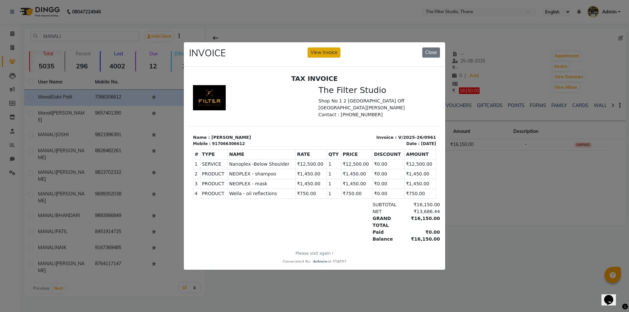
click at [327, 53] on button "View Invoice" at bounding box center [324, 53] width 33 height 10
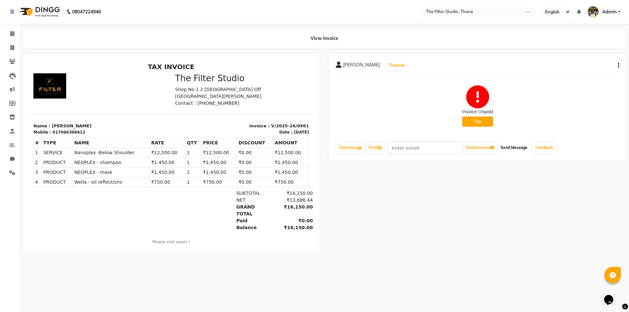
click at [522, 149] on button "Send Message" at bounding box center [514, 147] width 32 height 11
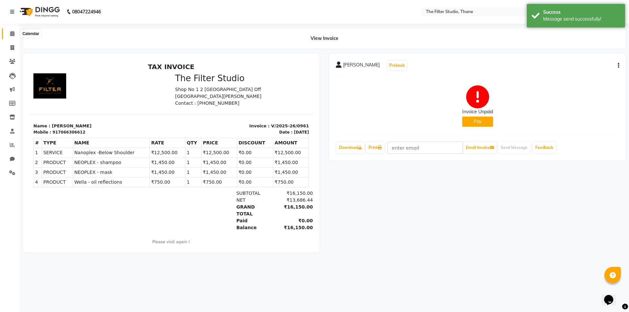
click at [10, 34] on icon at bounding box center [12, 33] width 4 height 5
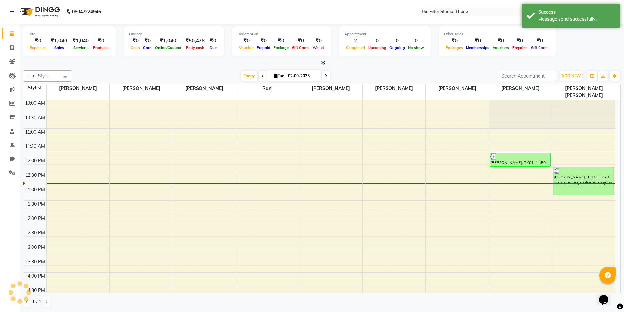
scroll to position [58, 0]
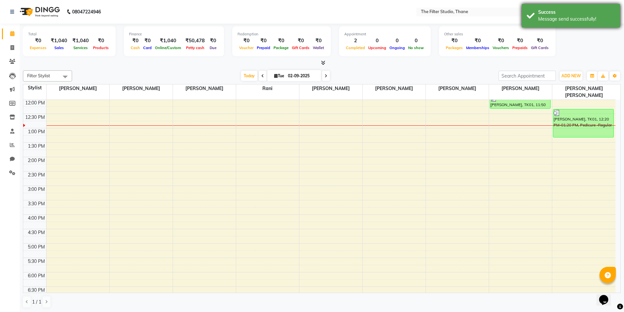
click at [583, 25] on div "Success Message send successfully!" at bounding box center [571, 16] width 98 height 24
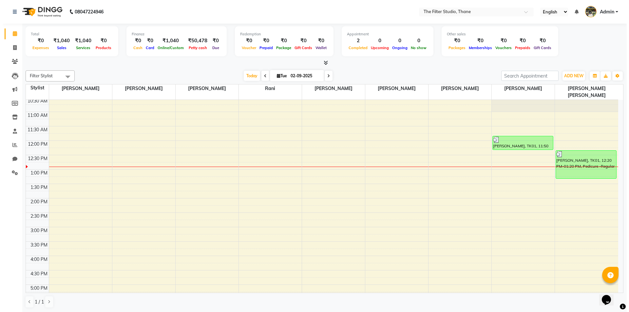
scroll to position [0, 0]
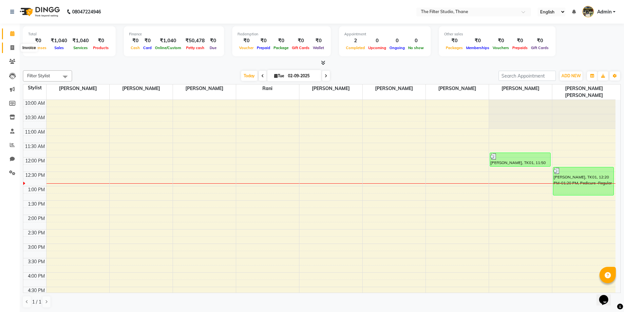
drag, startPoint x: 11, startPoint y: 48, endPoint x: 11, endPoint y: 39, distance: 9.2
click at [12, 48] on icon at bounding box center [12, 47] width 4 height 5
select select "8024"
select select "service"
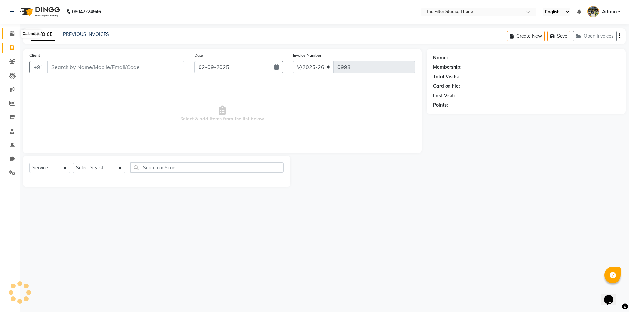
click at [11, 33] on icon at bounding box center [12, 33] width 4 height 5
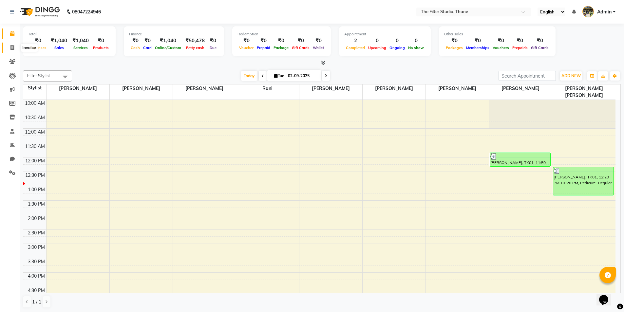
click at [13, 48] on icon at bounding box center [12, 47] width 4 height 5
select select "service"
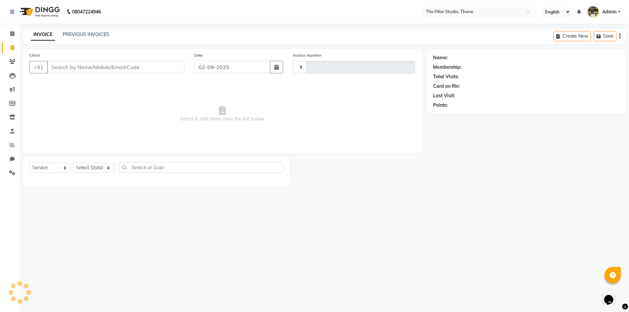
type input "0993"
select select "8024"
click at [71, 64] on input "Client" at bounding box center [115, 67] width 137 height 12
click at [12, 63] on icon at bounding box center [12, 61] width 6 height 5
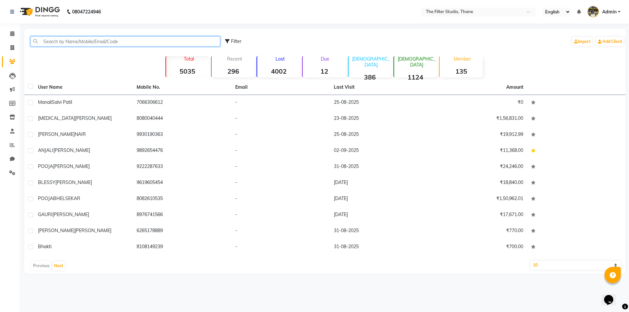
click at [66, 42] on input "text" at bounding box center [125, 41] width 190 height 10
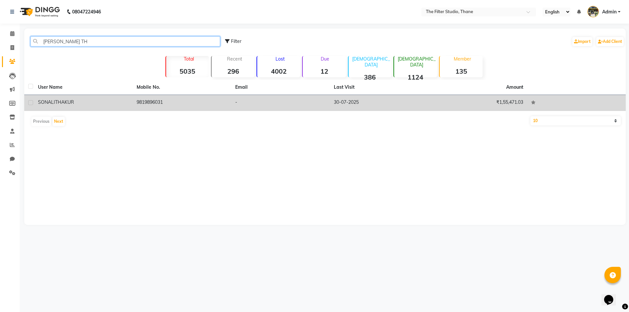
type input "[PERSON_NAME] TH"
click at [63, 101] on span "THAKUR" at bounding box center [64, 102] width 19 height 6
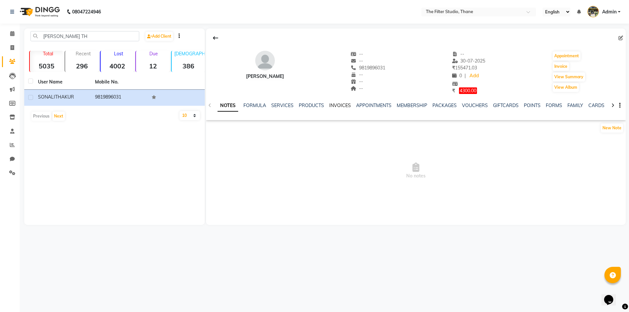
click at [340, 103] on link "INVOICES" at bounding box center [340, 106] width 22 height 6
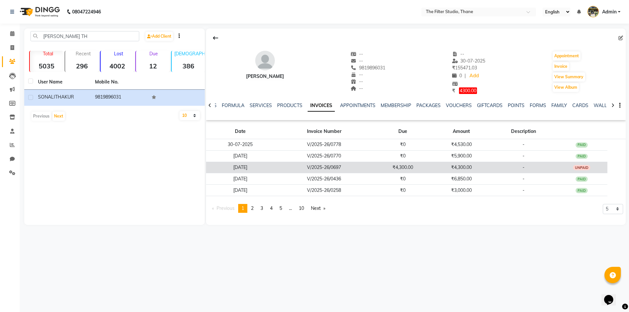
click at [408, 167] on td "₹4,300.00" at bounding box center [403, 167] width 58 height 11
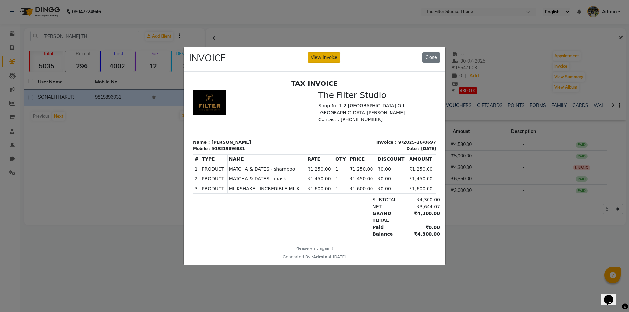
click at [329, 53] on button "View Invoice" at bounding box center [324, 57] width 33 height 10
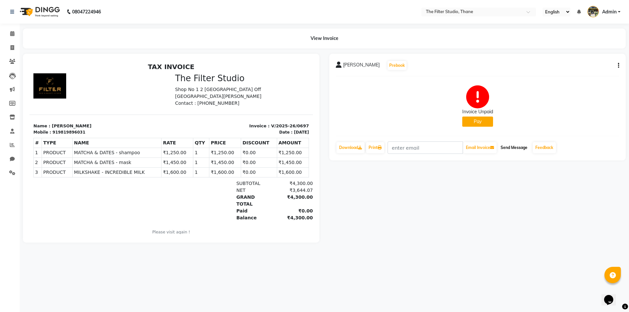
click at [521, 146] on button "Send Message" at bounding box center [514, 147] width 32 height 11
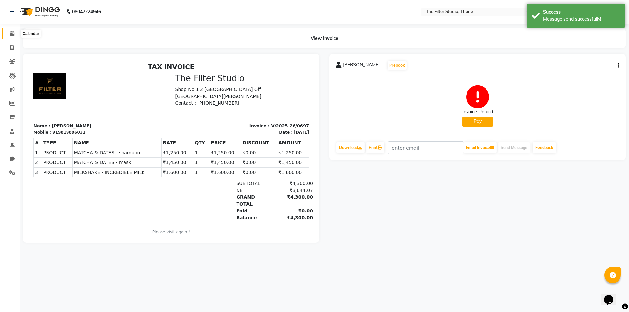
click at [10, 32] on icon at bounding box center [12, 33] width 4 height 5
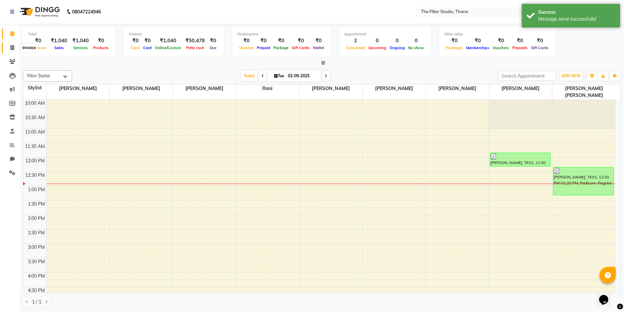
click at [8, 48] on span at bounding box center [12, 48] width 11 height 8
select select "8024"
select select "service"
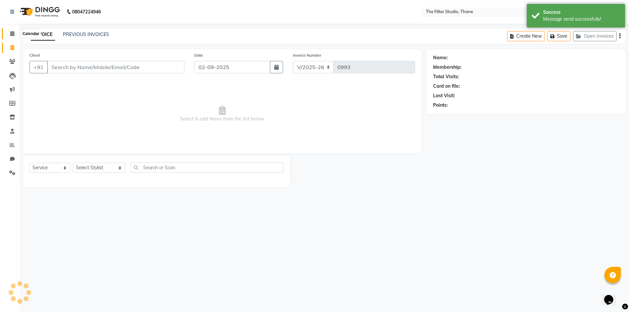
click at [14, 36] on icon at bounding box center [12, 33] width 4 height 5
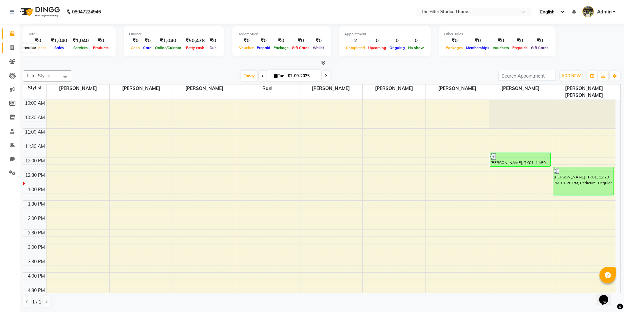
click at [12, 49] on icon at bounding box center [12, 47] width 4 height 5
select select "8024"
select select "service"
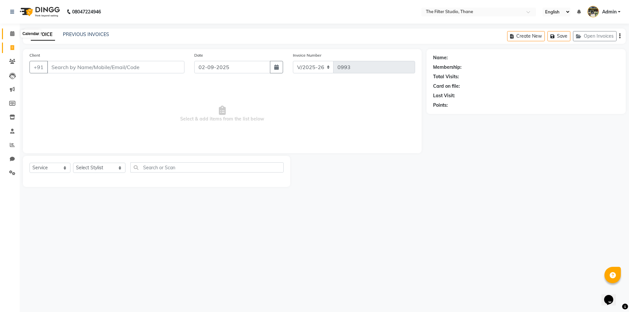
click at [10, 31] on icon at bounding box center [12, 33] width 4 height 5
